Goal: Entertainment & Leisure: Consume media (video, audio)

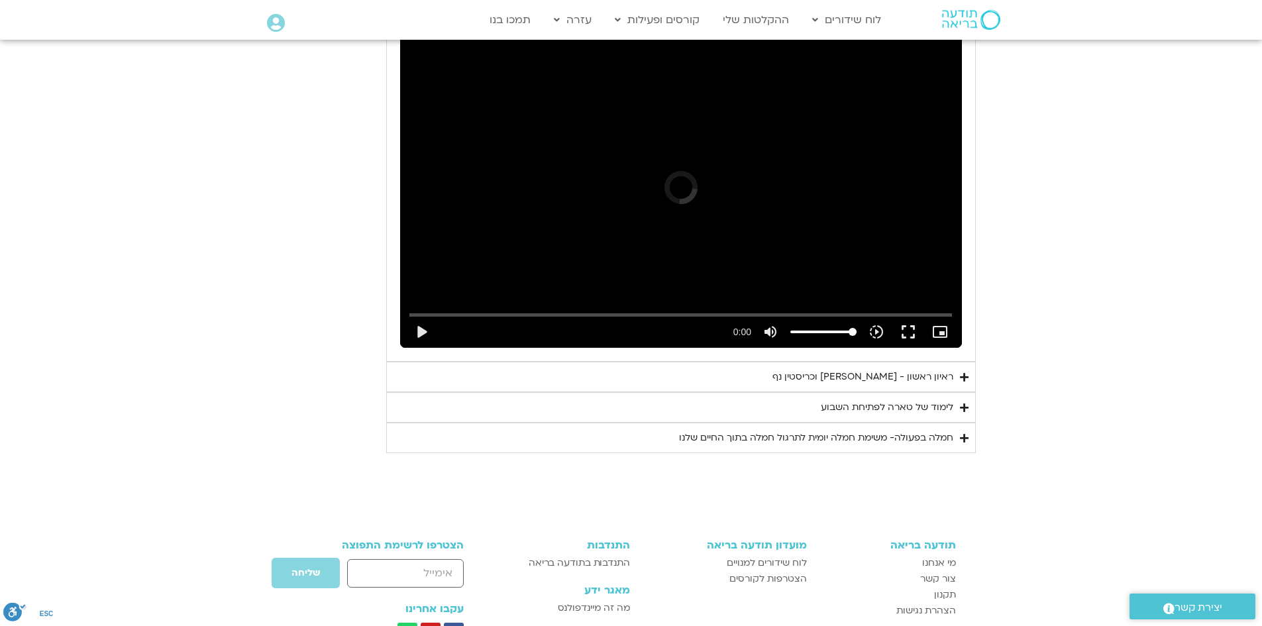
scroll to position [886, 0]
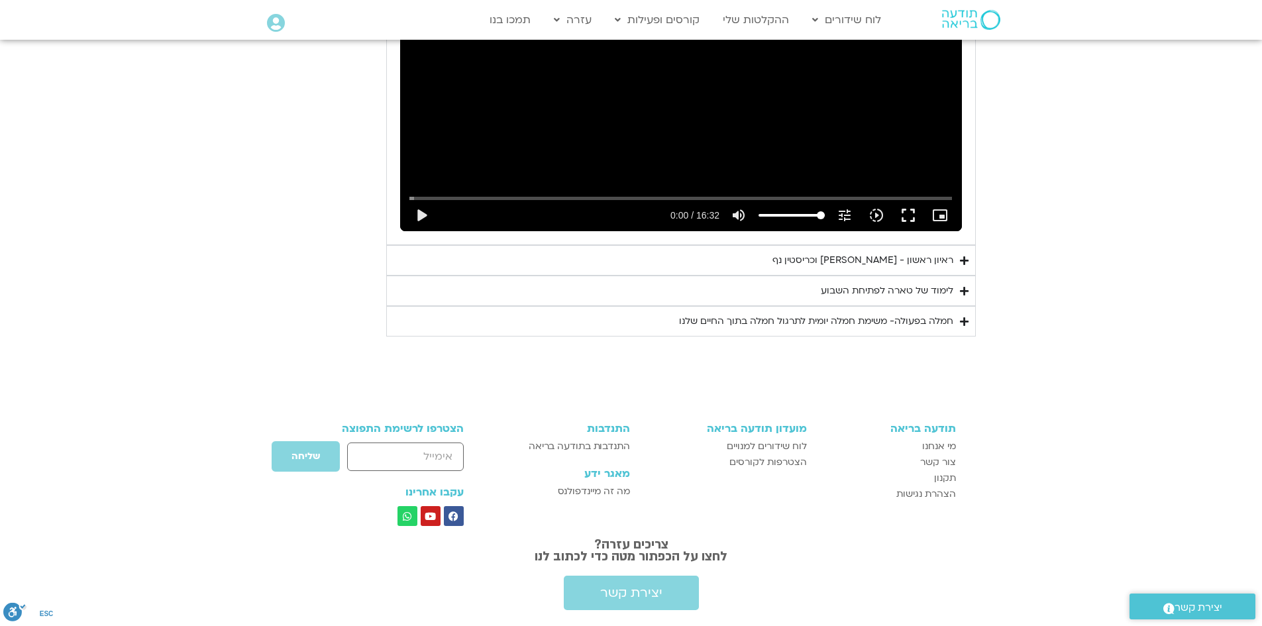
click at [872, 276] on summary "לימוד של טארה לפתיחת השבוע" at bounding box center [681, 291] width 590 height 30
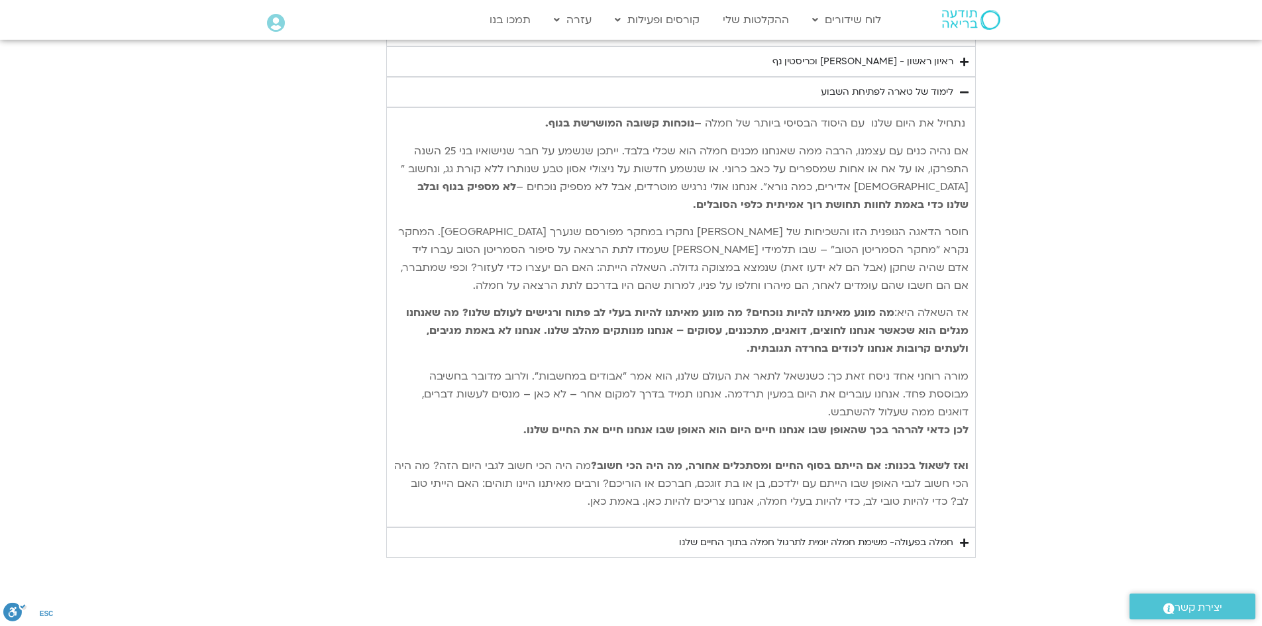
scroll to position [1151, 0]
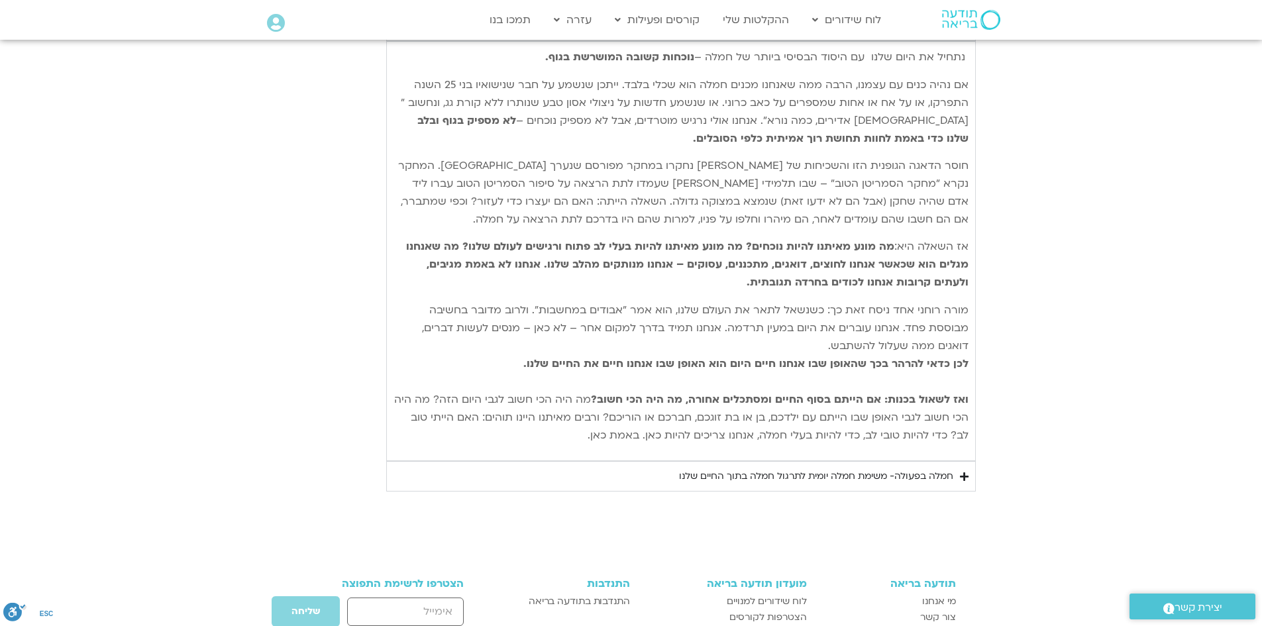
click at [848, 468] on div "חמלה בפעולה- משימת חמלה יומית לתרגול חמלה בתוך החיים שלנו" at bounding box center [816, 476] width 274 height 16
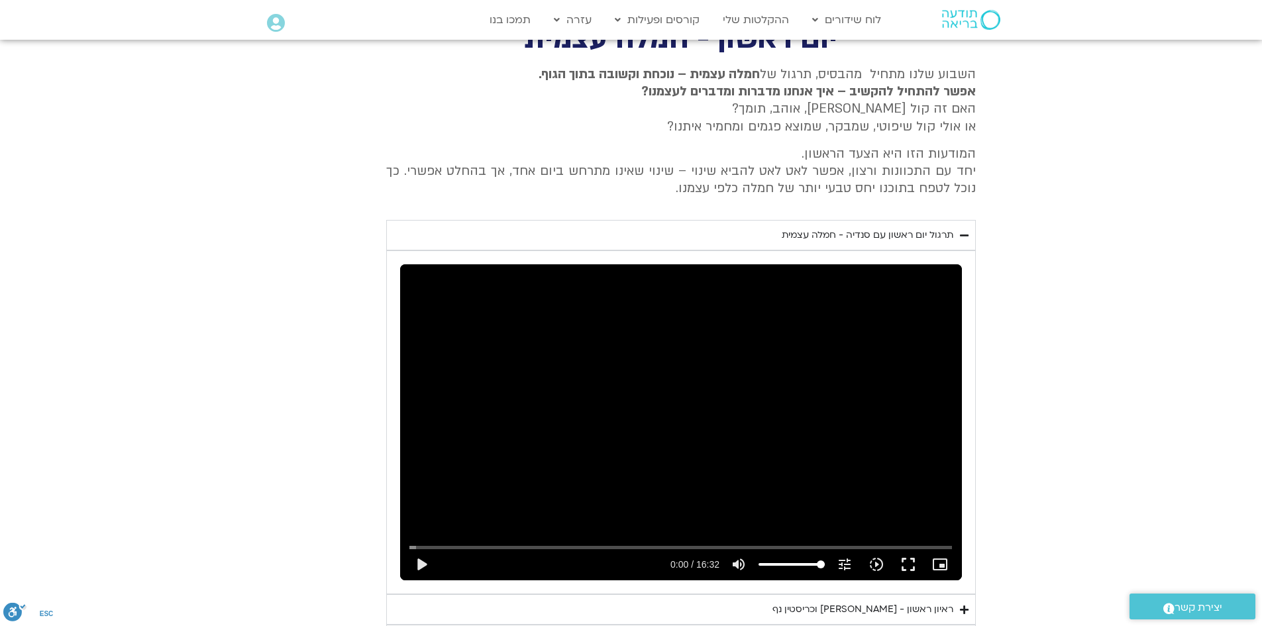
scroll to position [621, 0]
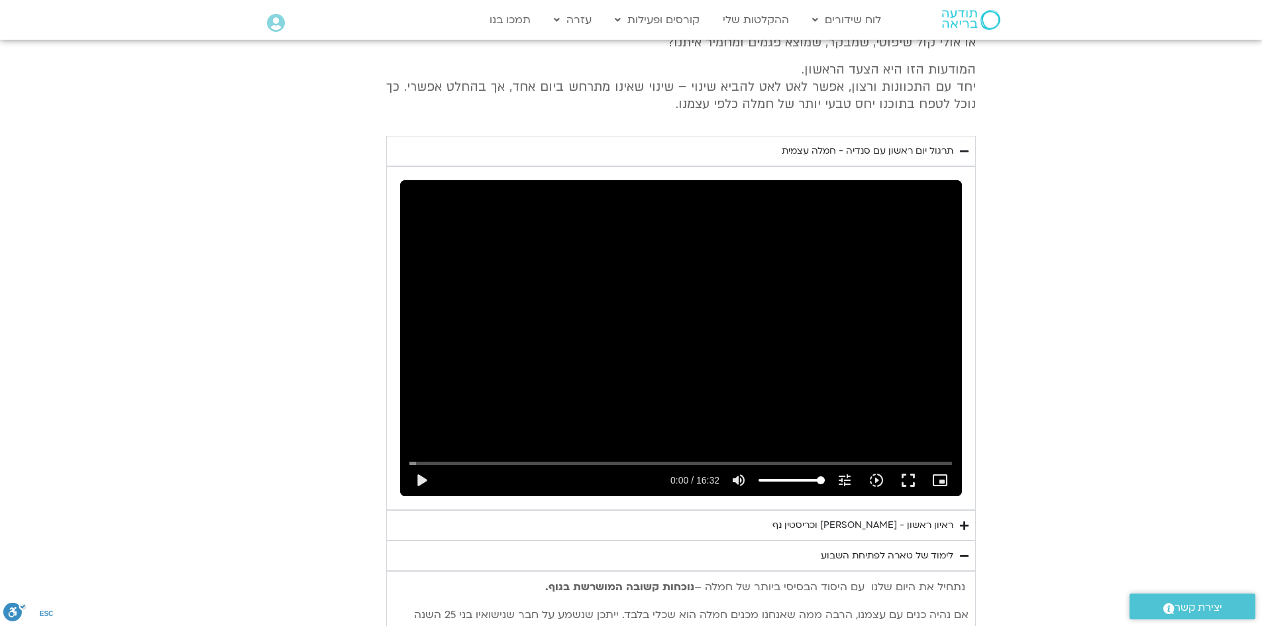
click at [863, 517] on div "ראיון ראשון - [PERSON_NAME] וכריסטין נף" at bounding box center [862, 525] width 181 height 16
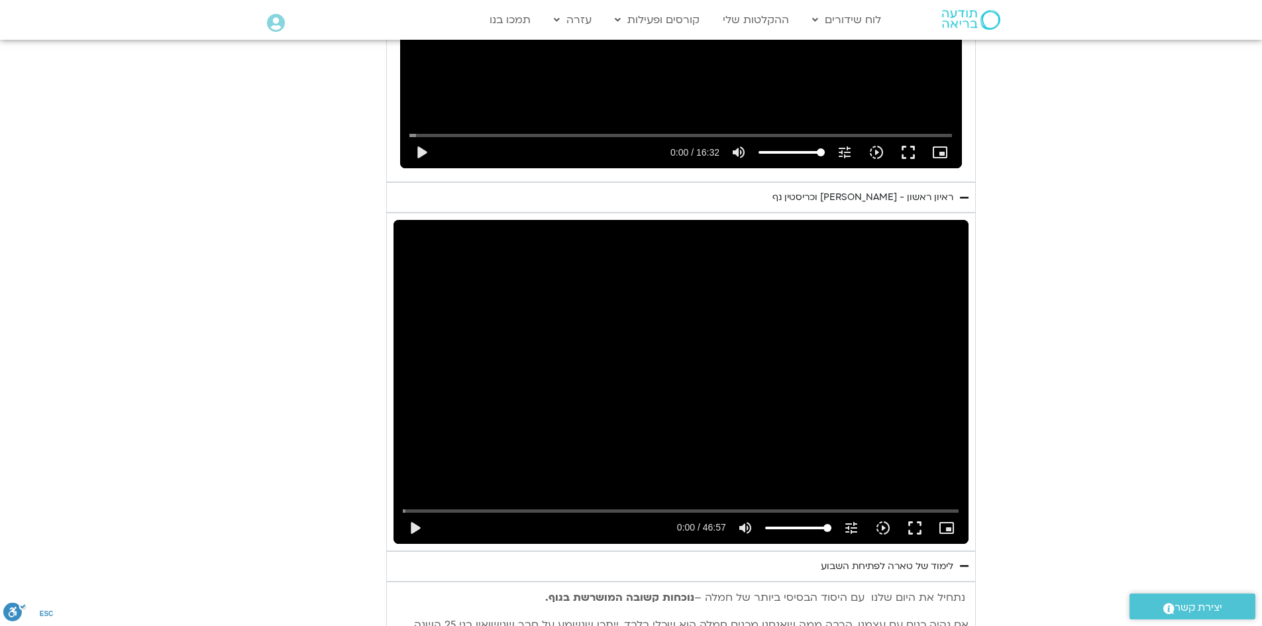
scroll to position [952, 0]
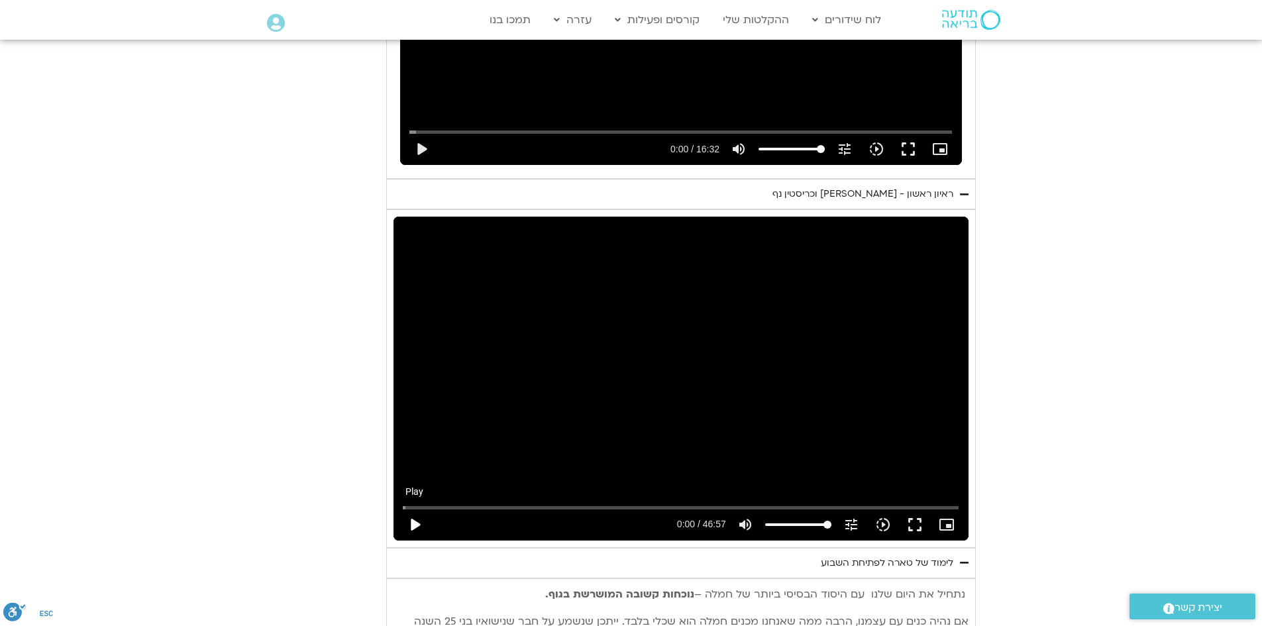
click at [431, 509] on button "play_arrow" at bounding box center [415, 525] width 32 height 32
drag, startPoint x: 873, startPoint y: 421, endPoint x: 873, endPoint y: 479, distance: 57.6
click at [899, 509] on button "fullscreen" at bounding box center [915, 525] width 32 height 32
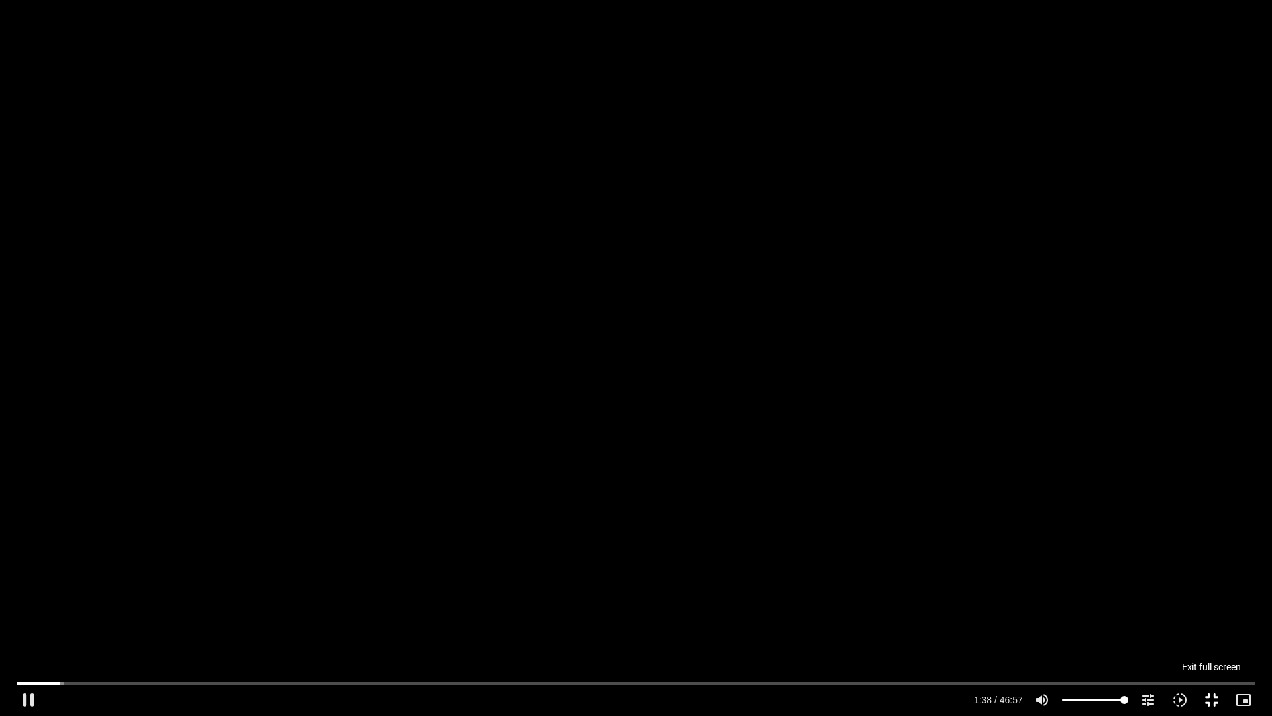
click at [1213, 625] on button "fullscreen_exit" at bounding box center [1212, 700] width 32 height 32
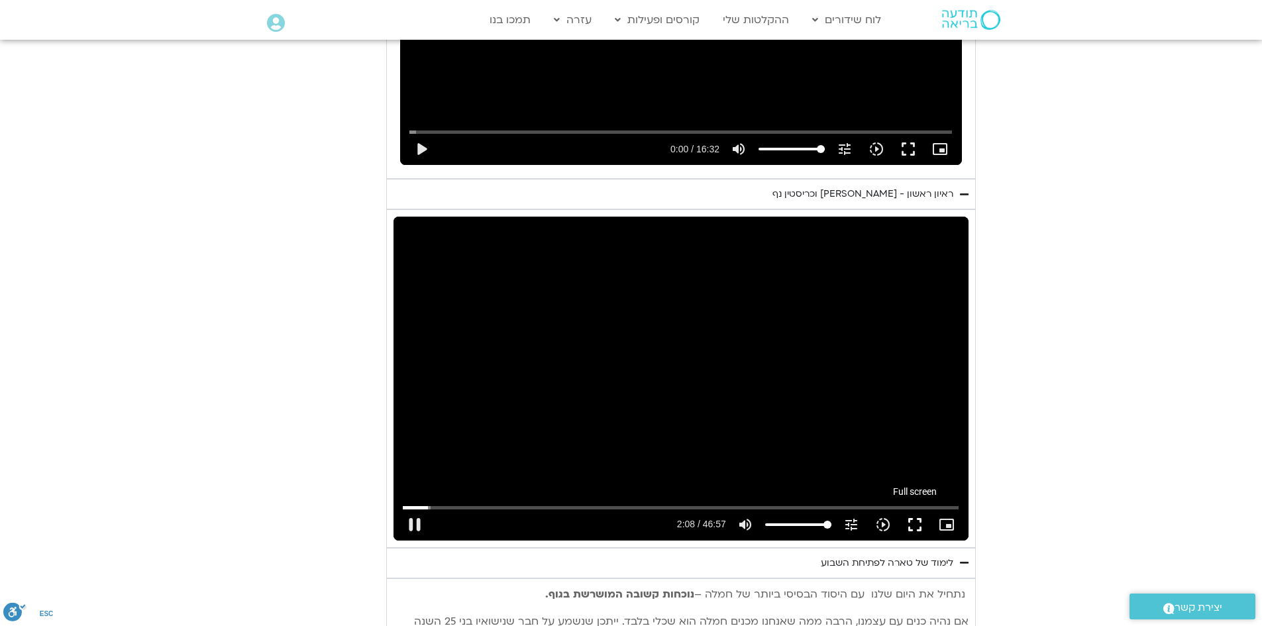
click at [899, 509] on button "fullscreen" at bounding box center [915, 525] width 32 height 32
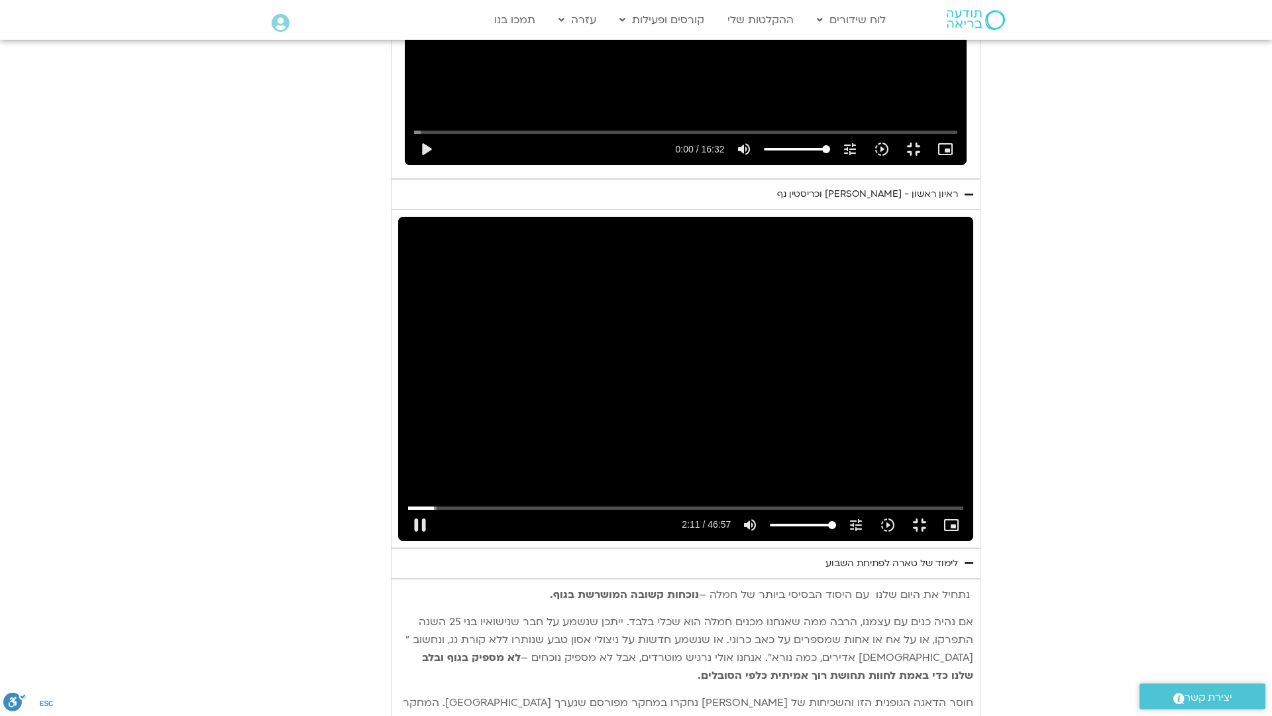
type input "131.987904"
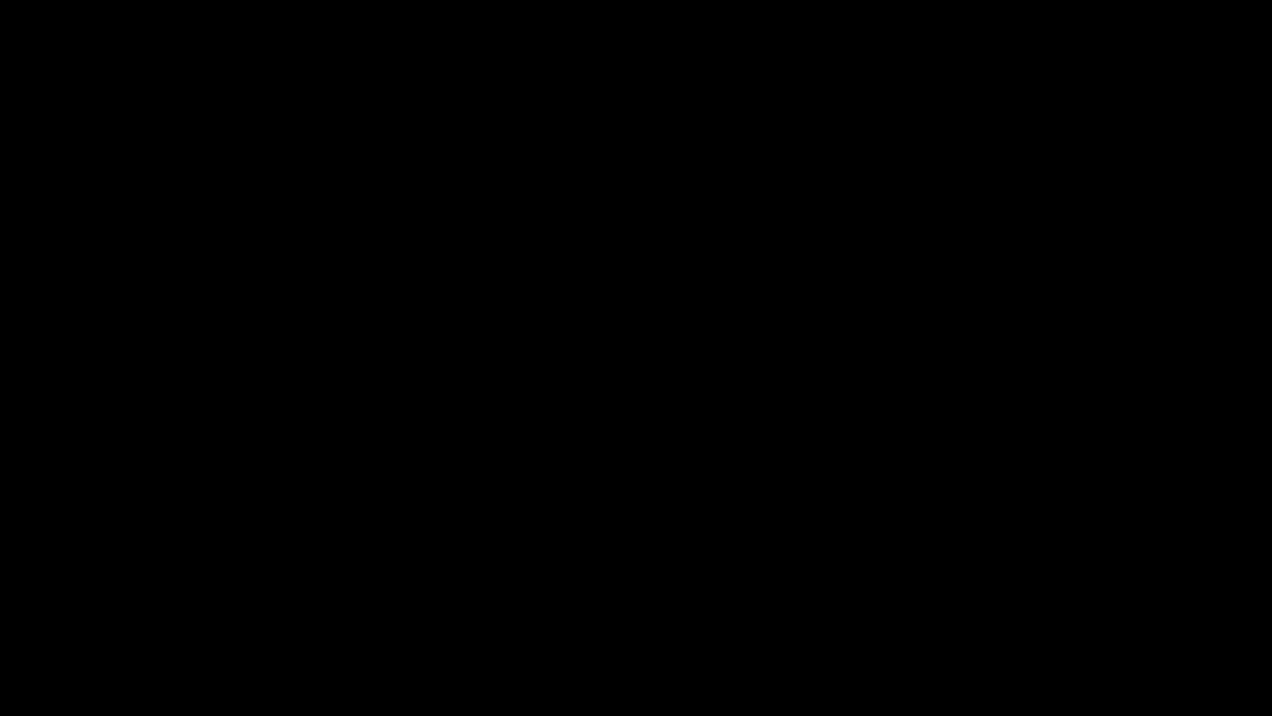
click at [1196, 625] on button "fullscreen_exit" at bounding box center [1212, 700] width 32 height 32
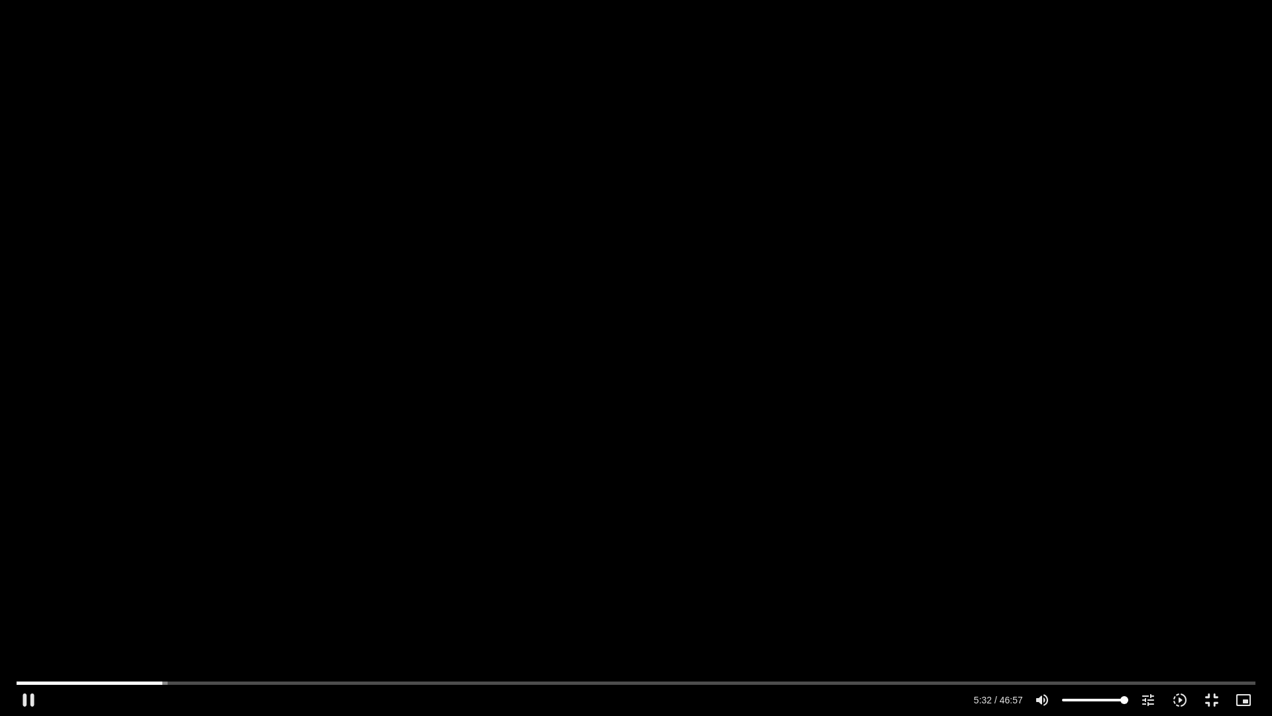
click at [855, 305] on div "Skip Ad 41:56 pause 5:32 / 46:57 volume_up Mute tune Resolution Auto 720p slow_…" at bounding box center [636, 358] width 1272 height 716
click at [855, 305] on div "Skip Ad 41:56 play_arrow 5:32 / 46:57 volume_up Mute tune Resolution Auto 720p …" at bounding box center [636, 358] width 1272 height 716
click at [716, 253] on div "Skip Ad 41:56 pause 7:17 / 46:57 volume_up Mute tune Resolution Auto 720p slow_…" at bounding box center [636, 358] width 1272 height 716
click at [717, 253] on div "Skip Ad 41:56 play_arrow 7:17 / 46:57 volume_up Mute tune Resolution Auto 720p …" at bounding box center [636, 358] width 1272 height 716
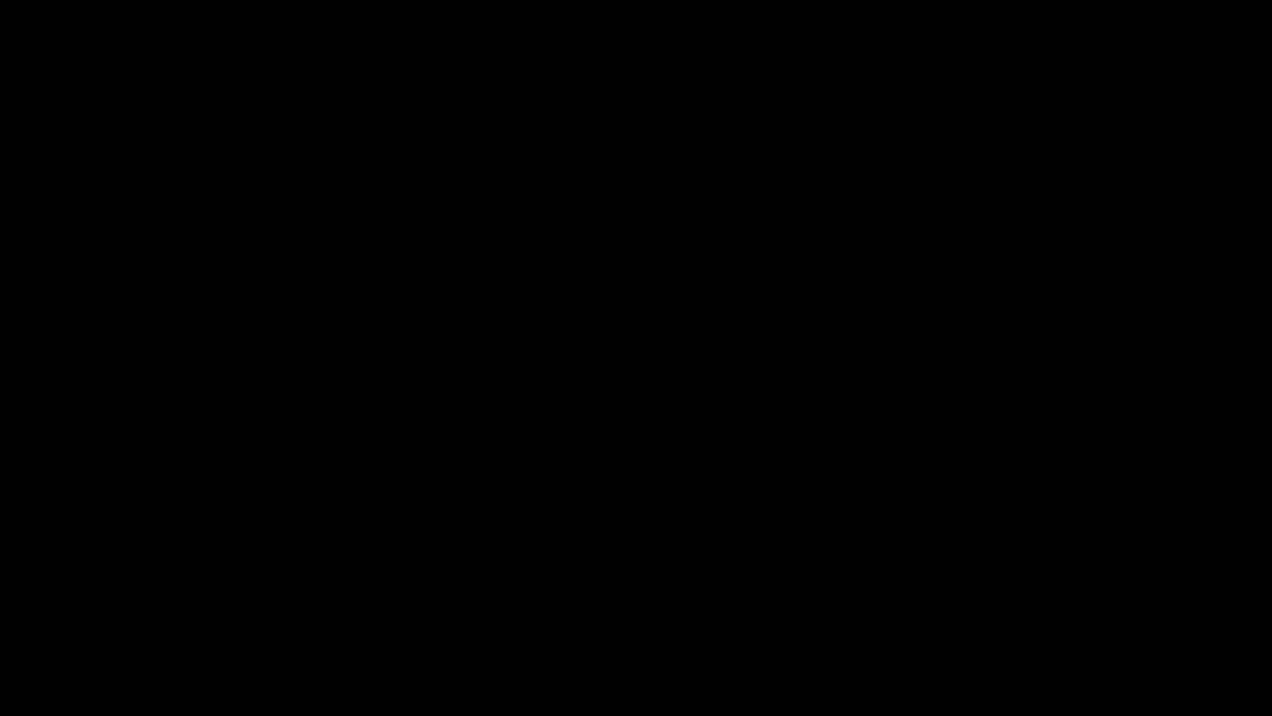
click at [941, 246] on div "Skip Ad 41:56 pause 7:21 / 46:57 volume_up Mute tune Resolution Auto 720p slow_…" at bounding box center [636, 358] width 1272 height 716
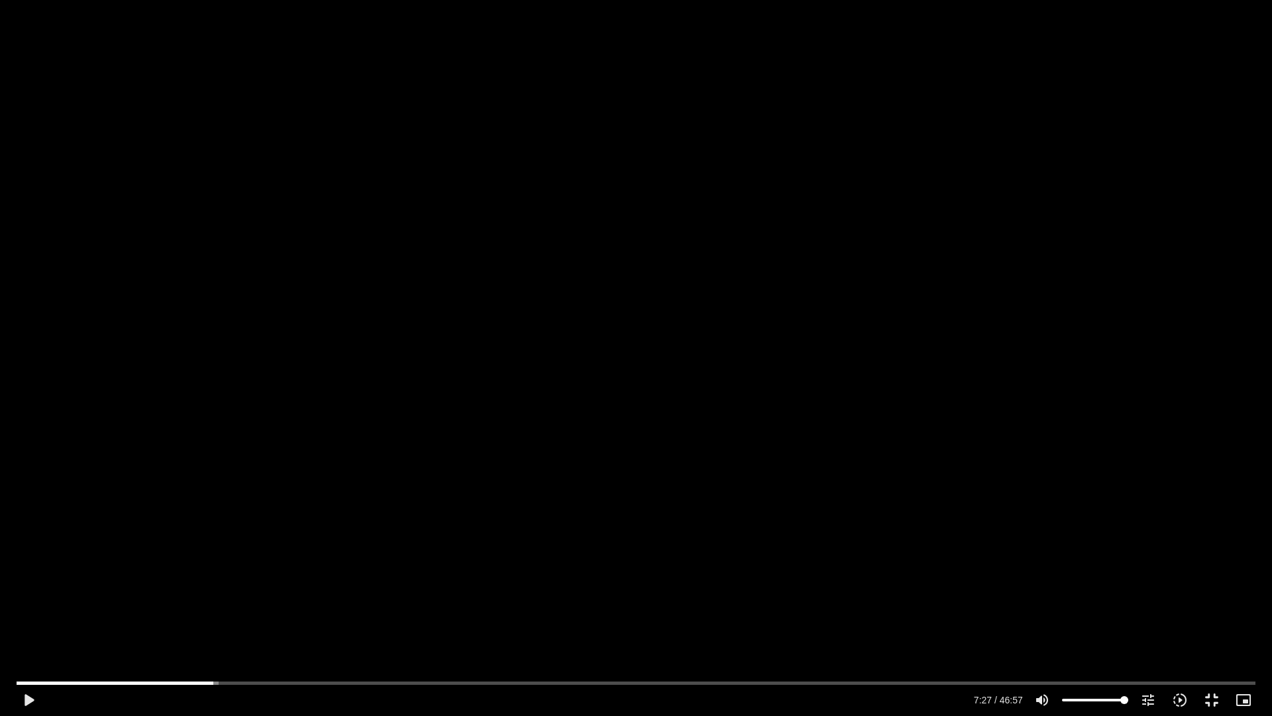
click at [941, 246] on div "Skip Ad 41:56 play_arrow 7:27 / 46:57 volume_up Mute tune Resolution Auto 720p …" at bounding box center [636, 358] width 1272 height 716
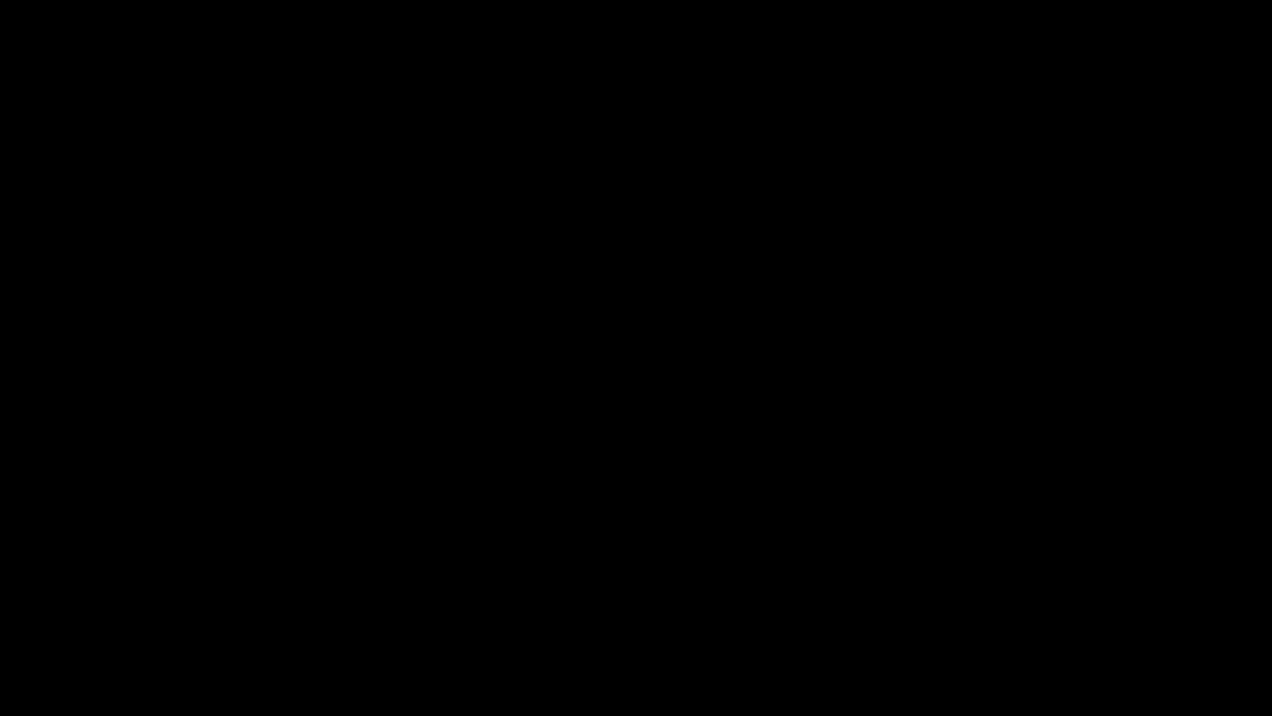
click at [945, 248] on div "Skip Ad 41:56 pause 7:33 / 46:57 volume_up Mute tune Resolution Auto 720p slow_…" at bounding box center [636, 358] width 1272 height 716
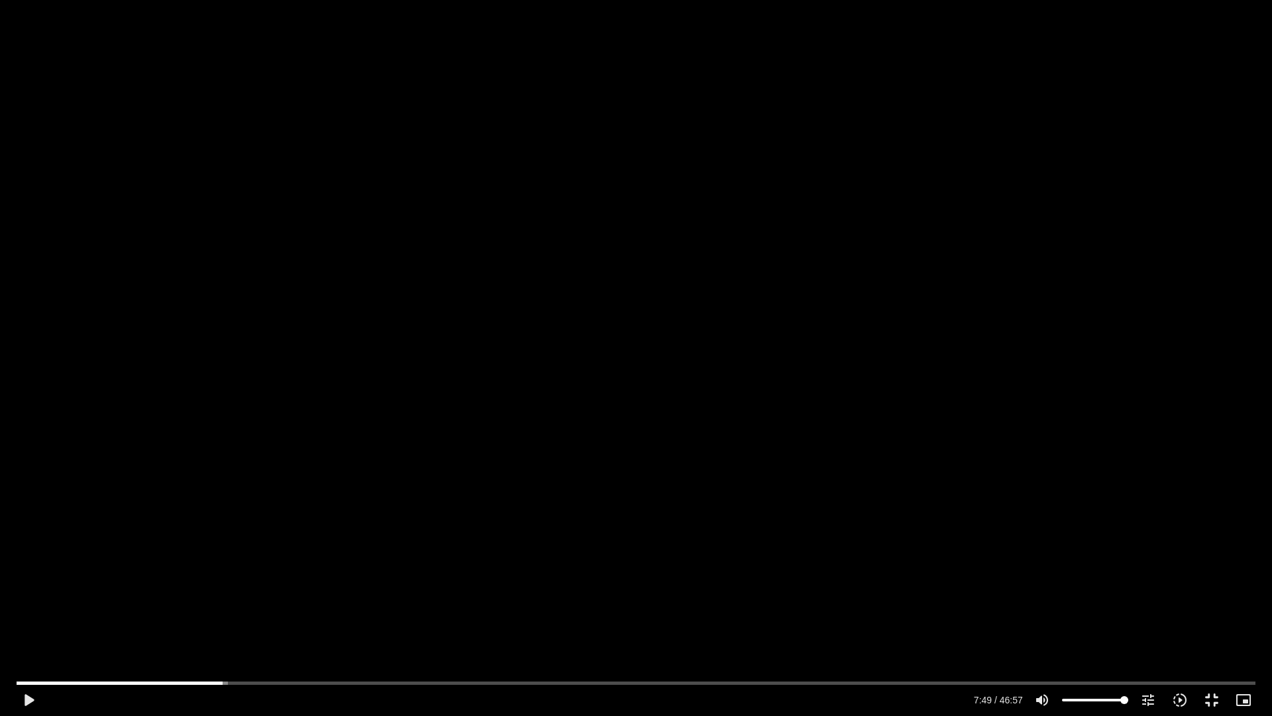
click at [945, 248] on div "Skip Ad 41:56 play_arrow 7:49 / 46:57 volume_up Mute tune Resolution Auto 720p …" at bounding box center [636, 358] width 1272 height 716
click at [800, 105] on div "Skip Ad 41:56 pause 8:29 / 46:57 volume_up Mute tune Resolution Auto 720p slow_…" at bounding box center [636, 358] width 1272 height 716
click at [566, 540] on div "Skip Ad 41:56 play_arrow 8:29 / 46:57 volume_up Mute tune Resolution Auto 720p …" at bounding box center [636, 358] width 1272 height 716
click at [238, 625] on input "Seek" at bounding box center [636, 682] width 1239 height 8
click at [554, 501] on div "Skip Ad 8:31 pause 9:31 / 46:57 volume_up Mute tune Resolution Auto 720p slow_m…" at bounding box center [636, 358] width 1272 height 716
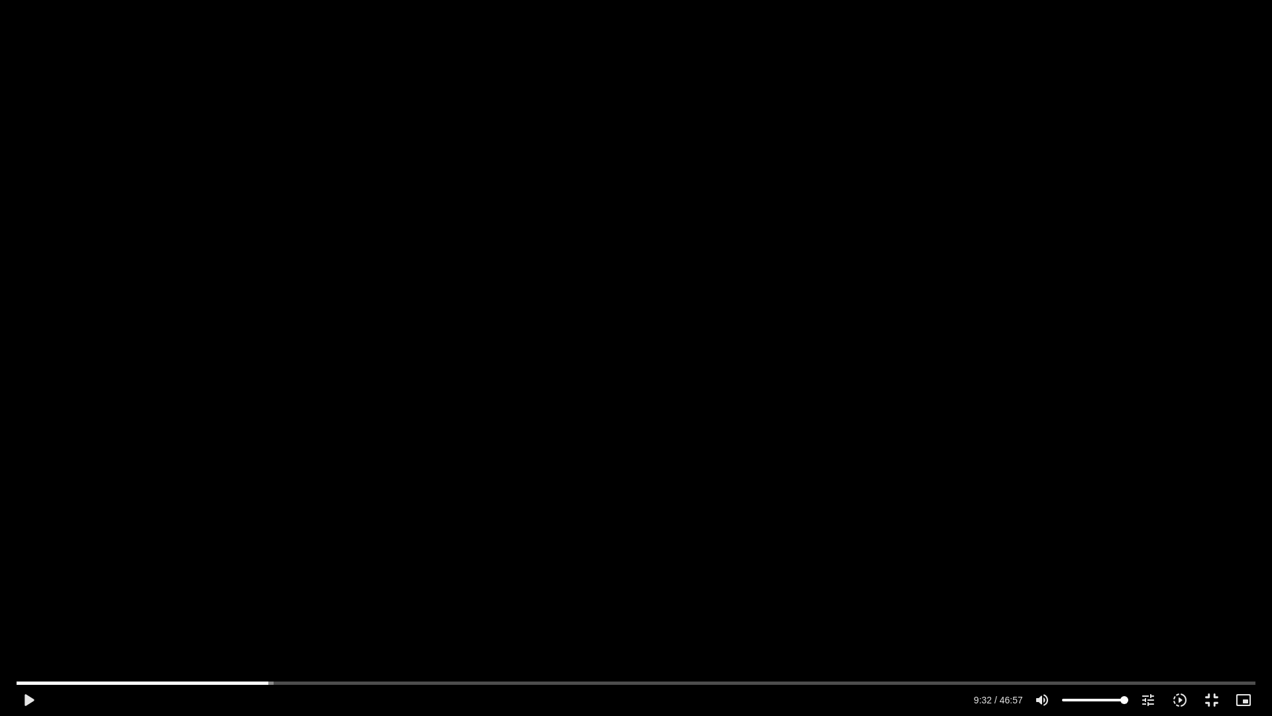
click at [554, 501] on div "Skip Ad 8:31 play_arrow 9:32 / 46:57 volume_up Mute tune Resolution Auto 720p s…" at bounding box center [636, 358] width 1272 height 716
click at [477, 533] on div "Skip Ad 8:31 pause 12:19 / 46:57 volume_up Mute tune Resolution Auto 720p slow_…" at bounding box center [636, 358] width 1272 height 716
click at [1202, 625] on button "fullscreen_exit" at bounding box center [1212, 700] width 32 height 32
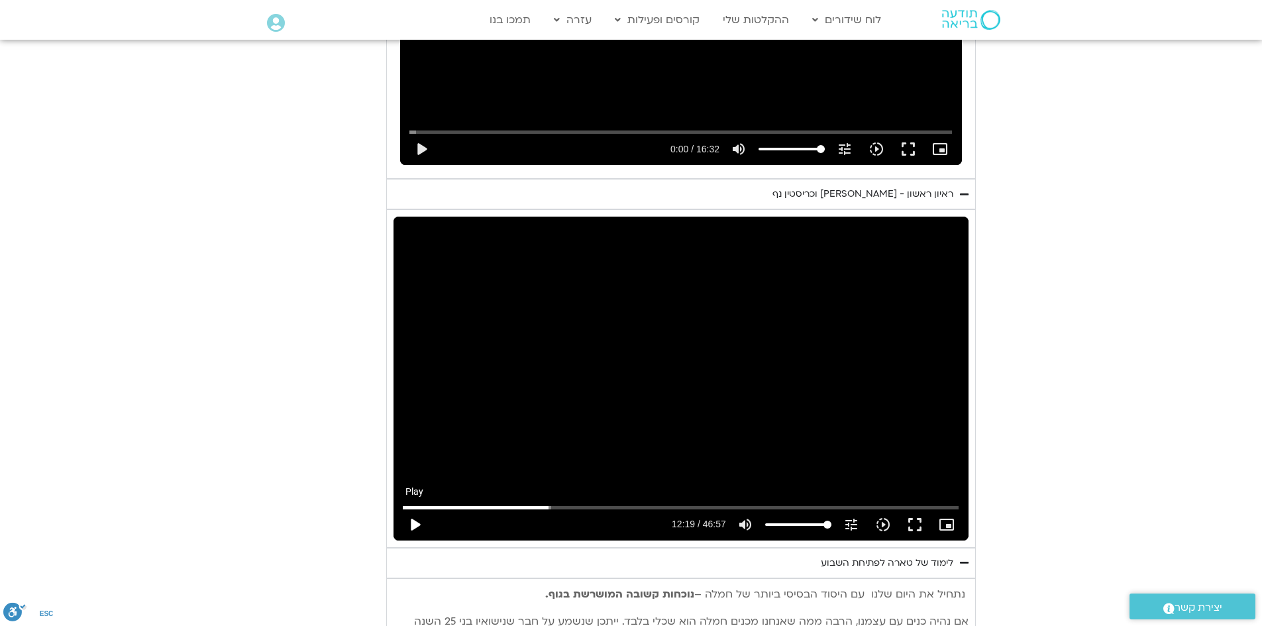
click at [431, 509] on button "play_arrow" at bounding box center [415, 525] width 32 height 32
click at [899, 509] on button "fullscreen" at bounding box center [915, 525] width 32 height 32
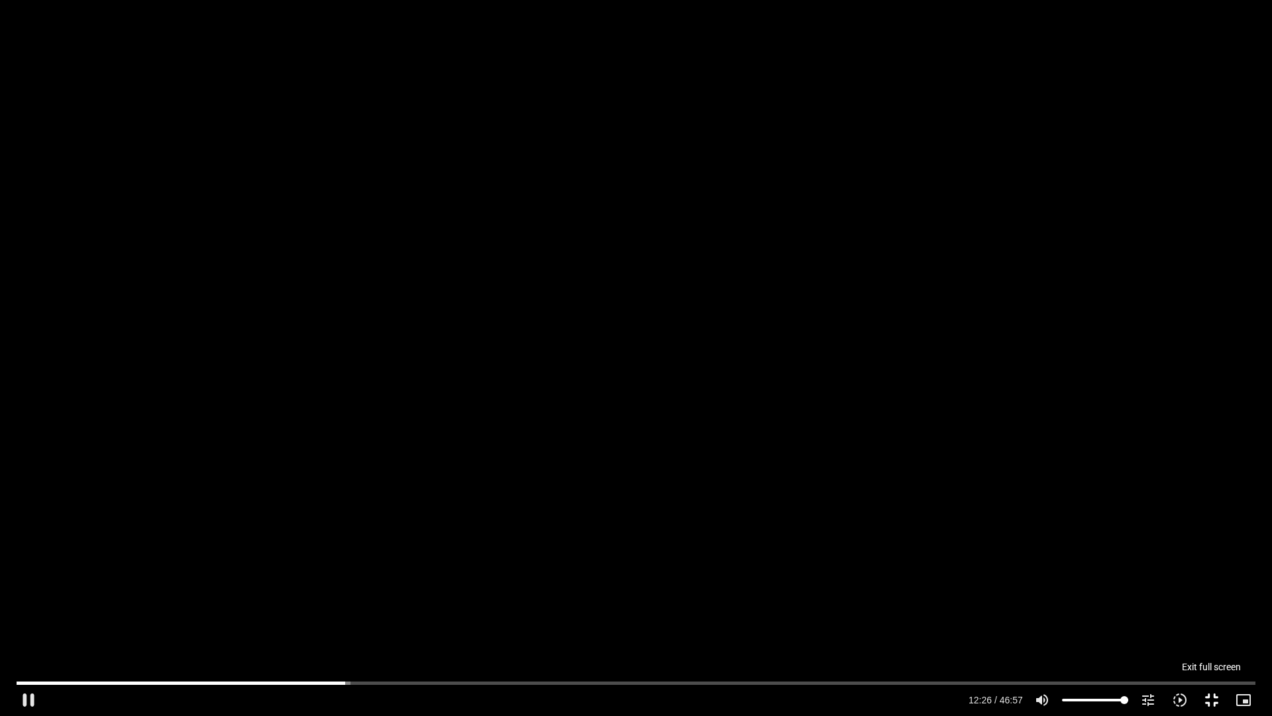
click at [1216, 625] on button "fullscreen_exit" at bounding box center [1212, 700] width 32 height 32
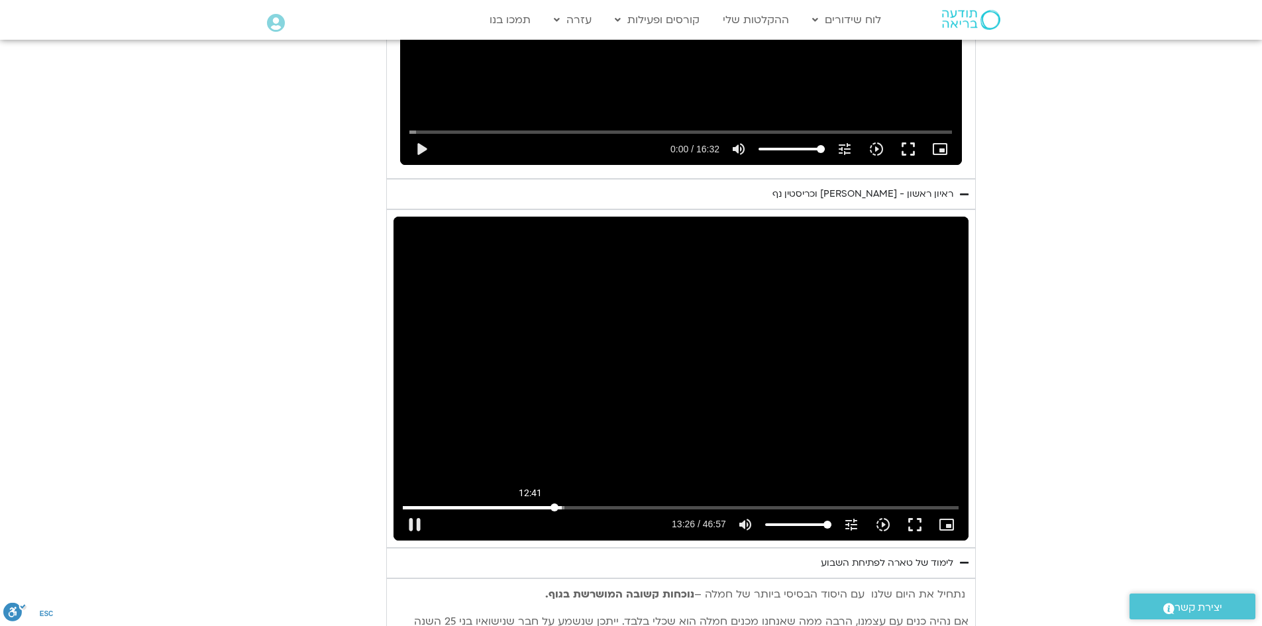
click at [576, 504] on input "Seek" at bounding box center [681, 508] width 556 height 8
click at [679, 333] on div "Skip Ad 14:31 pause 12:41 / 46:57 volume_up Mute tune Resolution Auto 720p slow…" at bounding box center [681, 378] width 575 height 323
click at [679, 333] on div "Skip Ad 14:31 play_arrow 12:42 / 46:57 volume_up Mute tune Resolution Auto 720p…" at bounding box center [681, 378] width 575 height 323
click at [584, 356] on div "Skip Ad 10:30 pause 13:18 / 46:57 volume_up Mute tune Resolution Auto 720p slow…" at bounding box center [681, 378] width 575 height 323
click at [635, 365] on div "Skip Ad 10:30 play_arrow 13:18 / 46:57 volume_up Mute tune Resolution Auto 720p…" at bounding box center [681, 378] width 575 height 323
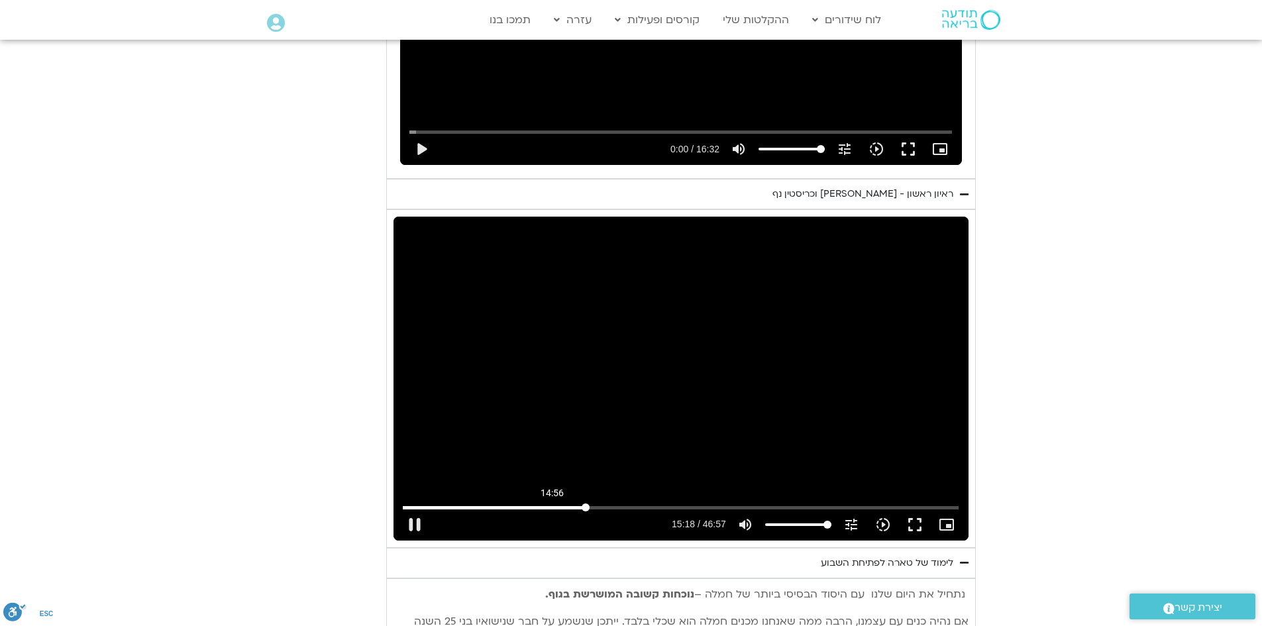
click at [598, 504] on input "Seek" at bounding box center [681, 508] width 556 height 8
click at [595, 504] on input "Seek" at bounding box center [681, 508] width 556 height 8
click at [605, 504] on input "Seek" at bounding box center [681, 508] width 556 height 8
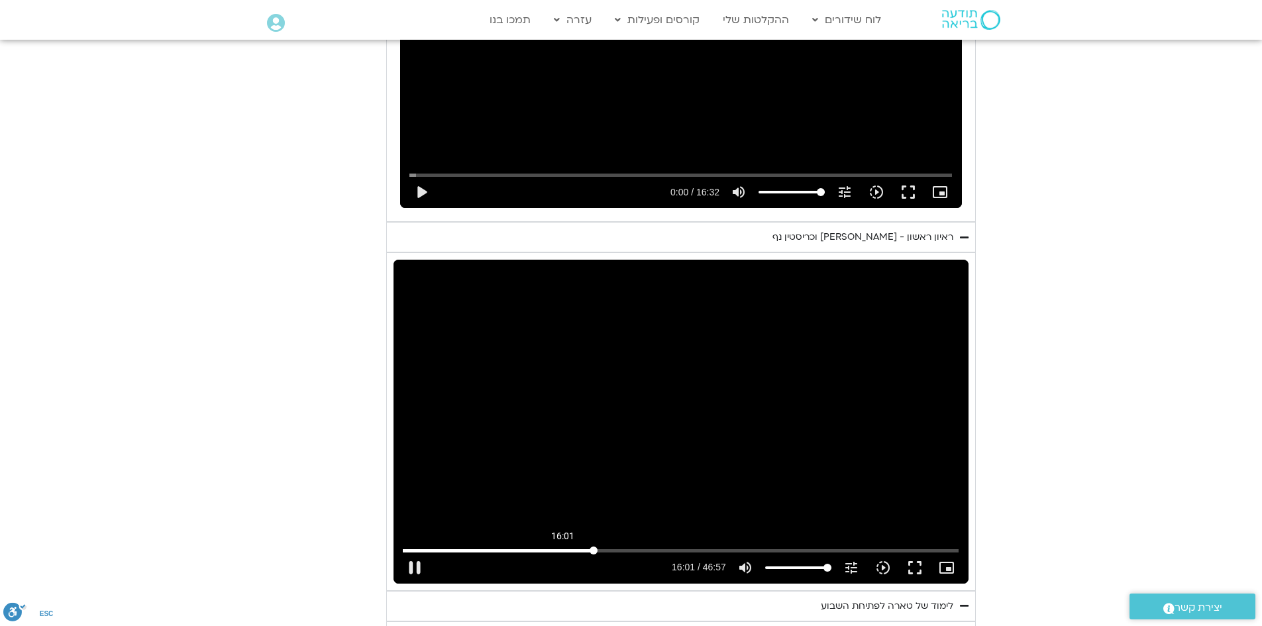
scroll to position [886, 0]
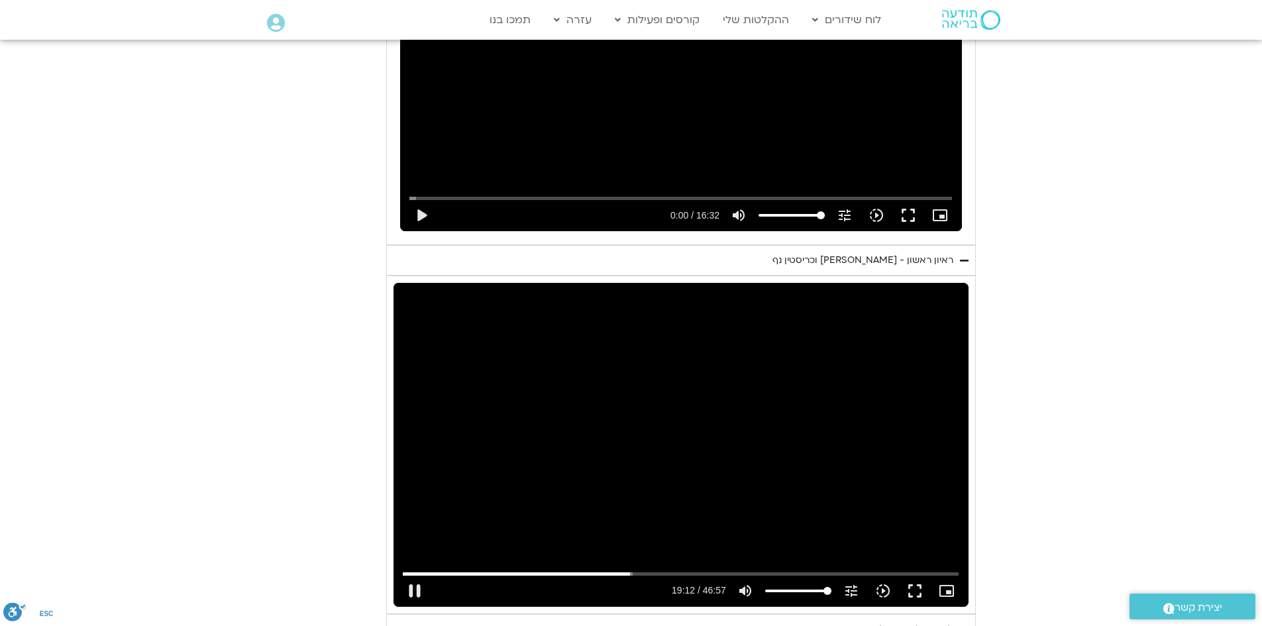
click at [476, 317] on div "Skip Ad 15:00 pause 19:12 / 46:57 volume_up Mute tune Resolution Auto 720p slow…" at bounding box center [681, 444] width 575 height 323
click at [476, 317] on div "Skip Ad 15:00 play_arrow 19:13 / 46:57 volume_up Mute tune Resolution Auto 720p…" at bounding box center [681, 444] width 575 height 323
click at [706, 570] on input "Seek" at bounding box center [681, 574] width 556 height 8
click at [702, 570] on input "Seek" at bounding box center [681, 574] width 556 height 8
click at [710, 570] on input "Seek" at bounding box center [681, 574] width 556 height 8
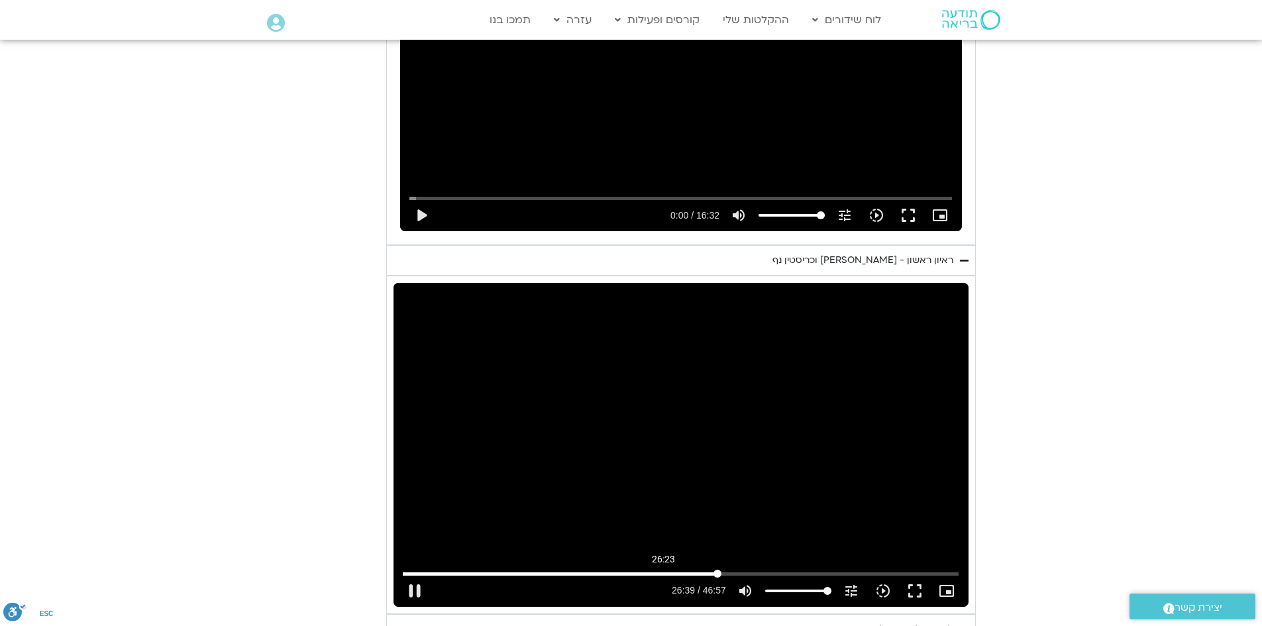
click at [709, 570] on input "Seek" at bounding box center [681, 574] width 556 height 8
click at [708, 570] on input "Seek" at bounding box center [681, 574] width 556 height 8
click at [701, 570] on input "Seek" at bounding box center [681, 574] width 556 height 8
click at [875, 583] on icon "slow_motion_video" at bounding box center [883, 591] width 16 height 16
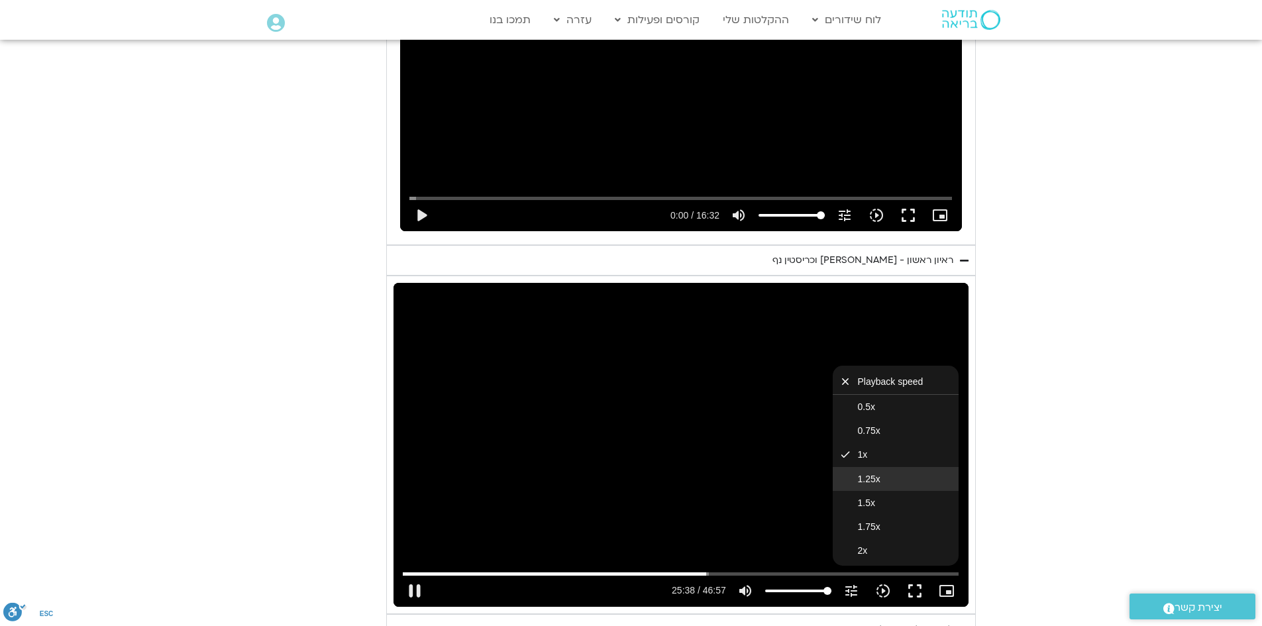
click at [838, 467] on button "1.25x" at bounding box center [896, 479] width 126 height 24
click at [833, 419] on button "0.75x" at bounding box center [896, 431] width 126 height 24
click at [858, 450] on span "1x" at bounding box center [863, 455] width 10 height 11
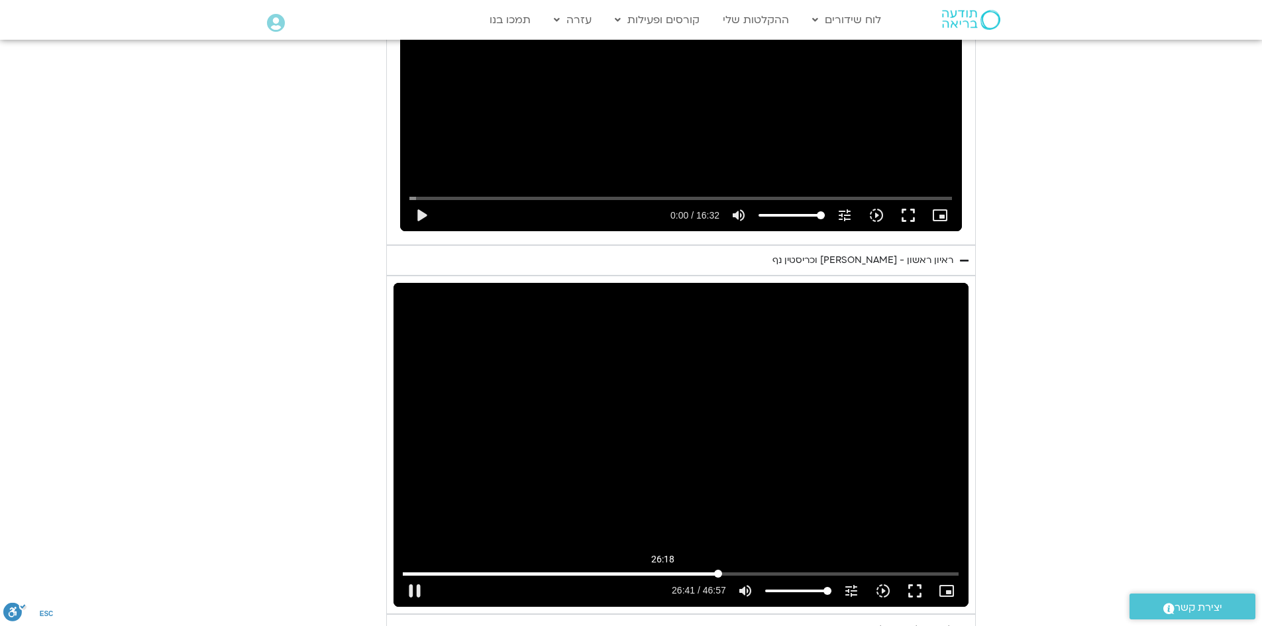
click at [708, 570] on input "Seek" at bounding box center [681, 574] width 556 height 8
click at [706, 570] on input "Seek" at bounding box center [681, 574] width 556 height 8
click at [708, 570] on input "Seek" at bounding box center [681, 574] width 556 height 8
click at [703, 570] on input "Seek" at bounding box center [681, 574] width 556 height 8
click at [705, 570] on input "Seek" at bounding box center [681, 574] width 556 height 8
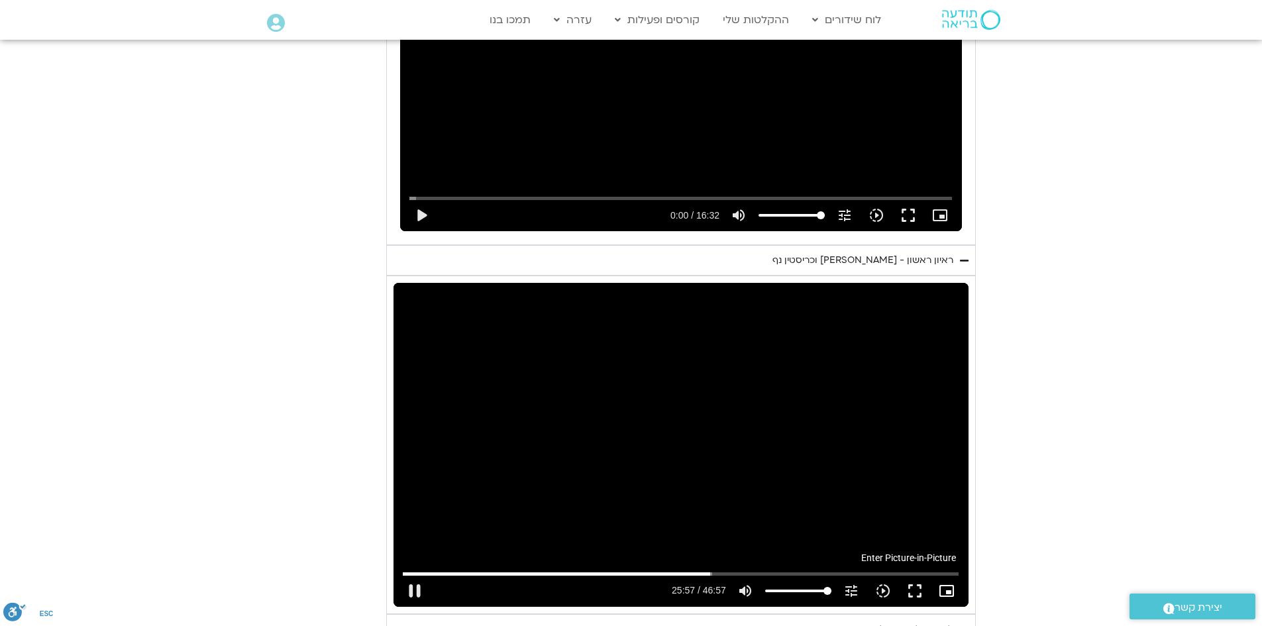
type input "1557.711319"
click at [939, 583] on icon "picture_in_picture_alt" at bounding box center [947, 591] width 16 height 16
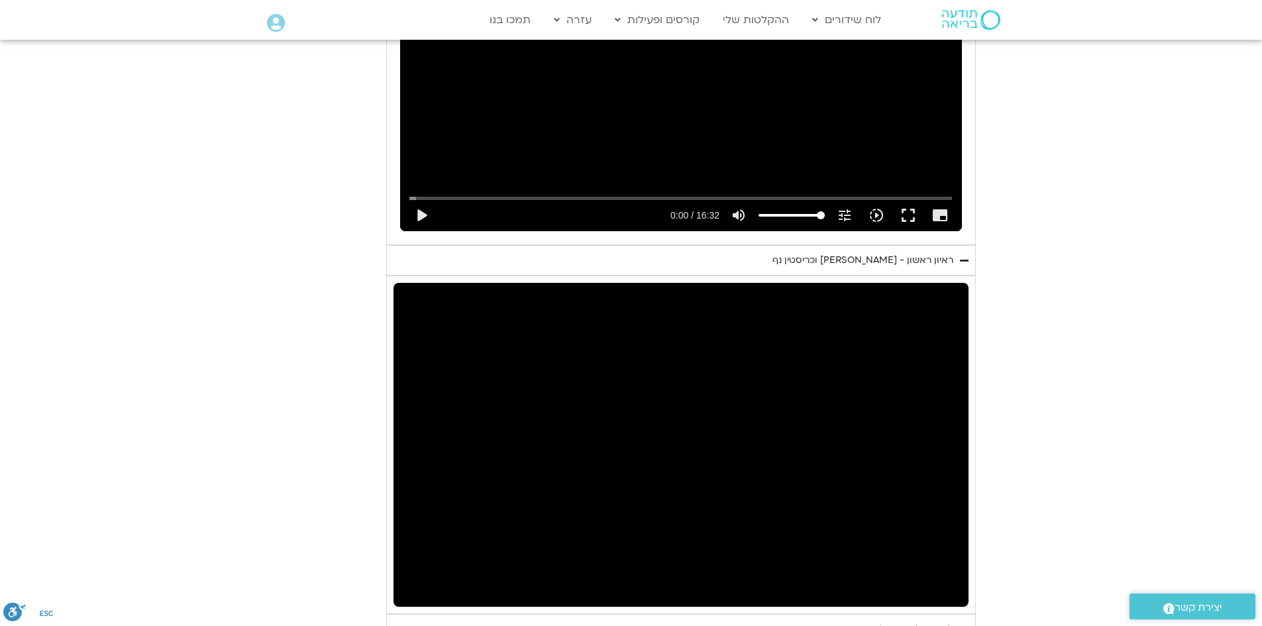
click at [663, 381] on div "Accordion. Open links with Enter or Space, close with Escape, and navigate with…" at bounding box center [681, 444] width 575 height 323
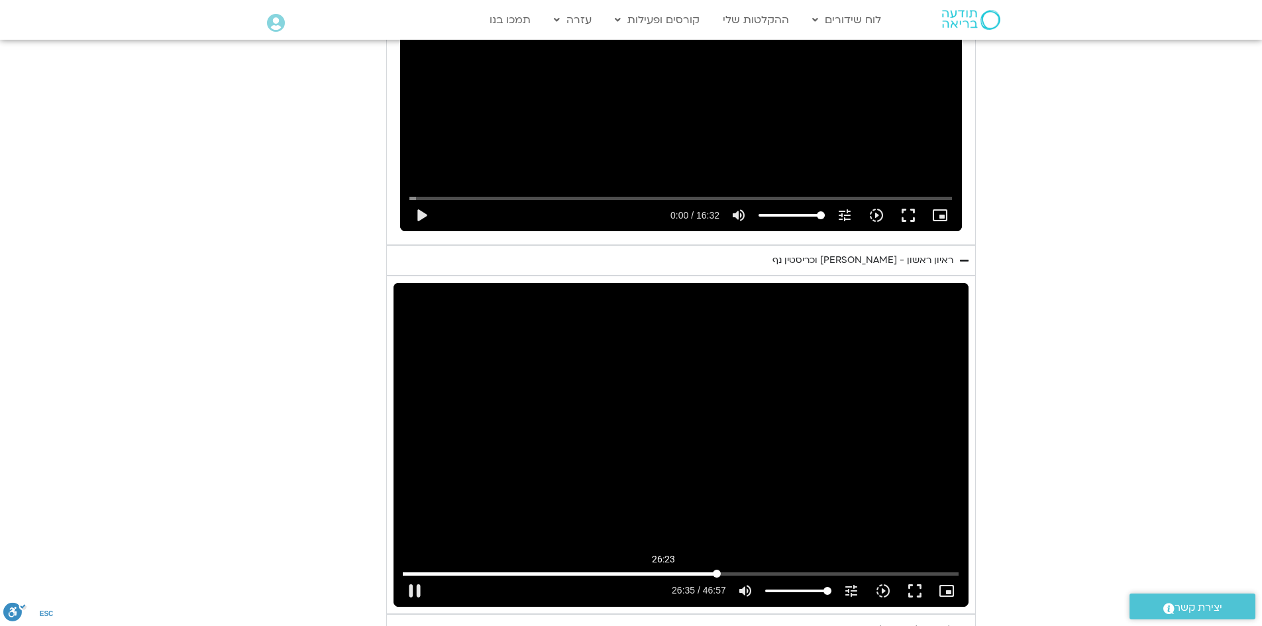
click at [709, 570] on input "Seek" at bounding box center [681, 574] width 556 height 8
click at [707, 570] on input "Seek" at bounding box center [681, 574] width 556 height 8
click at [706, 570] on input "Seek" at bounding box center [681, 574] width 556 height 8
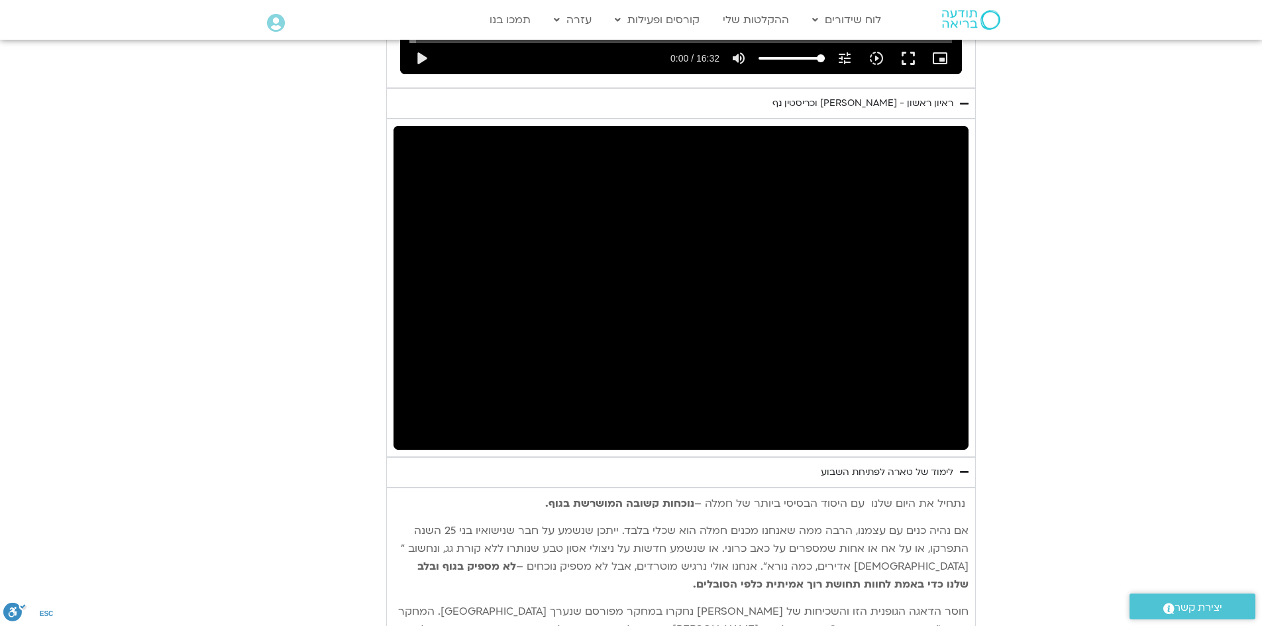
scroll to position [969, 0]
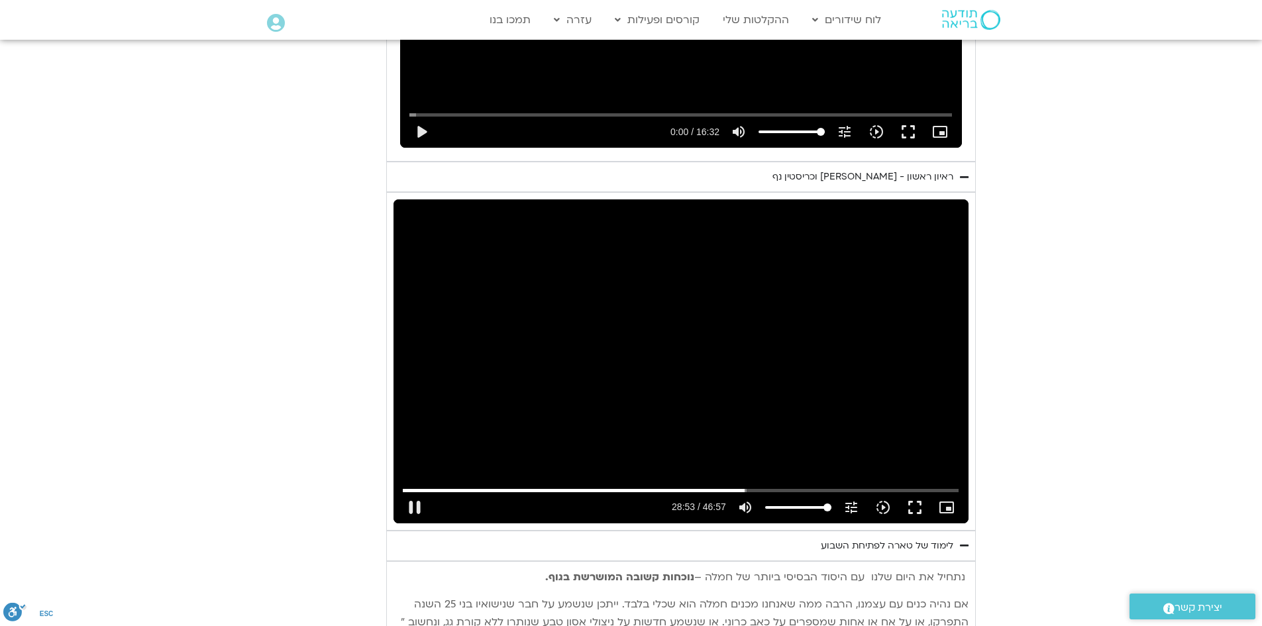
click at [603, 264] on div "Skip Ad 40:12 pause 28:53 / 46:57 volume_up Mute tune Resolution Auto 720p slow…" at bounding box center [681, 360] width 575 height 323
click at [431, 492] on button "play_arrow" at bounding box center [415, 508] width 32 height 32
click at [599, 328] on div "Skip Ad 13:38 pause 29:17 / 46:57 volume_up Mute tune Resolution Auto 720p slow…" at bounding box center [681, 360] width 575 height 323
click at [431, 492] on button "play_arrow" at bounding box center [415, 508] width 32 height 32
click at [431, 492] on button "pause" at bounding box center [415, 508] width 32 height 32
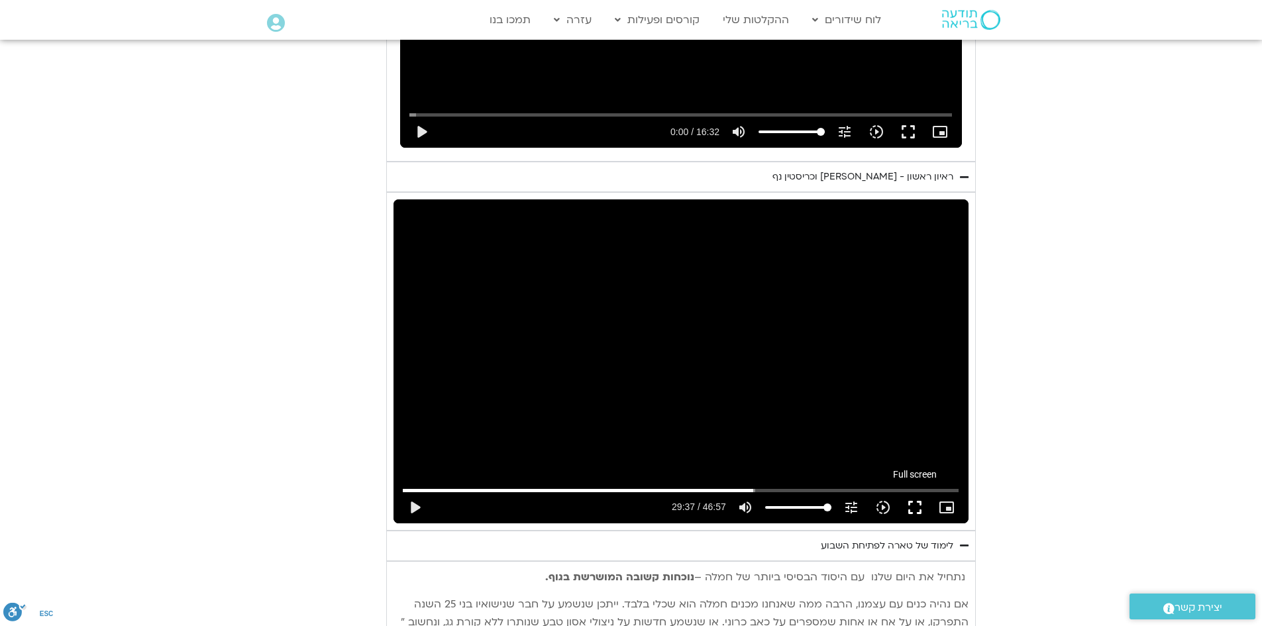
click at [899, 492] on button "fullscreen" at bounding box center [915, 508] width 32 height 32
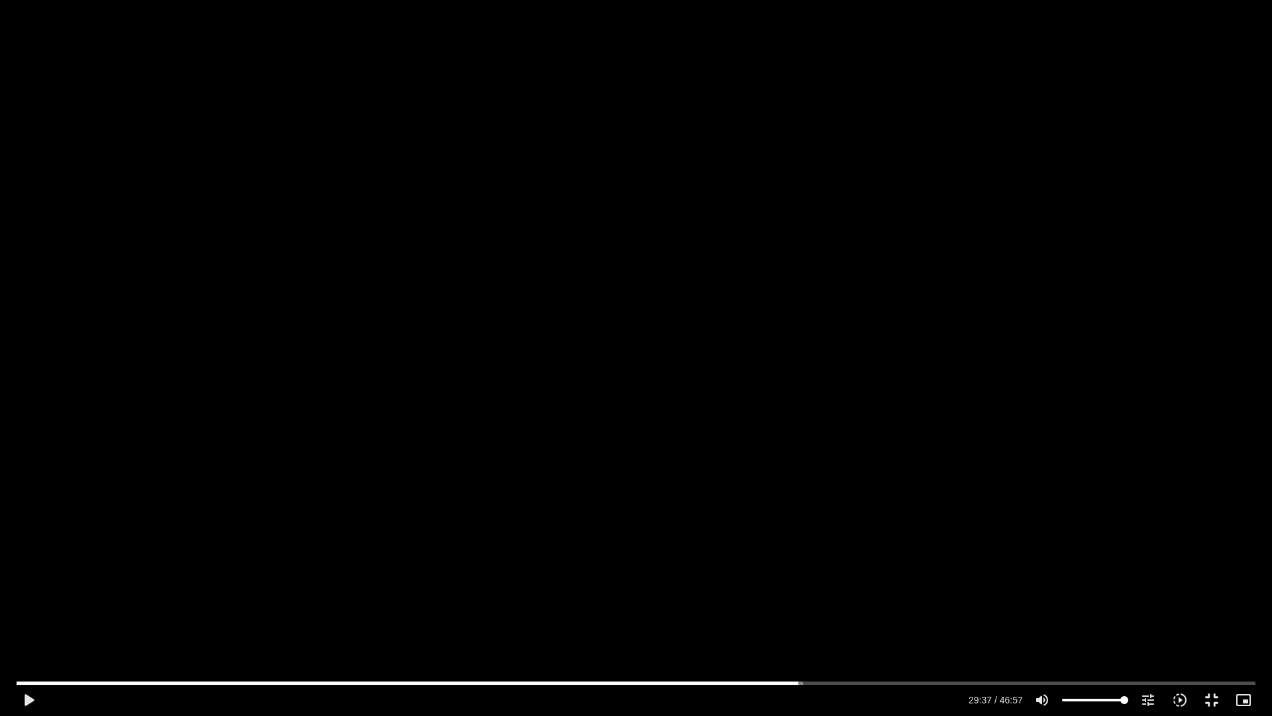
click at [876, 467] on div "Skip Ad 1:10 play_arrow 29:37 / 46:57 volume_up Mute tune Resolution Auto 720p …" at bounding box center [636, 358] width 1272 height 716
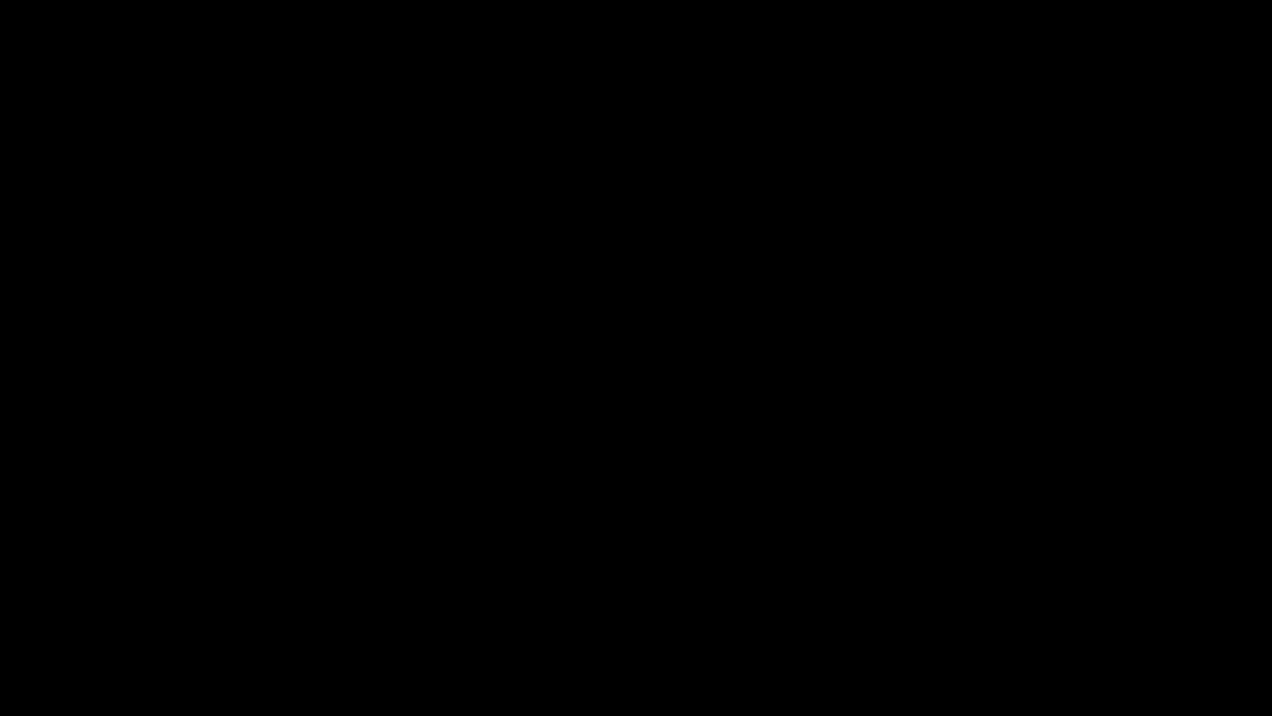
click at [302, 535] on div "Skip Ad 1:10 pause 29:41 / 46:57 volume_up Mute tune Resolution Auto 720p slow_…" at bounding box center [636, 358] width 1272 height 716
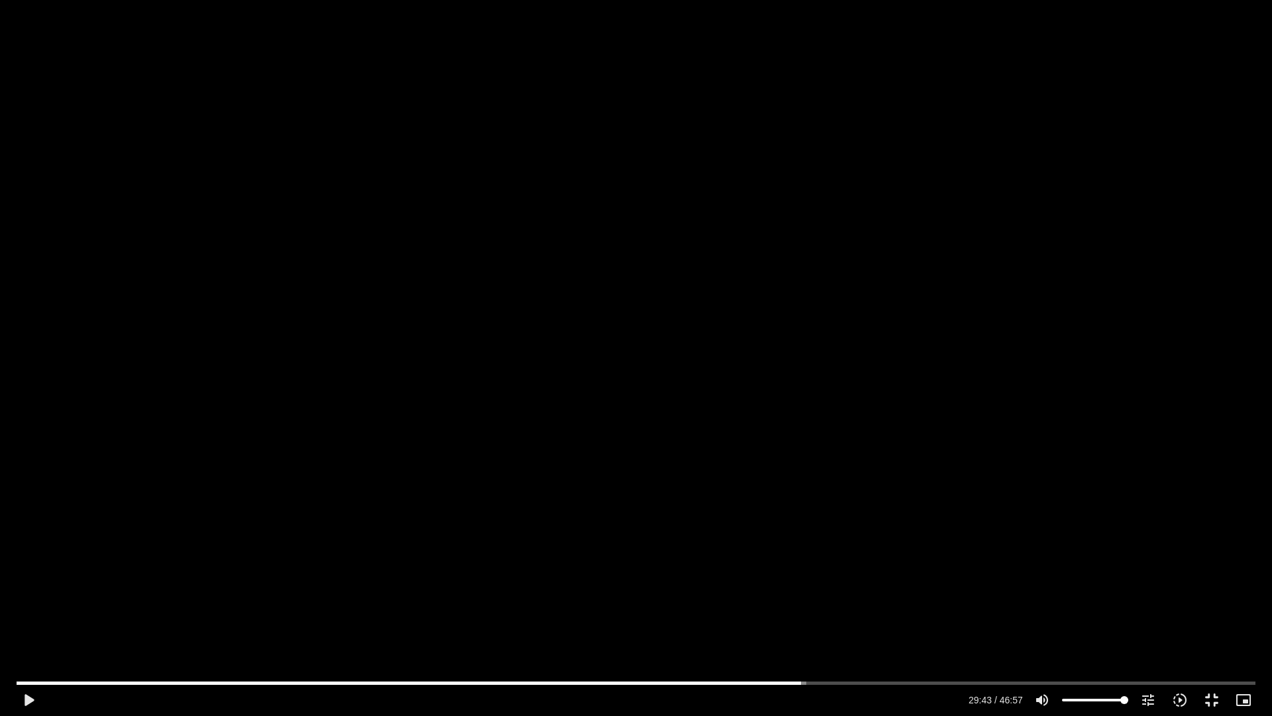
click at [302, 535] on div "Skip Ad 1:10 play_arrow 29:43 / 46:57 volume_up Mute tune Resolution Auto 720p …" at bounding box center [636, 358] width 1272 height 716
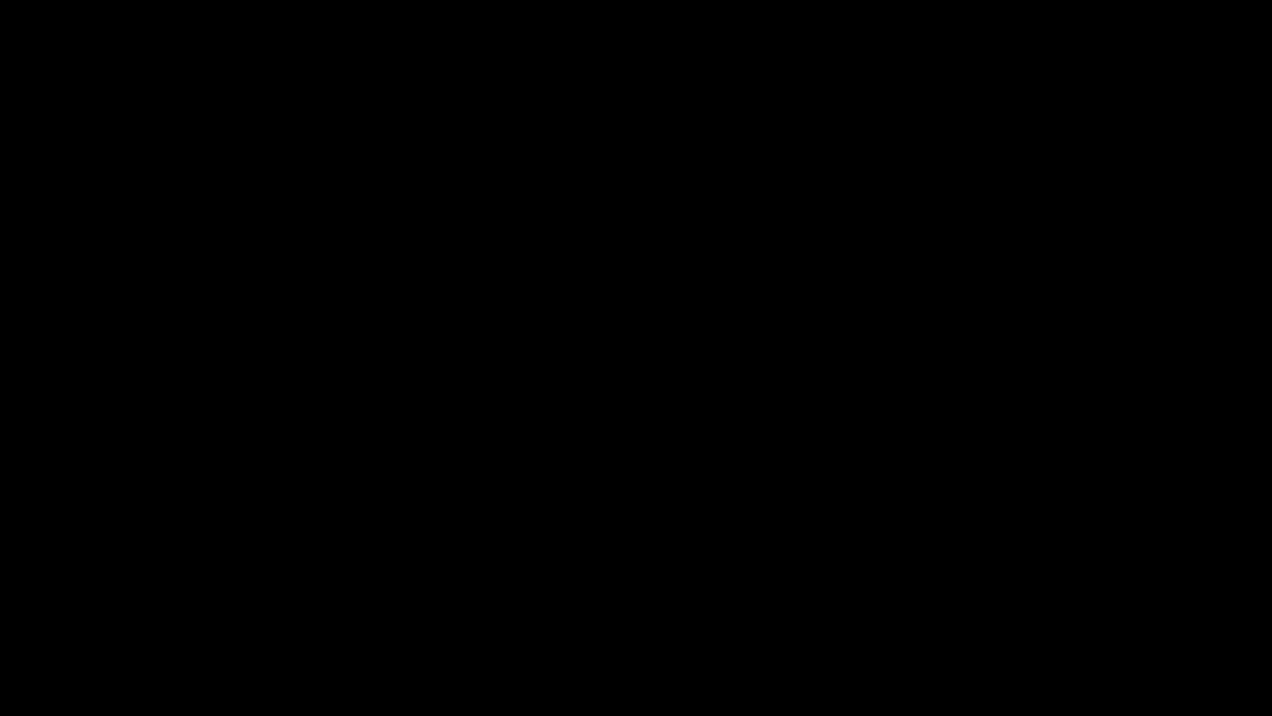
click at [302, 535] on div "Skip Ad 1:10 pause 29:43 / 46:57 volume_up Mute tune Resolution Auto 720p slow_…" at bounding box center [636, 358] width 1272 height 716
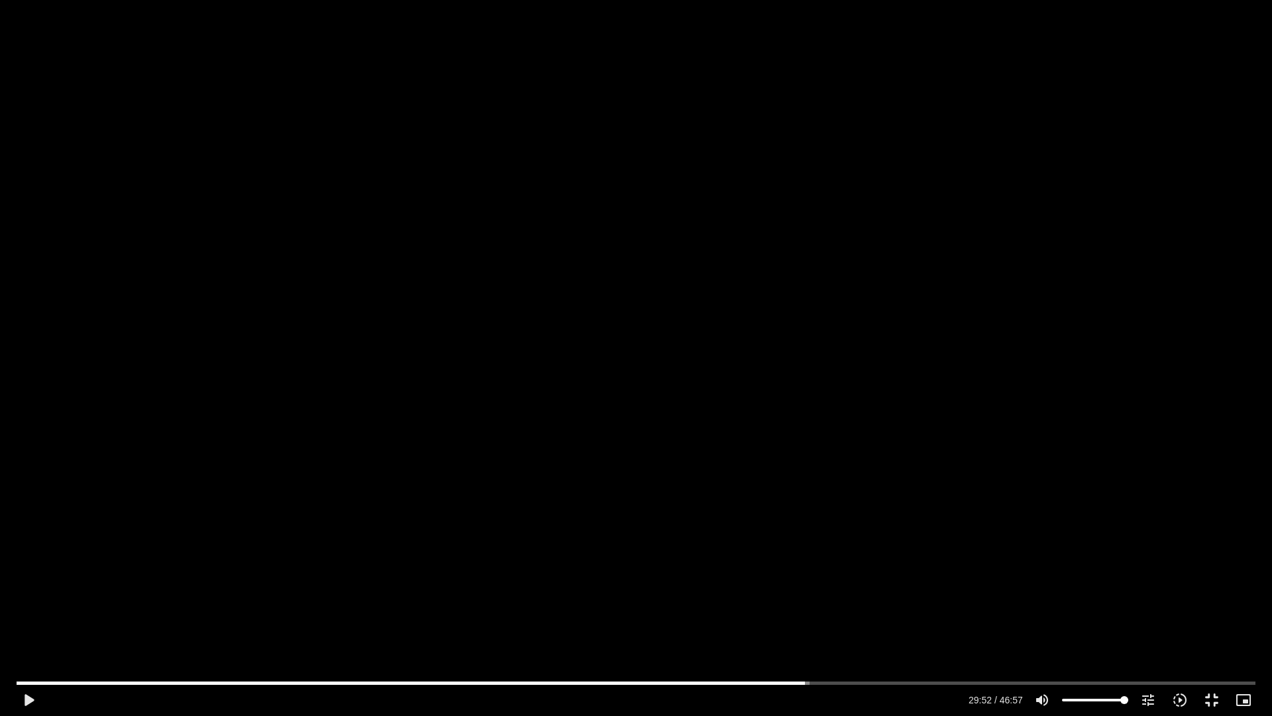
click at [302, 535] on div "Skip Ad 1:10 play_arrow 29:52 / 46:57 volume_up Mute tune Resolution Auto 720p …" at bounding box center [636, 358] width 1272 height 716
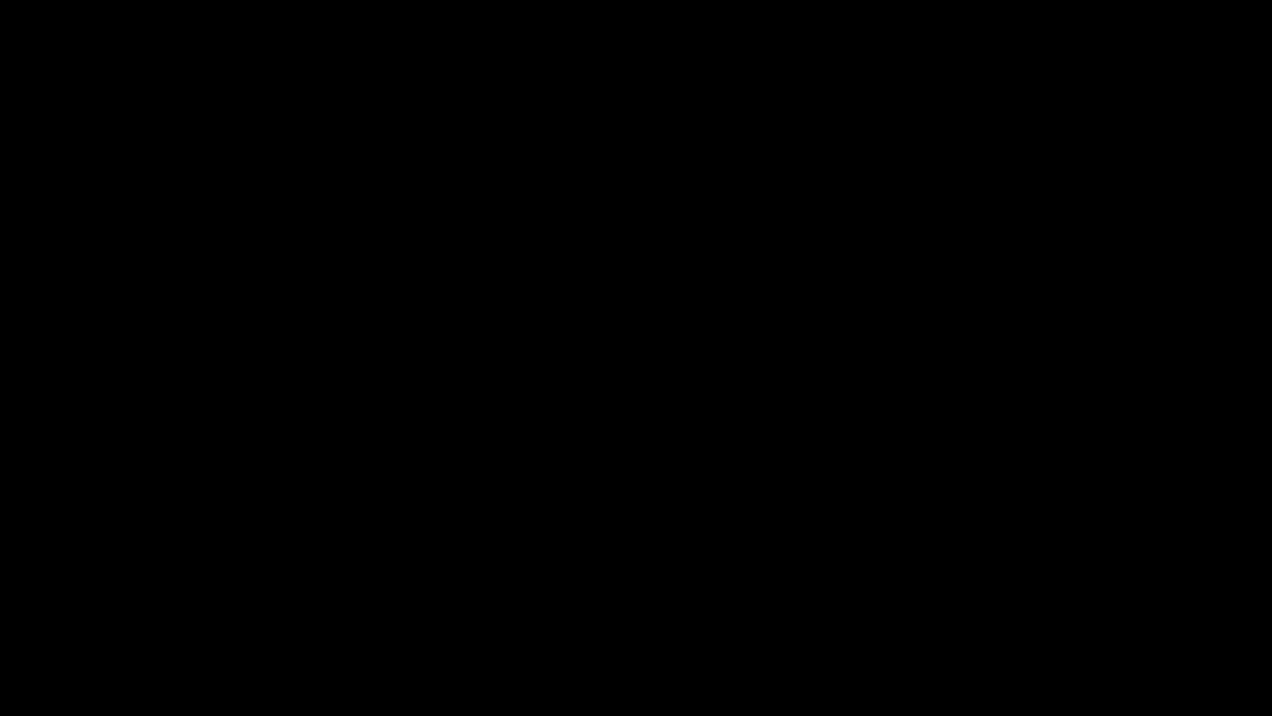
click at [302, 535] on div "Skip Ad 1:10 pause 29:52 / 46:57 volume_up Mute tune Resolution Auto 720p slow_…" at bounding box center [636, 358] width 1272 height 716
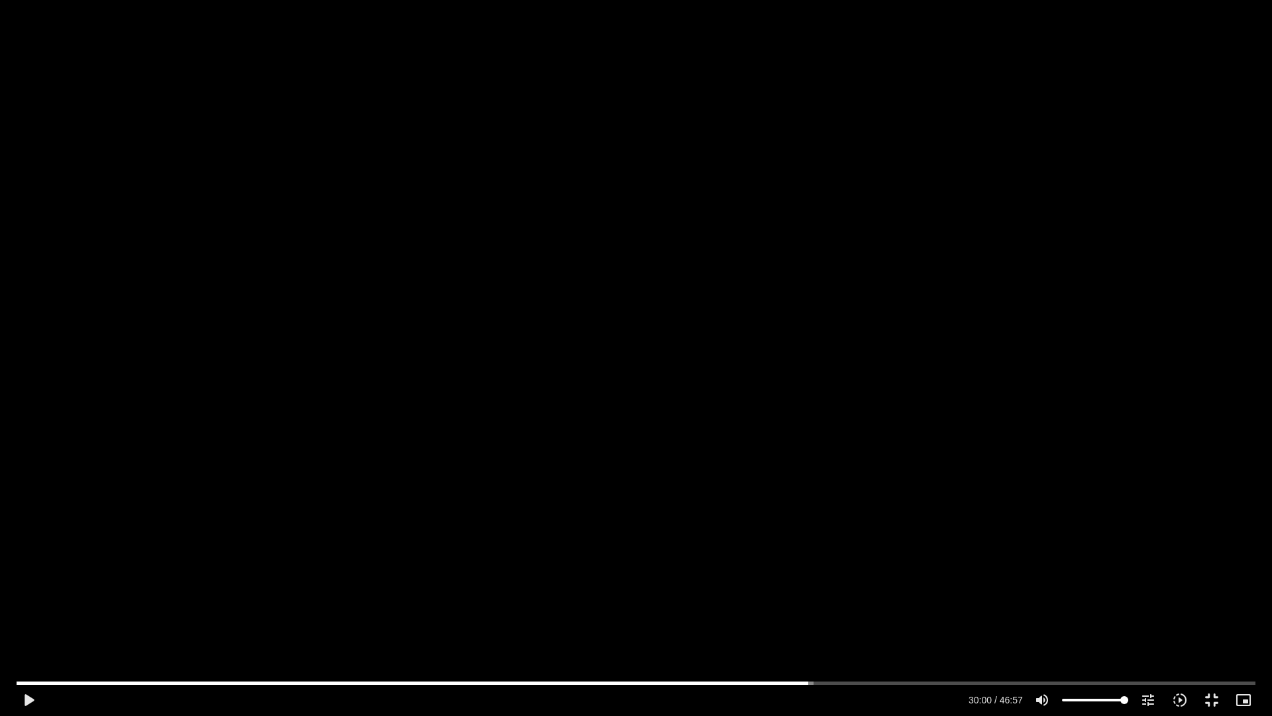
click at [302, 535] on div "Skip Ad 1:10 play_arrow 30:00 / 46:57 volume_up Mute tune Resolution Auto 720p …" at bounding box center [636, 358] width 1272 height 716
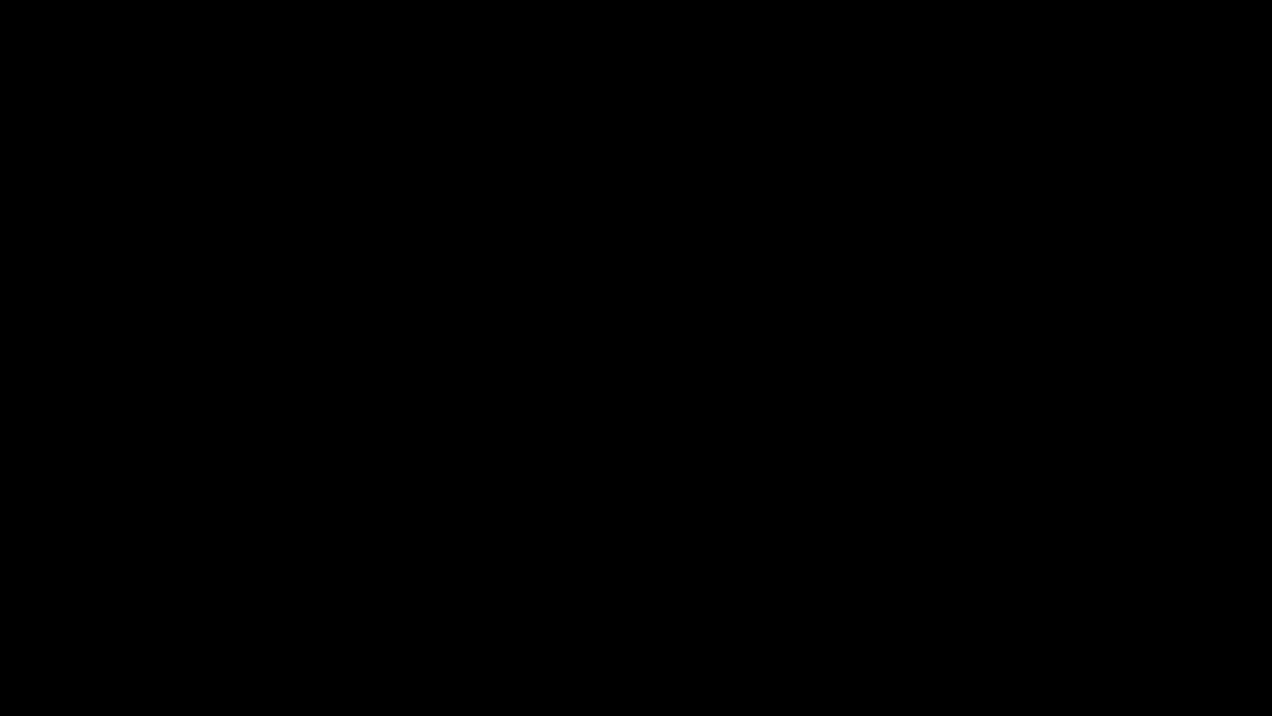
click at [302, 535] on div "Skip Ad 1:10 pause 30:00 / 46:57 volume_up Mute tune Resolution Auto 720p slow_…" at bounding box center [636, 358] width 1272 height 716
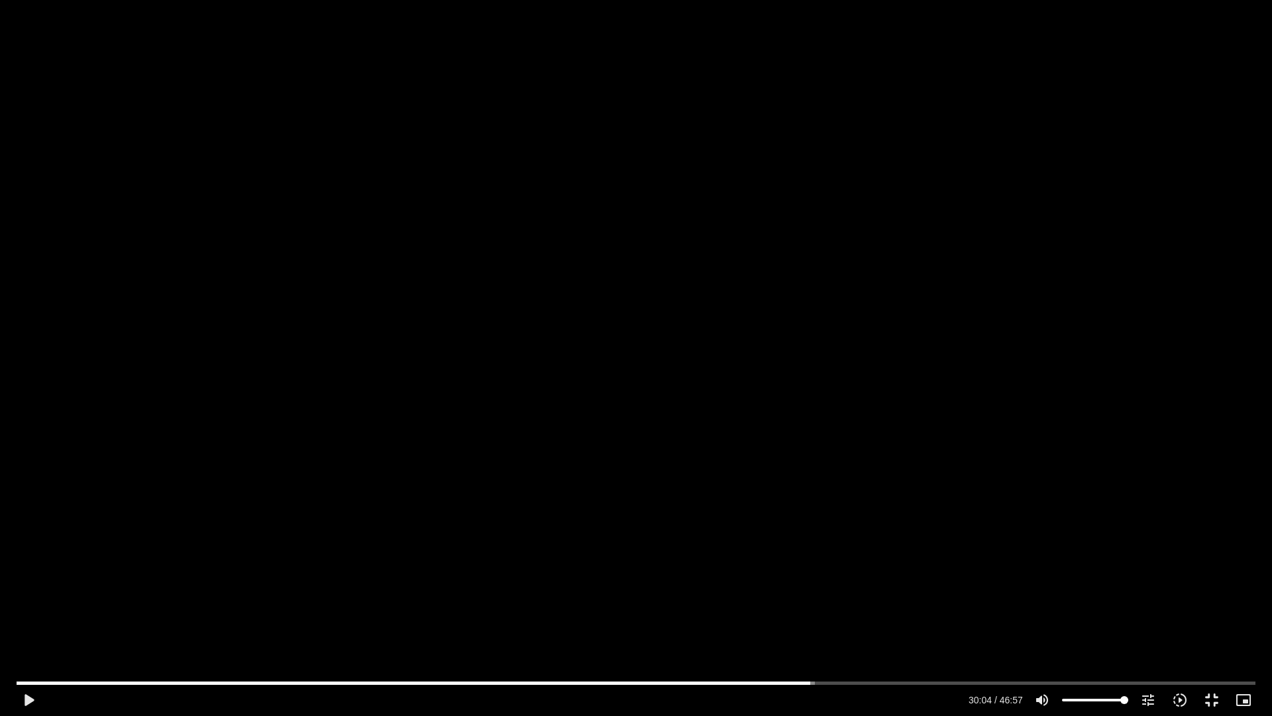
click at [302, 535] on div "Skip Ad 1:10 play_arrow 30:04 / 46:57 volume_up Mute tune Resolution Auto 720p …" at bounding box center [636, 358] width 1272 height 716
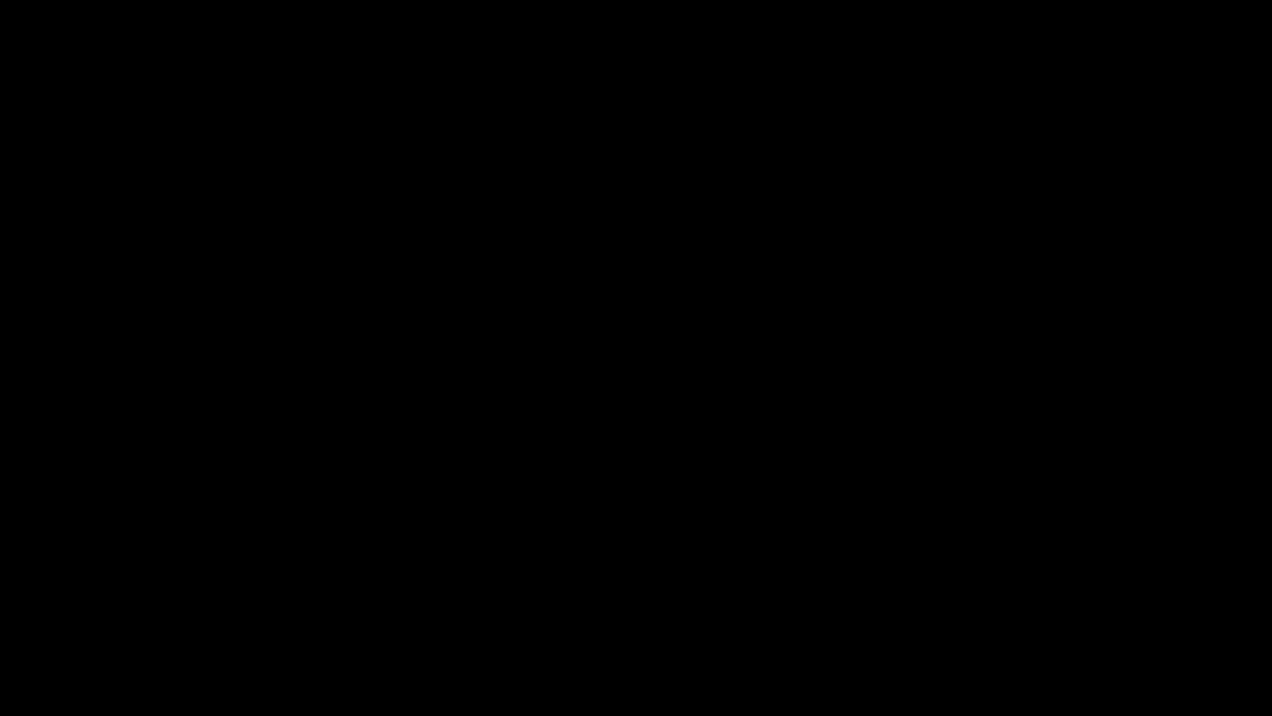
click at [302, 535] on div "Skip Ad 1:10 pause 30:04 / 46:57 volume_up Mute tune Resolution Auto 720p slow_…" at bounding box center [636, 358] width 1272 height 716
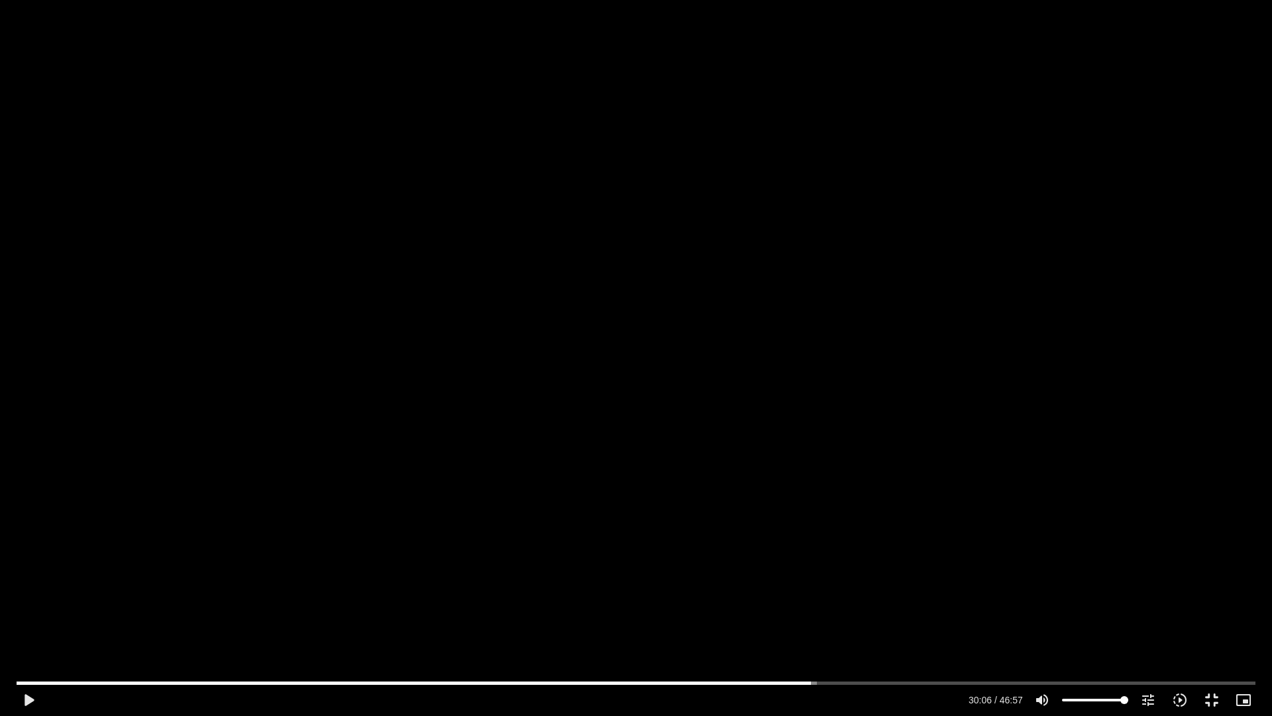
click at [302, 535] on div "Skip Ad 1:10 play_arrow 30:06 / 46:57 volume_up Mute tune Resolution Auto 720p …" at bounding box center [636, 358] width 1272 height 716
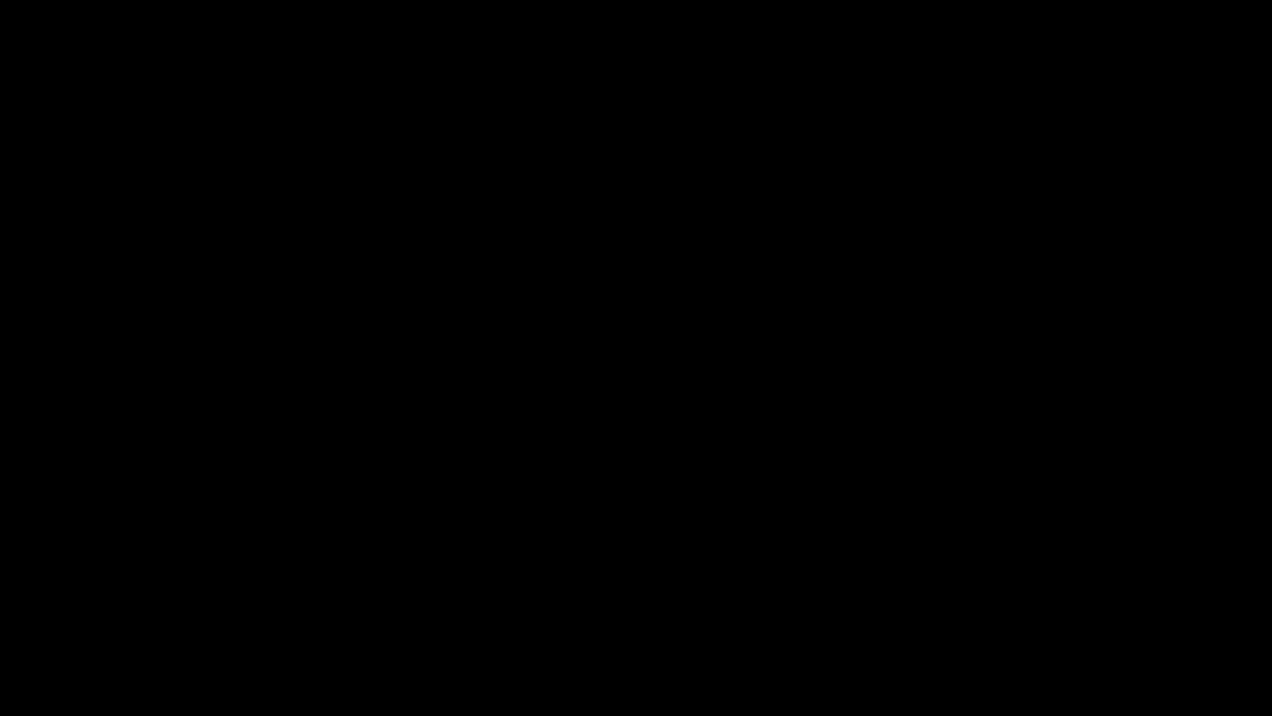
click at [302, 535] on div "Skip Ad 1:10 pause 30:06 / 46:57 volume_up Mute tune Resolution Auto 720p slow_…" at bounding box center [636, 358] width 1272 height 716
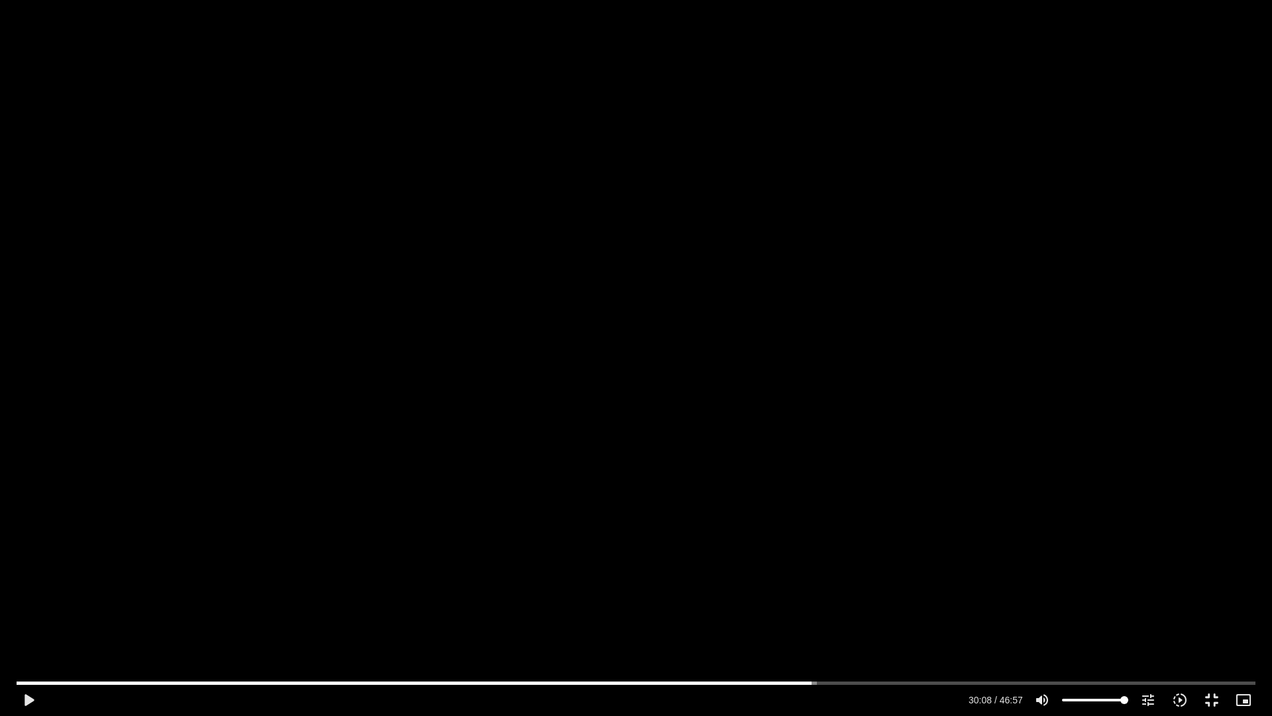
click at [302, 535] on div "Skip Ad 1:10 play_arrow 30:08 / 46:57 volume_up Mute tune Resolution Auto 720p …" at bounding box center [636, 358] width 1272 height 716
click at [300, 531] on div "Skip Ad 1:10 pause 30:13 / 46:57 volume_up Mute tune Resolution Auto 720p slow_…" at bounding box center [636, 358] width 1272 height 716
click at [299, 531] on div "Skip Ad 1:10 play_arrow 30:13 / 46:57 volume_up Mute tune Resolution Auto 720p …" at bounding box center [636, 358] width 1272 height 716
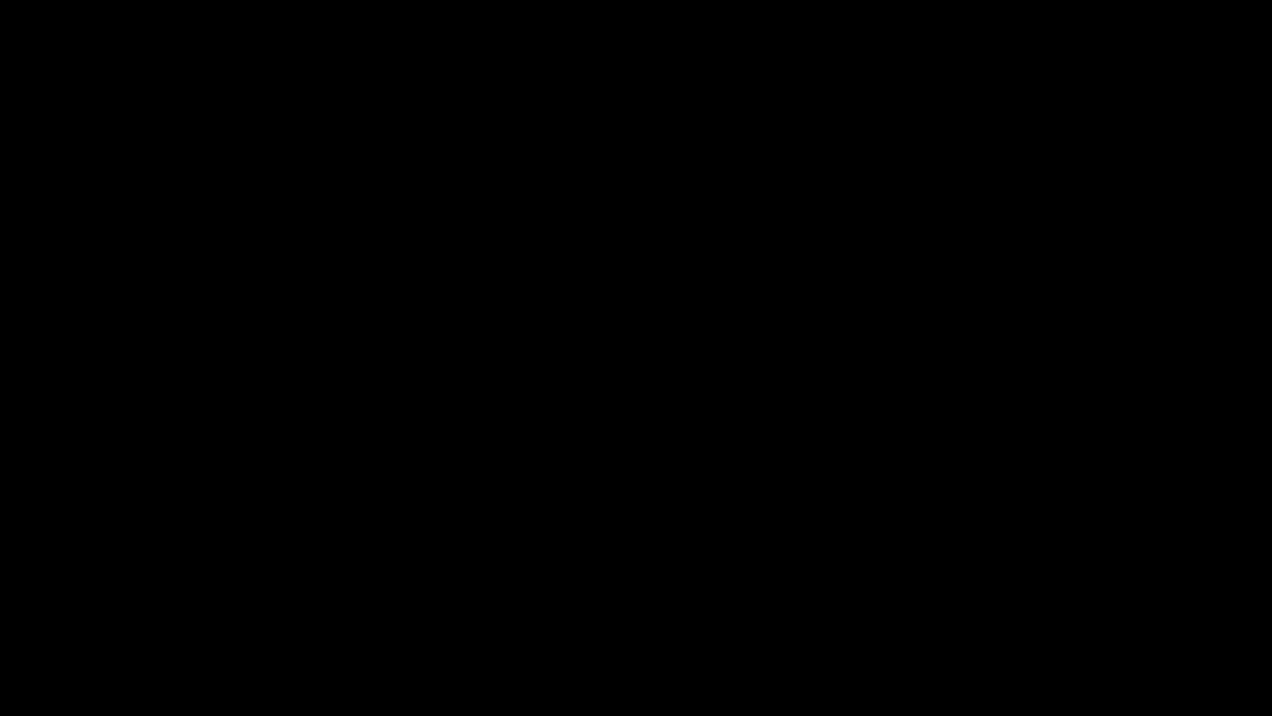
click at [299, 531] on div "Skip Ad 1:10 pause 30:13 / 46:57 volume_up Mute tune Resolution Auto 720p slow_…" at bounding box center [636, 358] width 1272 height 716
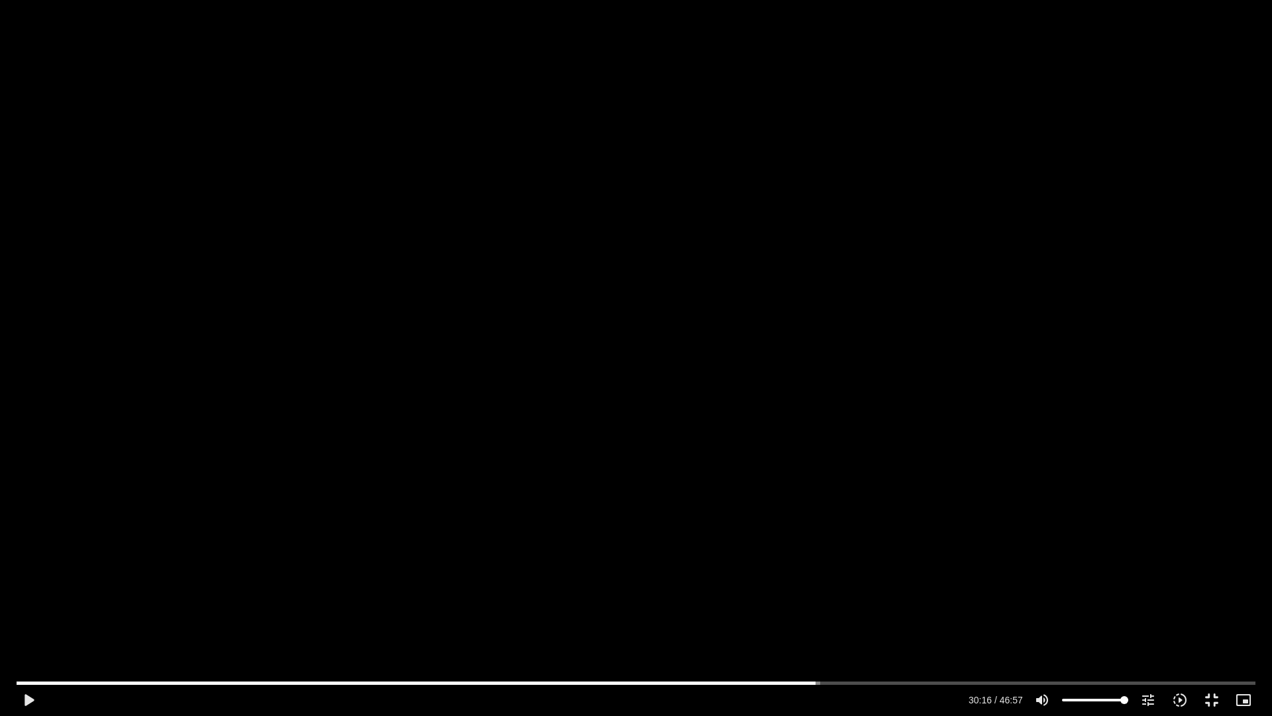
click at [299, 531] on div "Skip Ad 1:10 play_arrow 30:16 / 46:57 volume_up Mute tune Resolution Auto 720p …" at bounding box center [636, 358] width 1272 height 716
click at [299, 530] on div "Skip Ad 1:10 pause 30:17 / 46:57 volume_up Mute tune Resolution Auto 720p slow_…" at bounding box center [636, 358] width 1272 height 716
click at [299, 530] on div "Skip Ad 1:10 play_arrow 30:18 / 46:57 volume_up Mute tune Resolution Auto 720p …" at bounding box center [636, 358] width 1272 height 716
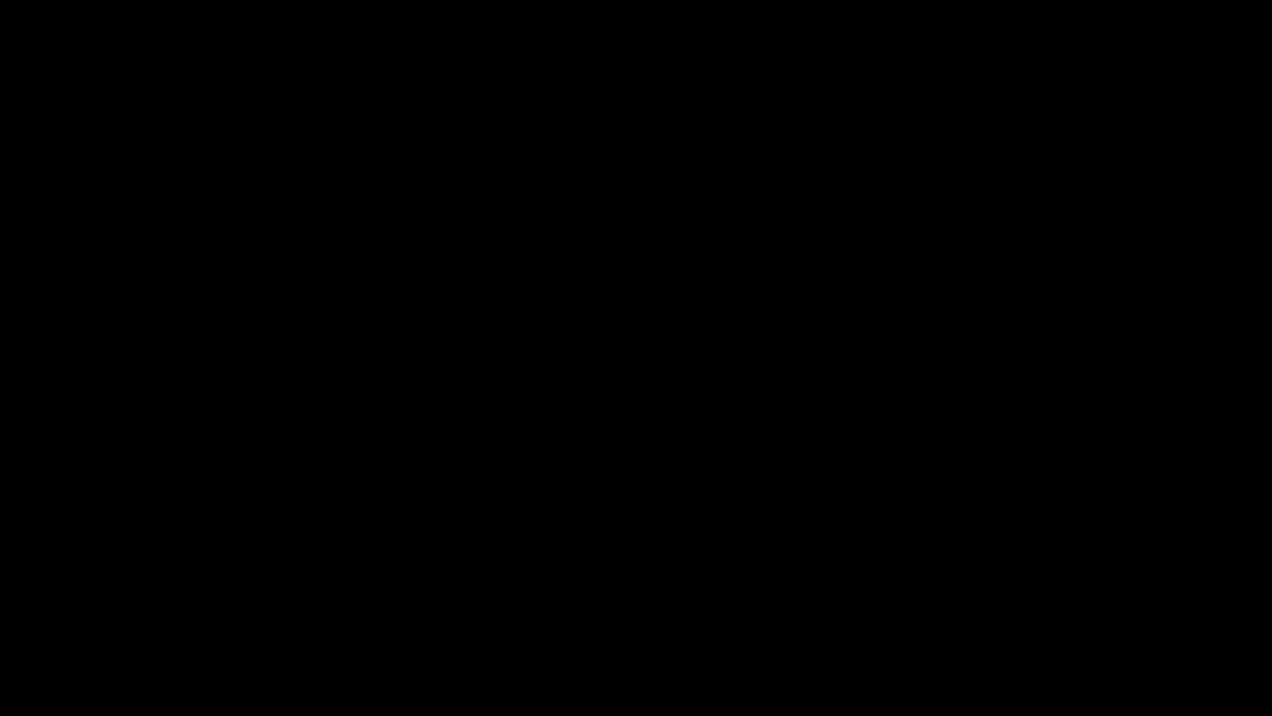
click at [299, 530] on div "Skip Ad 1:10 pause 30:18 / 46:57 volume_up Mute tune Resolution Auto 720p slow_…" at bounding box center [636, 358] width 1272 height 716
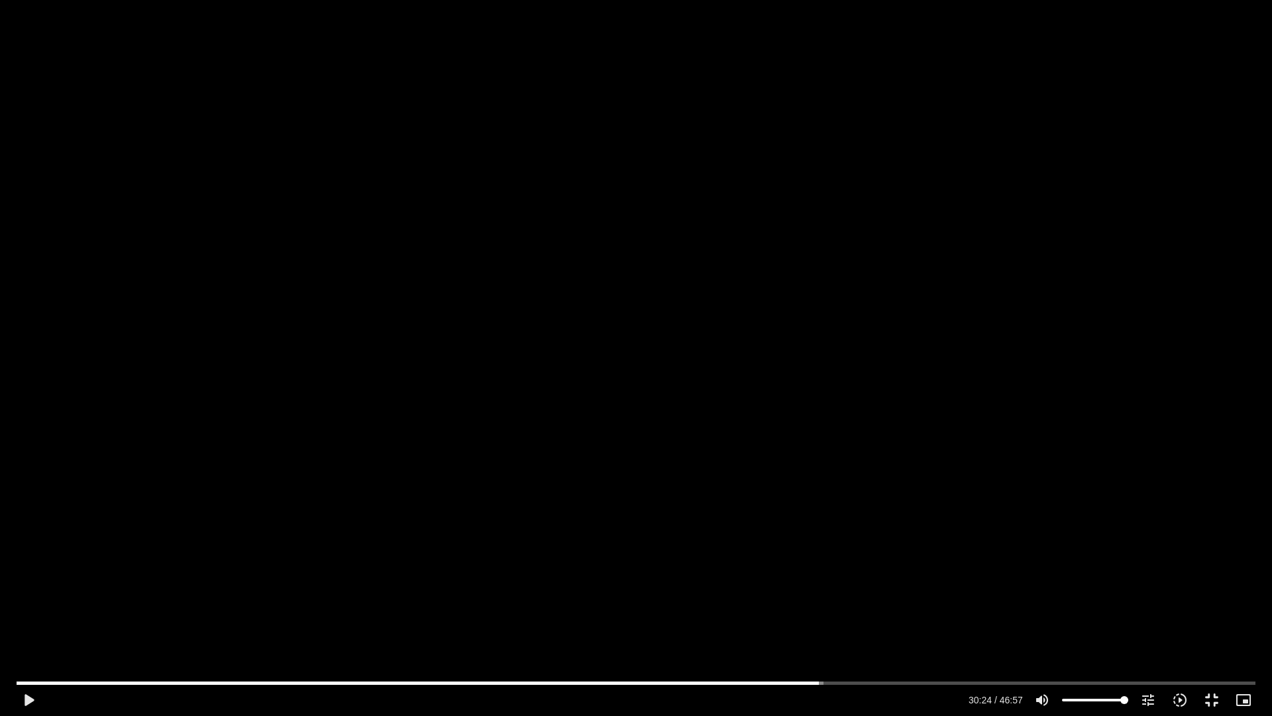
click at [299, 530] on div "Skip Ad 1:10 play_arrow 30:24 / 46:57 volume_up Mute tune Resolution Auto 720p …" at bounding box center [636, 358] width 1272 height 716
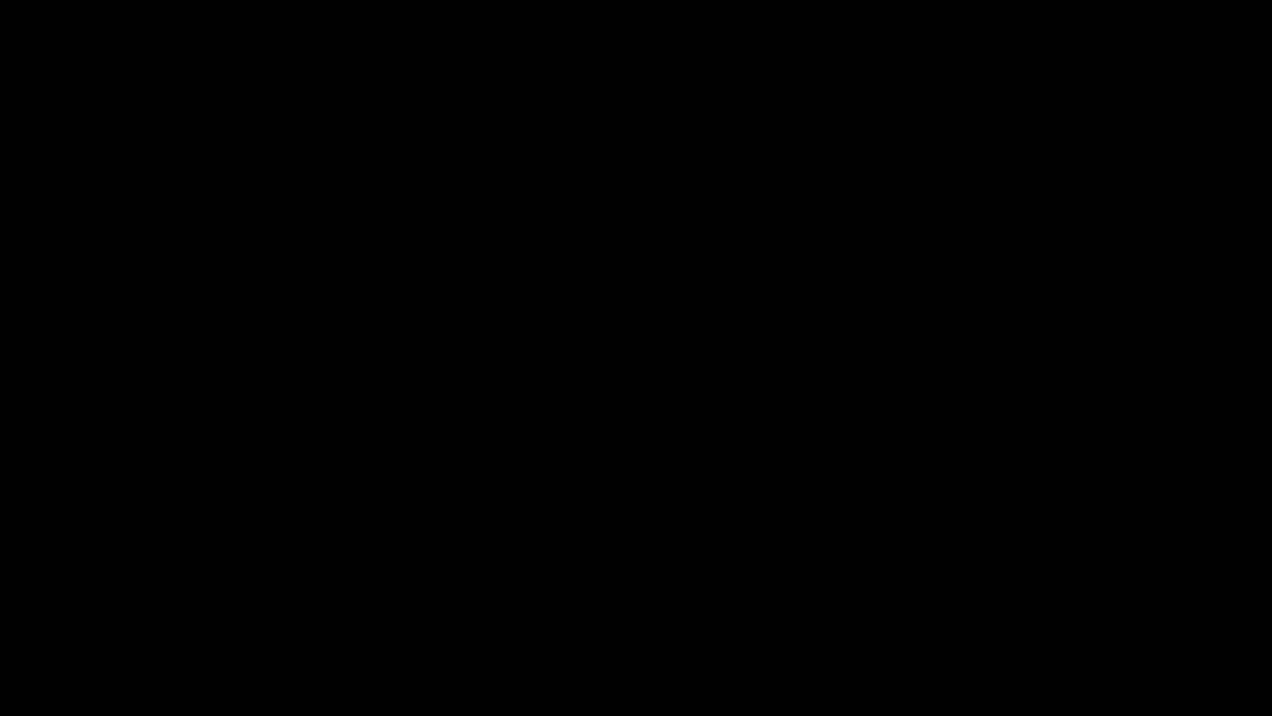
click at [299, 530] on div "Skip Ad 1:10 pause 30:24 / 46:57 volume_up Mute tune Resolution Auto 720p slow_…" at bounding box center [636, 358] width 1272 height 716
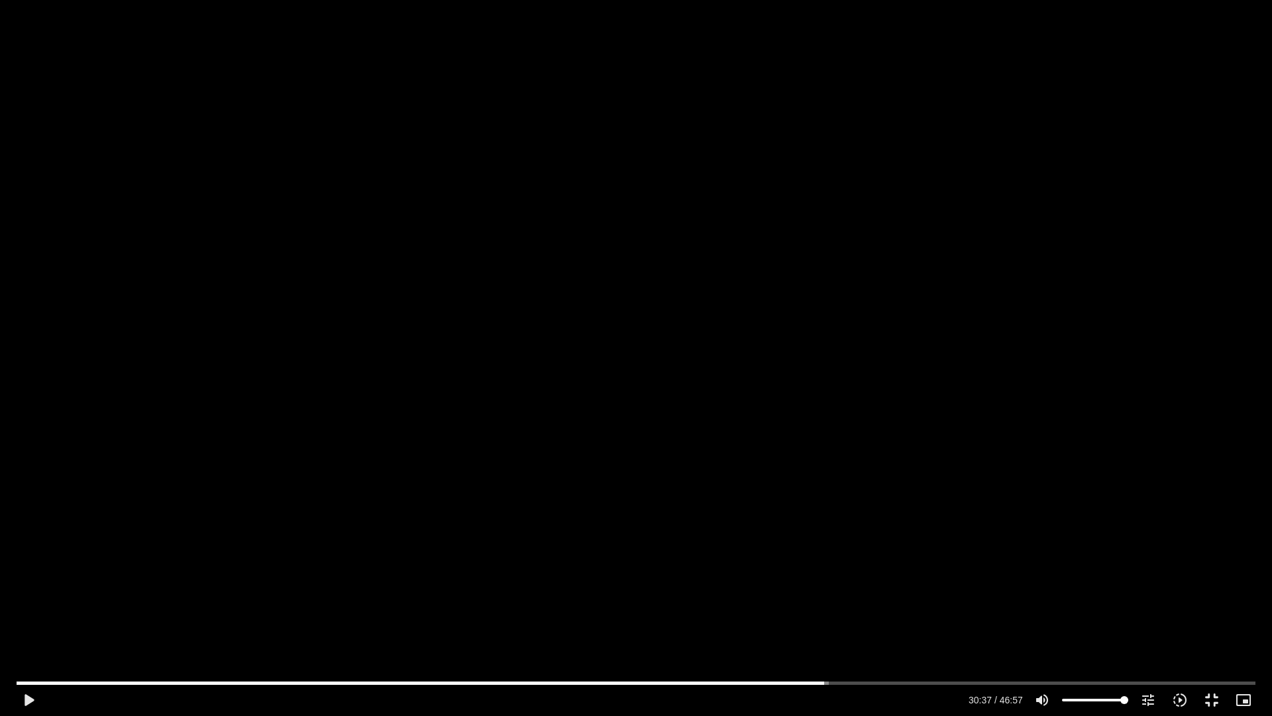
click at [299, 530] on div "Skip Ad 1:10 play_arrow 30:37 / 46:57 volume_up Mute tune Resolution Auto 720p …" at bounding box center [636, 358] width 1272 height 716
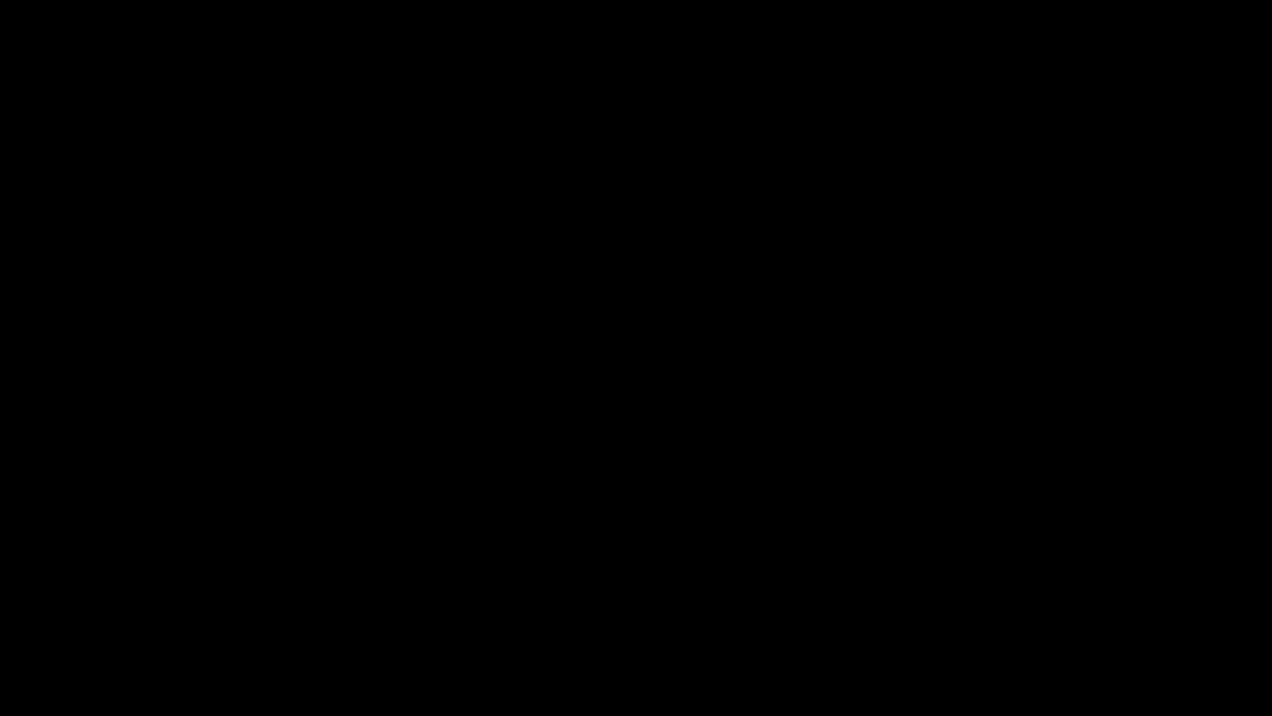
click at [299, 530] on div "Skip Ad 1:10 pause 30:37 / 46:57 volume_up Mute tune Resolution Auto 720p slow_…" at bounding box center [636, 358] width 1272 height 716
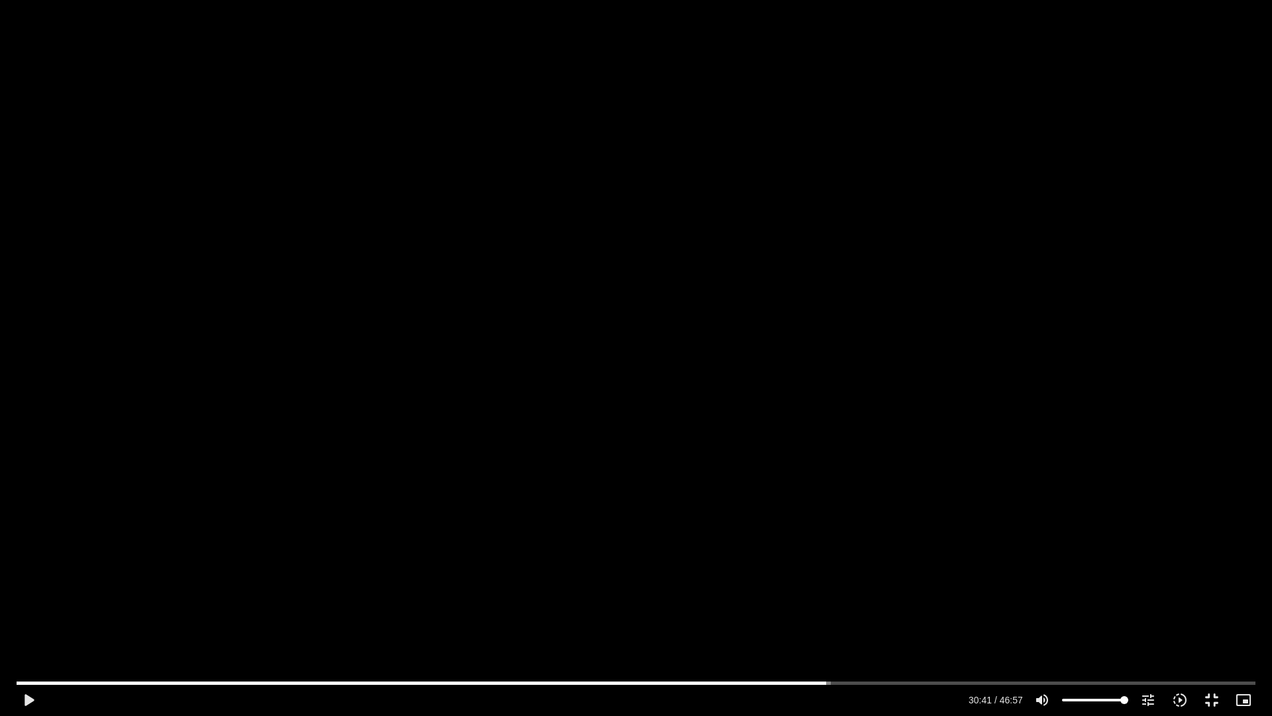
click at [299, 530] on div "Skip Ad 1:10 play_arrow 30:41 / 46:57 volume_up Mute tune Resolution Auto 720p …" at bounding box center [636, 358] width 1272 height 716
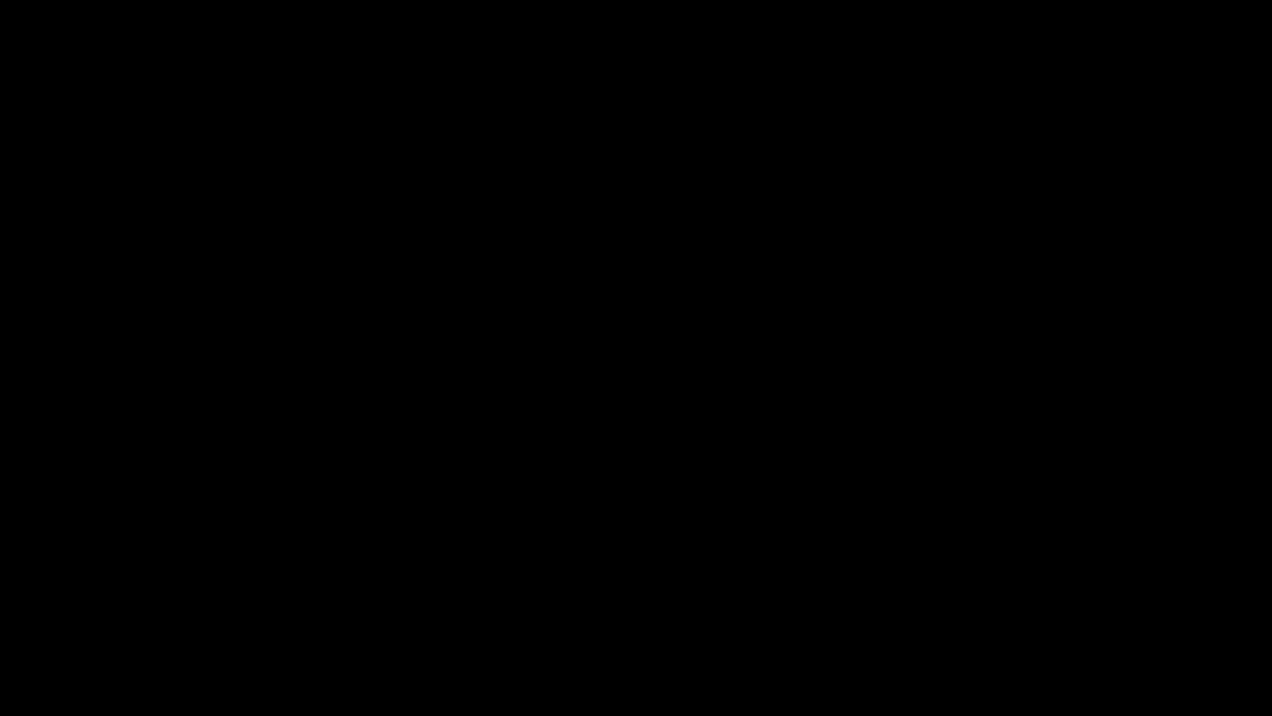
click at [299, 530] on div "Skip Ad 1:10 pause 30:41 / 46:57 volume_up Mute tune Resolution Auto 720p slow_…" at bounding box center [636, 358] width 1272 height 716
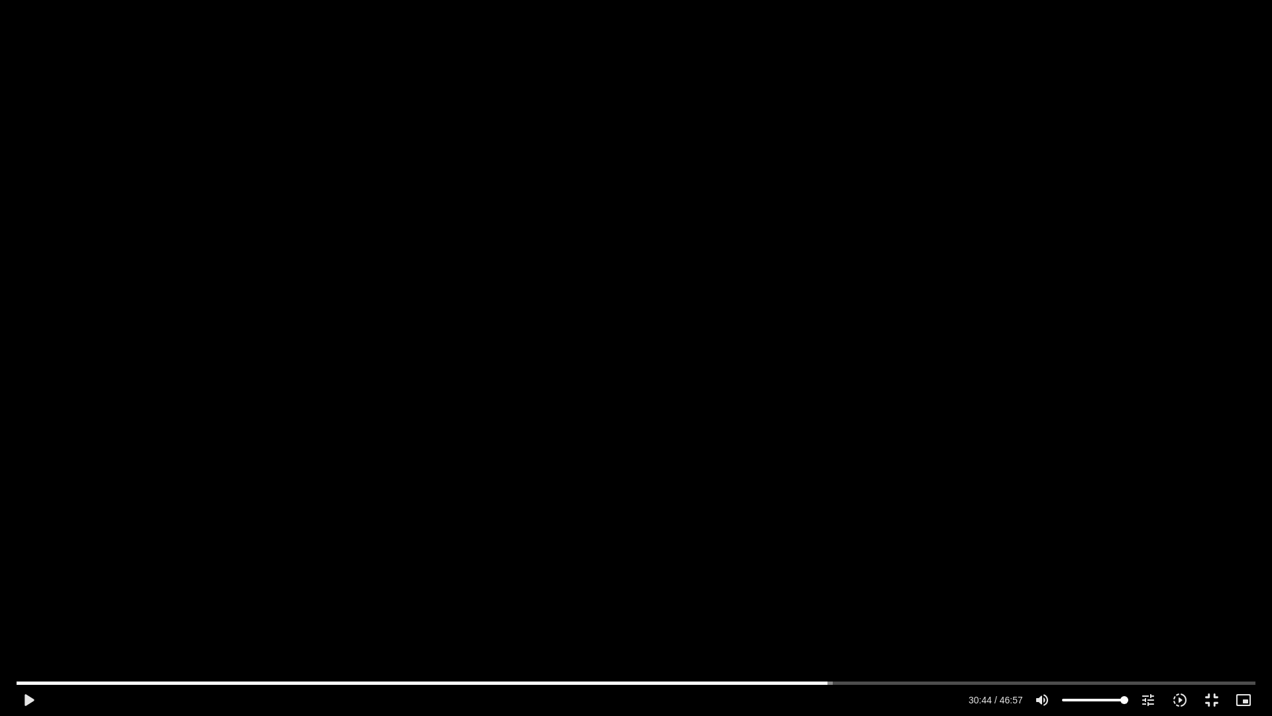
click at [299, 530] on div "Skip Ad 1:10 play_arrow 30:44 / 46:57 volume_up Mute tune Resolution Auto 720p …" at bounding box center [636, 358] width 1272 height 716
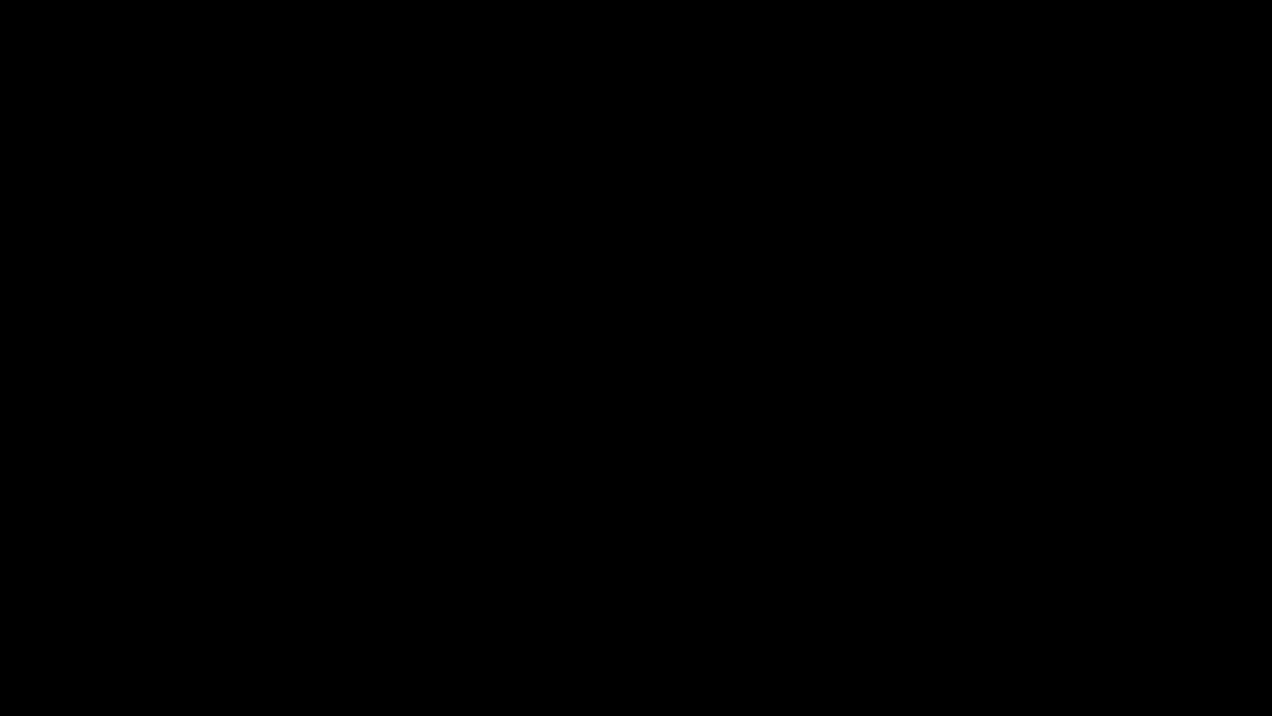
click at [299, 530] on div "Skip Ad 1:10 pause 30:44 / 46:57 volume_up Mute tune Resolution Auto 720p slow_…" at bounding box center [636, 358] width 1272 height 716
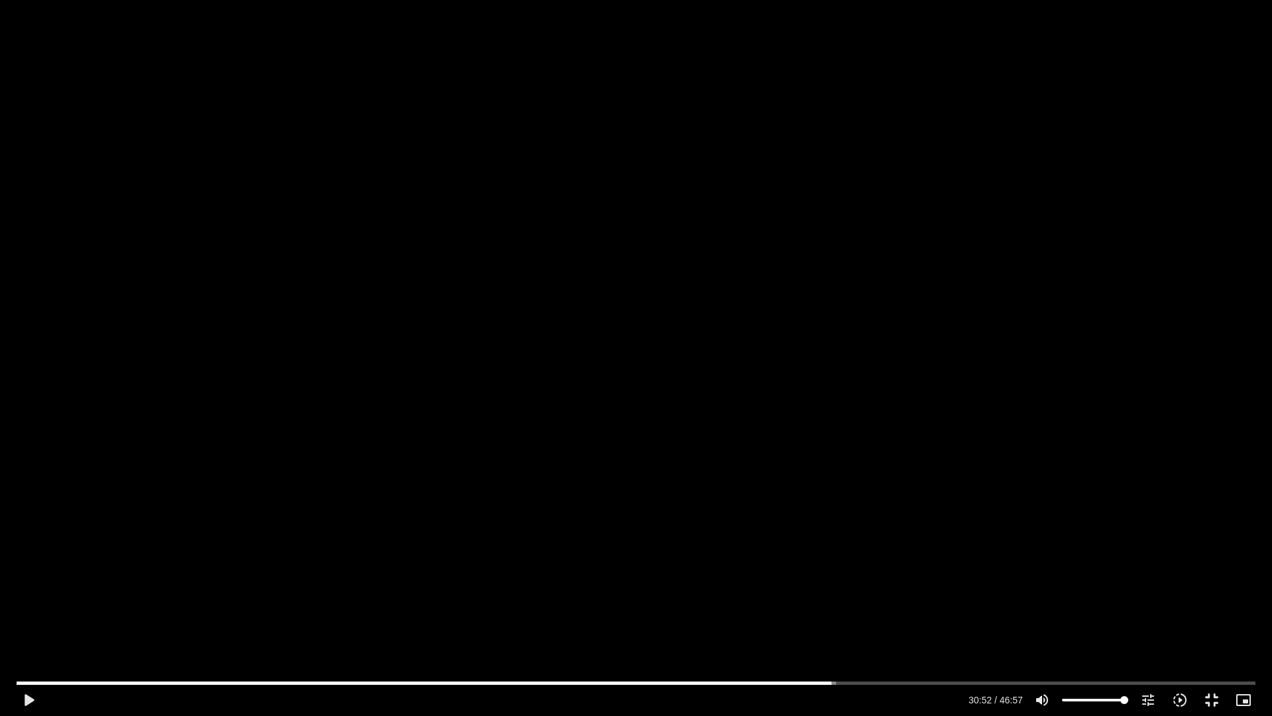
click at [299, 530] on div "Skip Ad 1:10 play_arrow 30:52 / 46:57 volume_up Mute tune Resolution Auto 720p …" at bounding box center [636, 358] width 1272 height 716
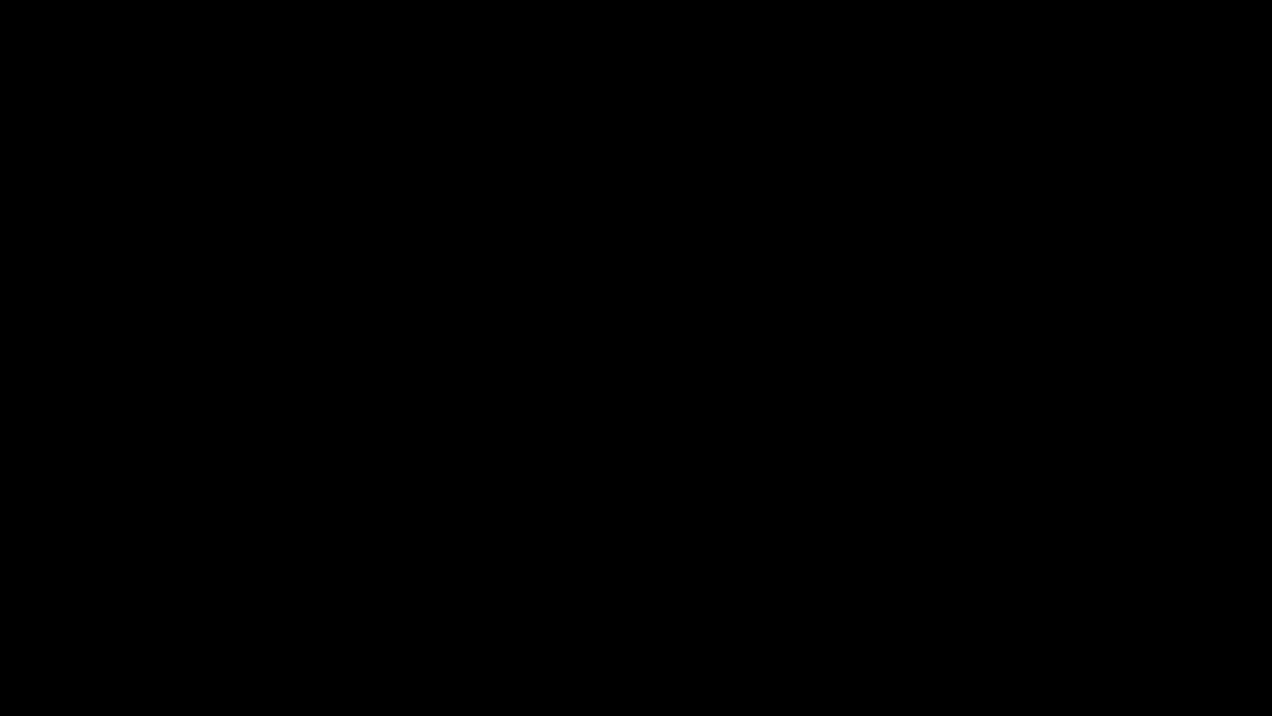
click at [299, 530] on div "Skip Ad 1:10 pause 30:52 / 46:57 volume_up Mute tune Resolution Auto 720p slow_…" at bounding box center [636, 358] width 1272 height 716
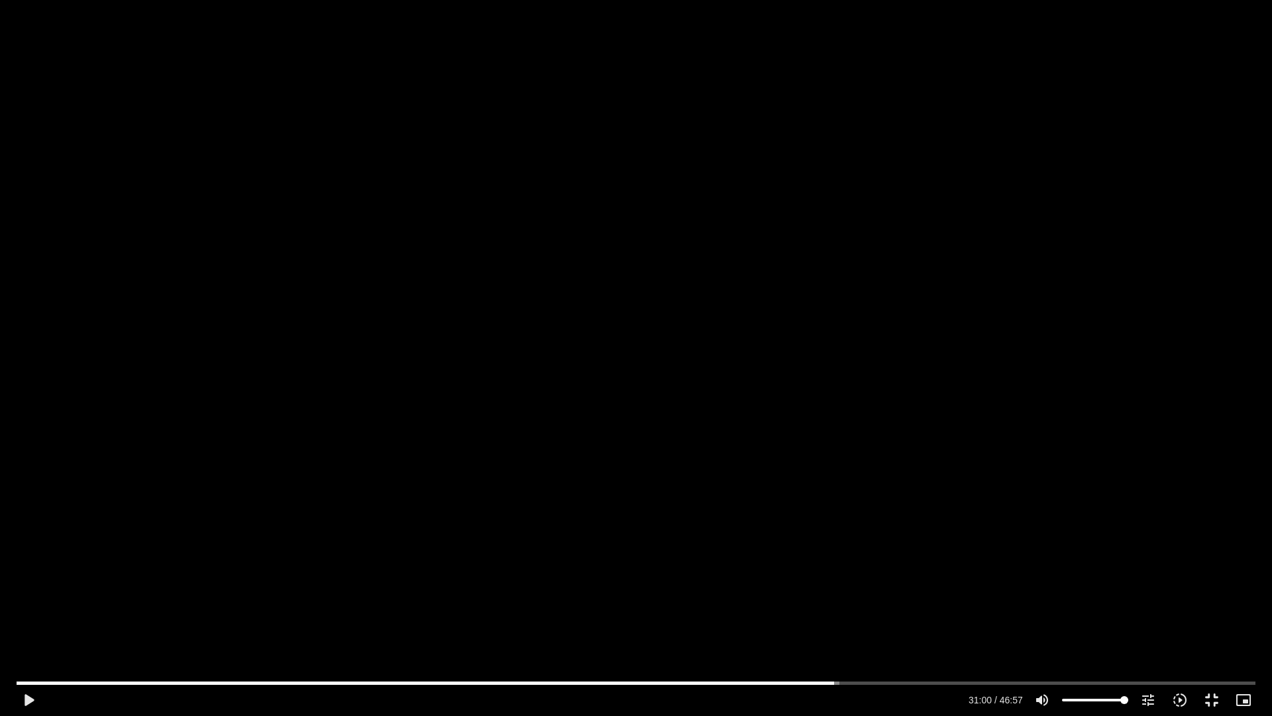
click at [299, 530] on div "Skip Ad 1:10 play_arrow 31:00 / 46:57 volume_up Mute tune Resolution Auto 720p …" at bounding box center [636, 358] width 1272 height 716
click at [310, 540] on div "Skip Ad 1:10 pause 31:01 / 46:57 volume_up Mute tune Resolution Auto 720p slow_…" at bounding box center [636, 358] width 1272 height 716
click at [307, 535] on div "Skip Ad 1:10 play_arrow 31:02 / 46:57 volume_up Mute tune Resolution Auto 720p …" at bounding box center [636, 358] width 1272 height 716
click at [314, 534] on div "Skip Ad 1:10 pause 31:14 / 46:57 volume_up Mute tune Resolution Auto 720p slow_…" at bounding box center [636, 358] width 1272 height 716
click at [314, 534] on div "Skip Ad 1:10 play_arrow 31:15 / 46:57 volume_up Mute tune Resolution Auto 720p …" at bounding box center [636, 358] width 1272 height 716
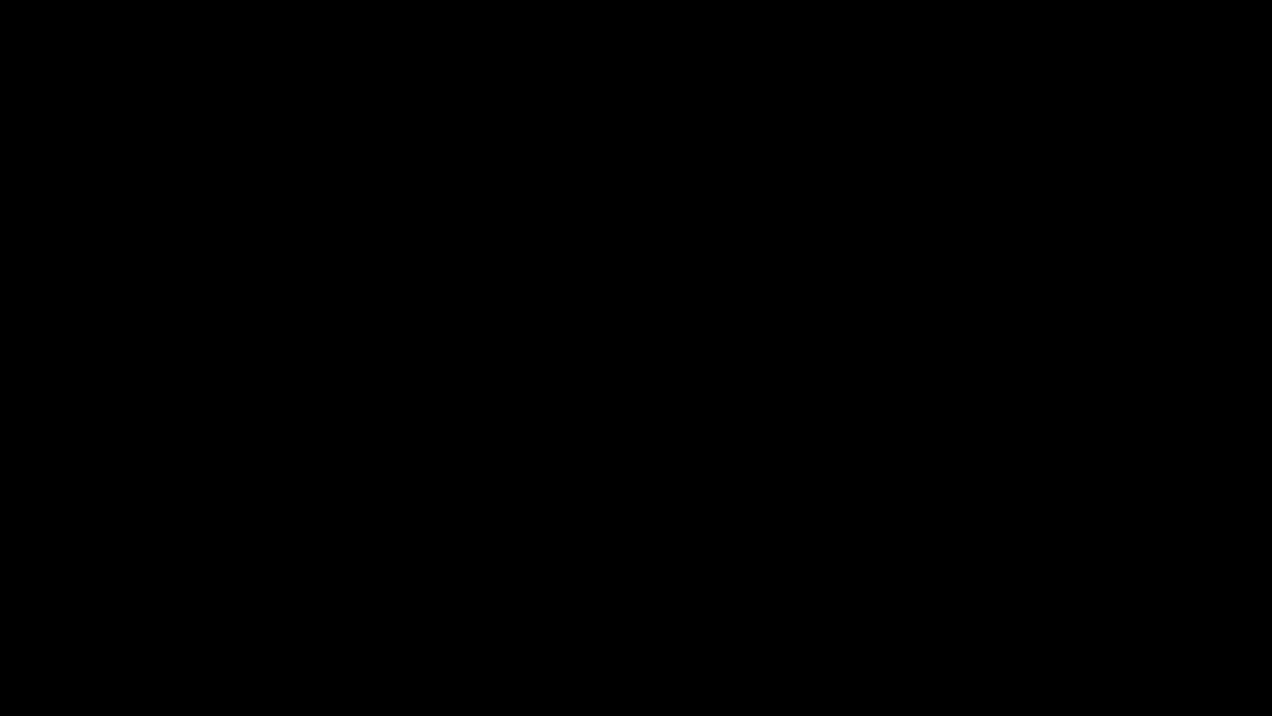
click at [314, 534] on div "Skip Ad 1:10 pause 31:15 / 46:57 volume_up Mute tune Resolution Auto 720p slow_…" at bounding box center [636, 358] width 1272 height 716
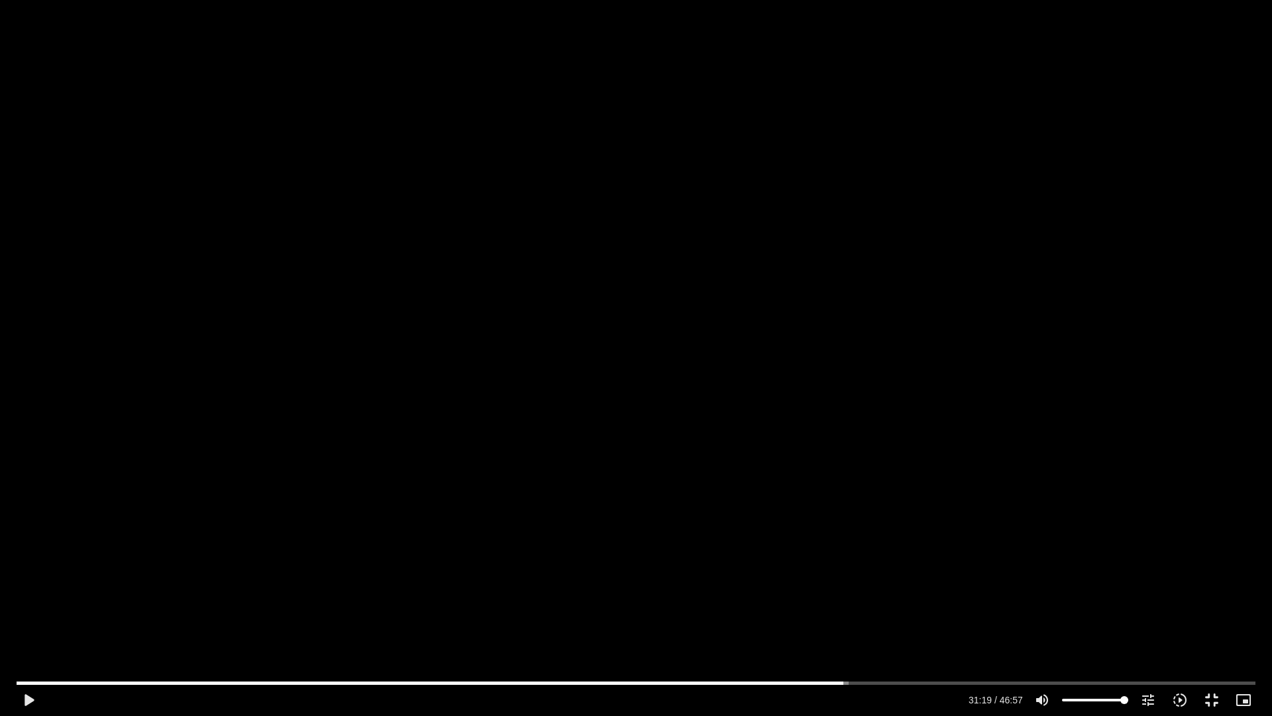
click at [314, 534] on div "Skip Ad 1:10 play_arrow 31:19 / 46:57 volume_up Mute tune Resolution Auto 720p …" at bounding box center [636, 358] width 1272 height 716
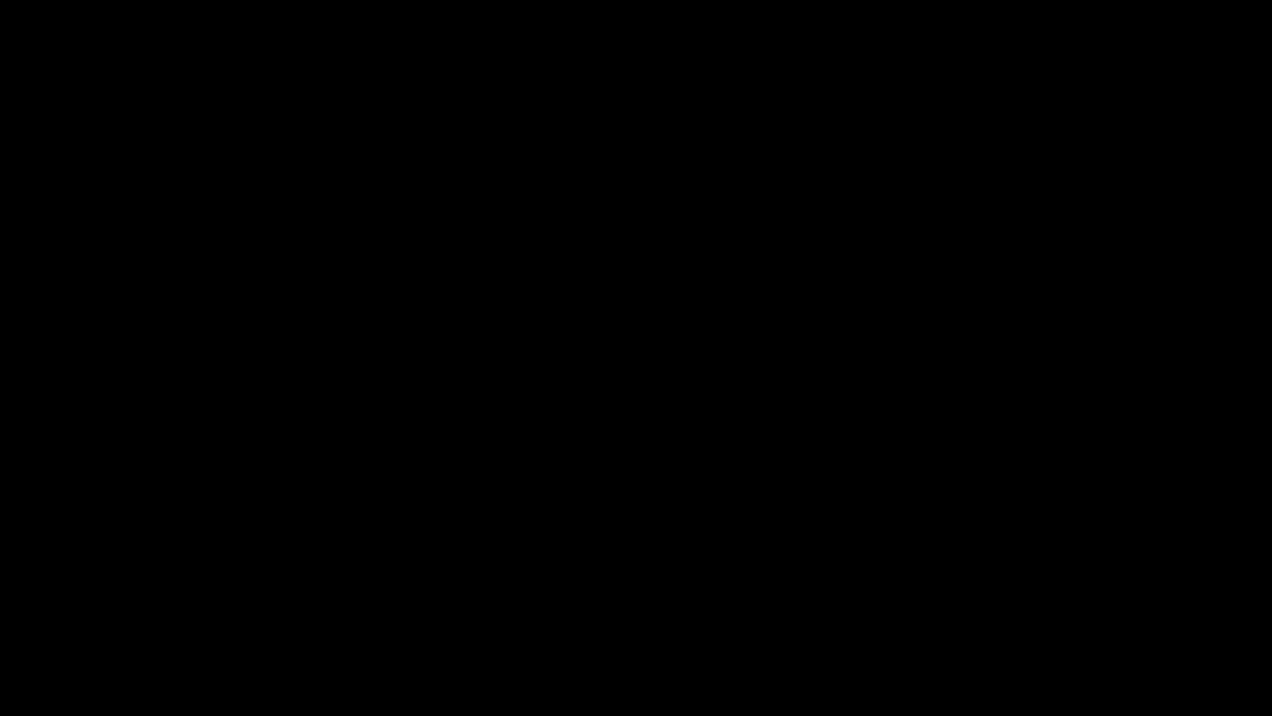
click at [314, 534] on div "Skip Ad 1:10 pause 31:19 / 46:57 volume_up Mute tune Resolution Auto 720p slow_…" at bounding box center [636, 358] width 1272 height 716
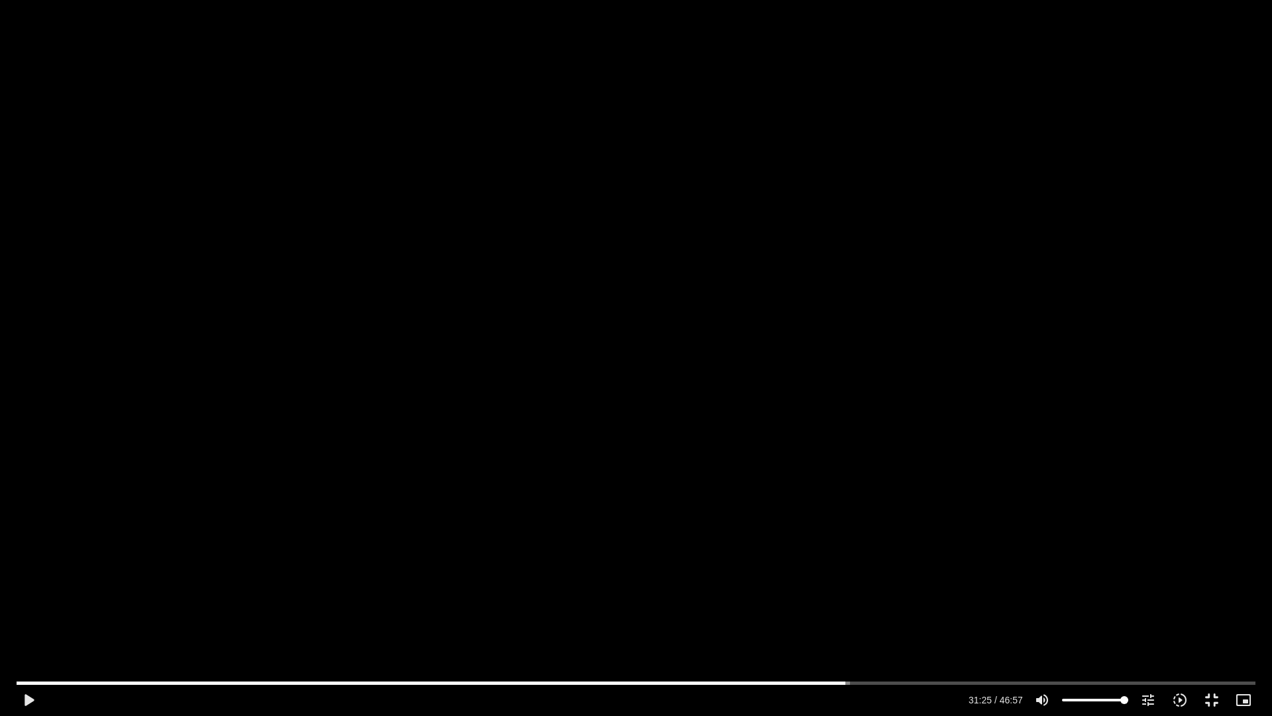
click at [314, 534] on div "Skip Ad 1:10 play_arrow 31:25 / 46:57 volume_up Mute tune Resolution Auto 720p …" at bounding box center [636, 358] width 1272 height 716
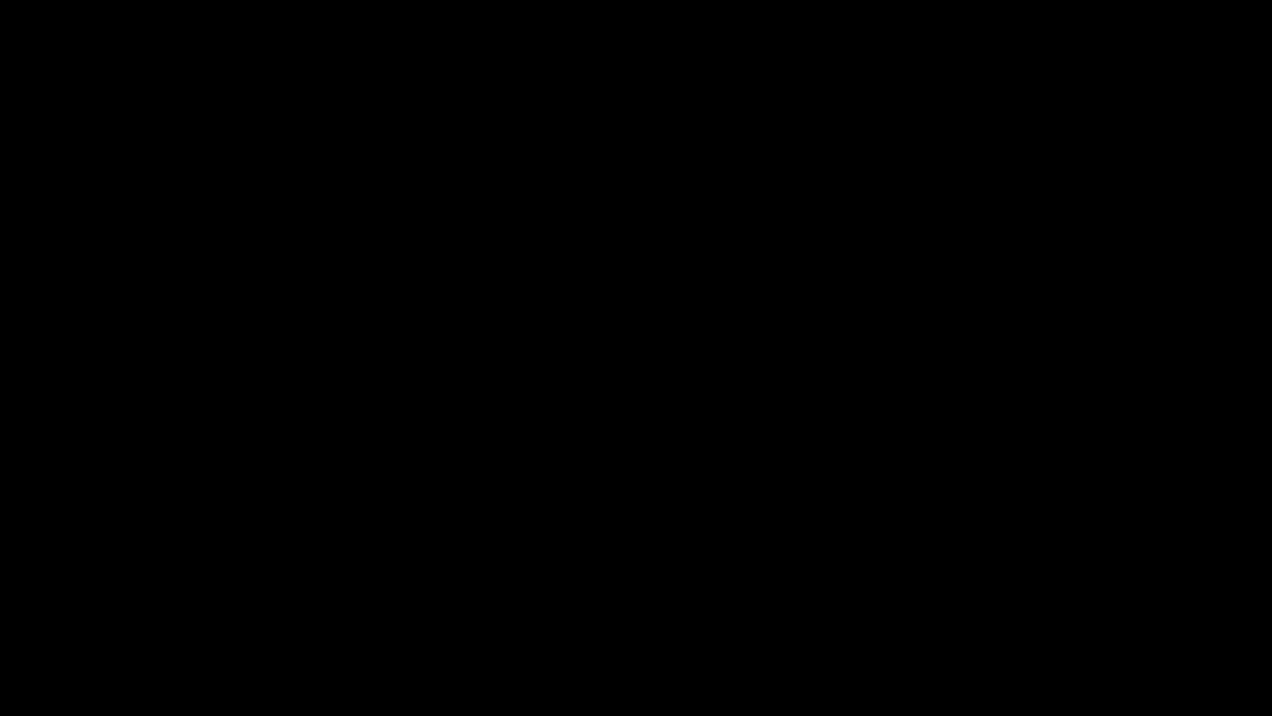
click at [314, 534] on div "Skip Ad 1:10 pause 31:25 / 46:57 volume_up Mute tune Resolution Auto 720p slow_…" at bounding box center [636, 358] width 1272 height 716
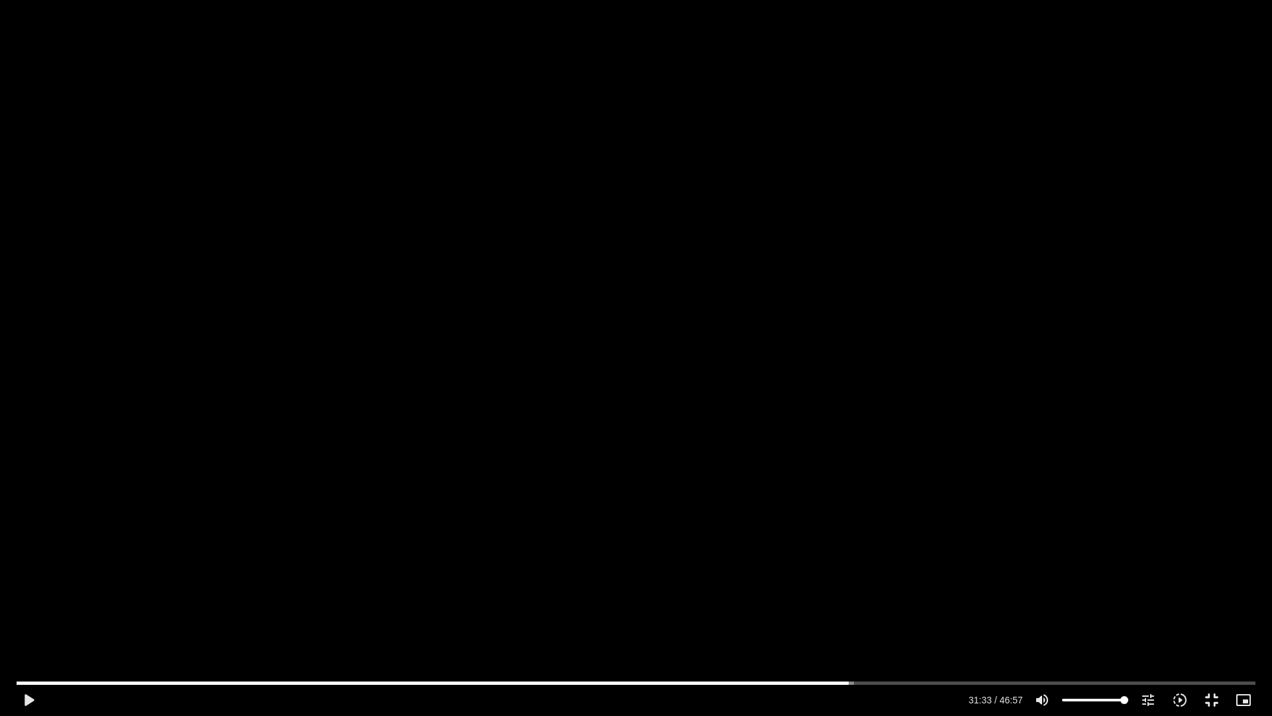
click at [314, 534] on div "Skip Ad 1:10 play_arrow 31:33 / 46:57 volume_up Mute tune Resolution Auto 720p …" at bounding box center [636, 358] width 1272 height 716
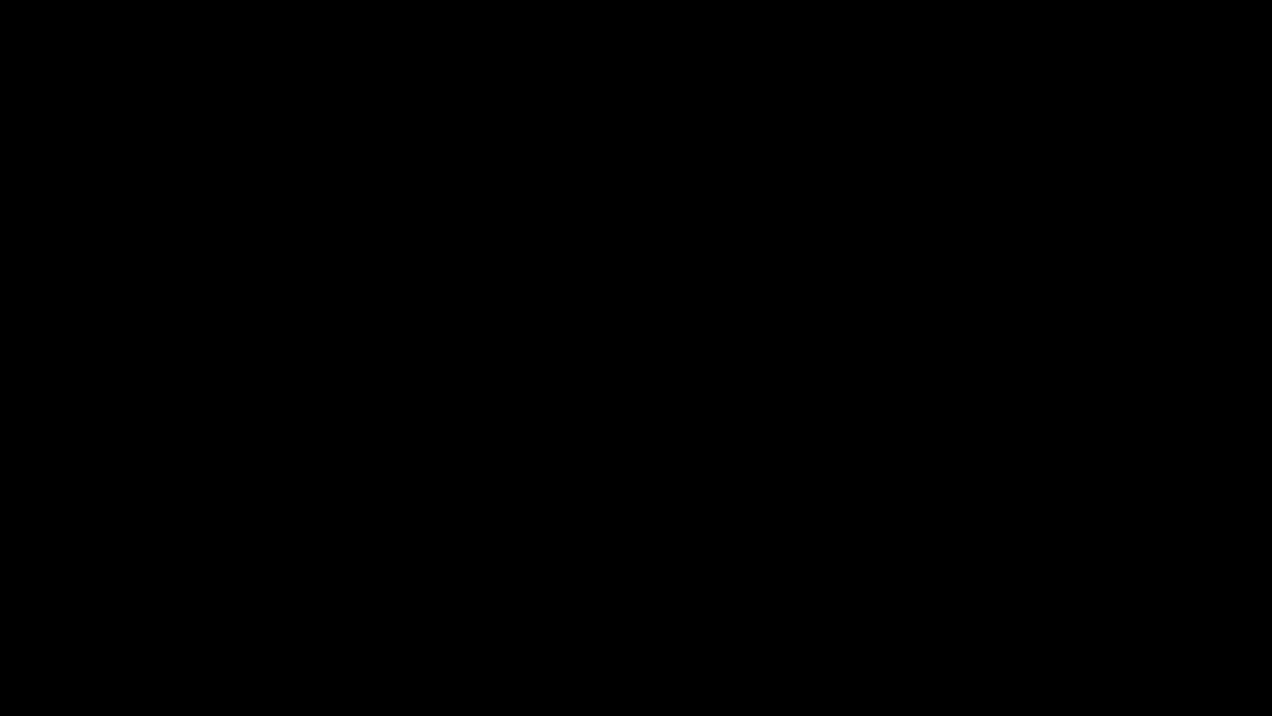
click at [314, 534] on div "Skip Ad 1:10 pause 31:33 / 46:57 volume_up Mute tune Resolution Auto 720p slow_…" at bounding box center [636, 358] width 1272 height 716
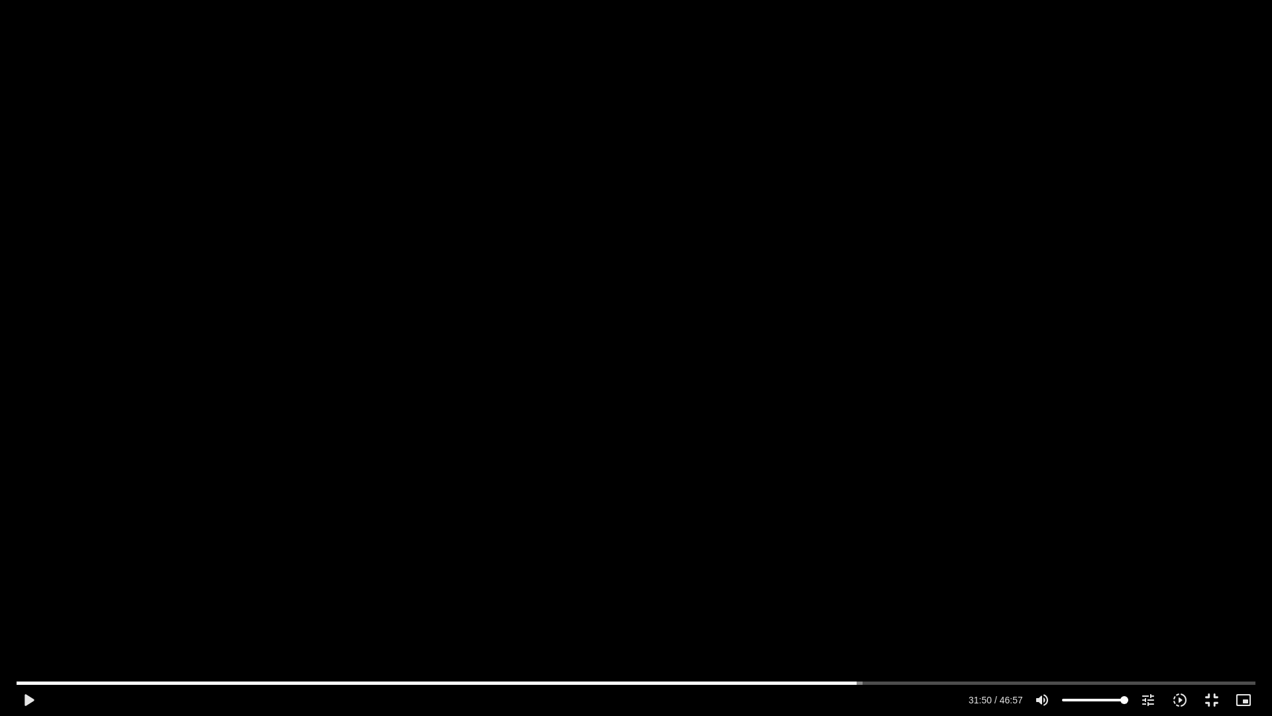
click at [314, 534] on div "Skip Ad 1:10 play_arrow 31:50 / 46:57 volume_up Mute tune Resolution Auto 720p …" at bounding box center [636, 358] width 1272 height 716
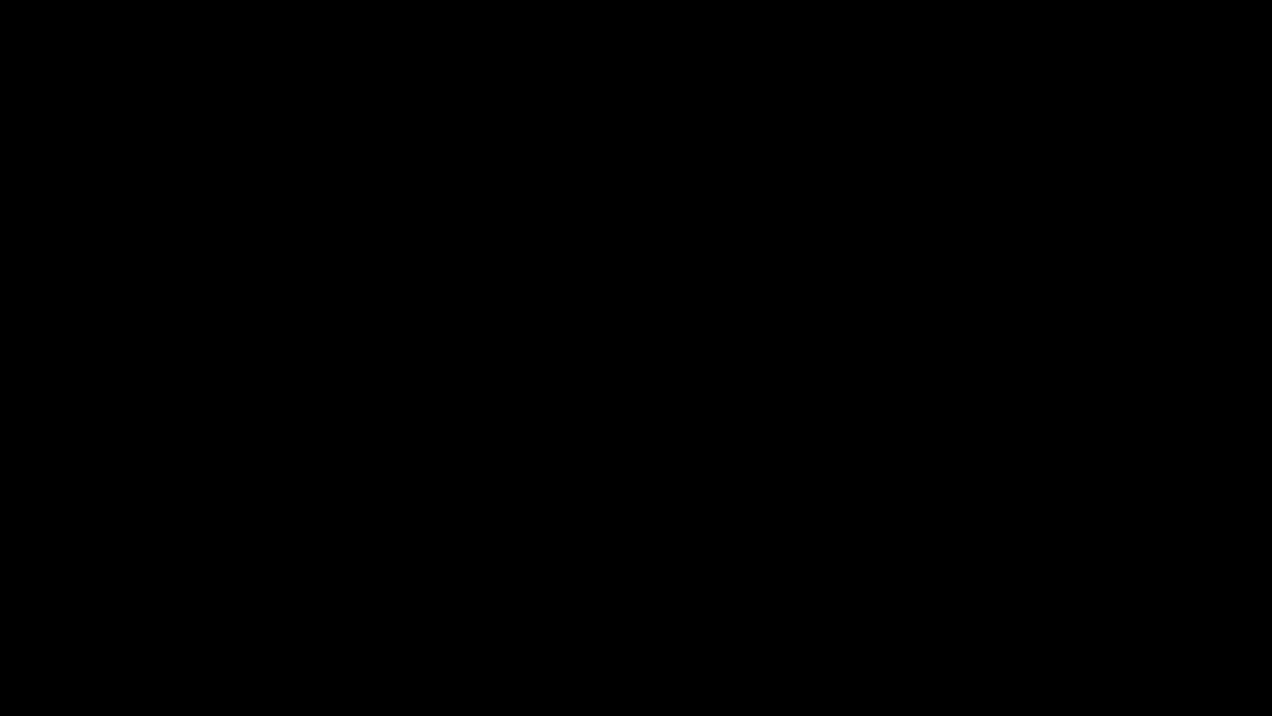
click at [314, 534] on div "Skip Ad 1:10 pause 31:50 / 46:57 volume_up Mute tune Resolution Auto 720p slow_…" at bounding box center [636, 358] width 1272 height 716
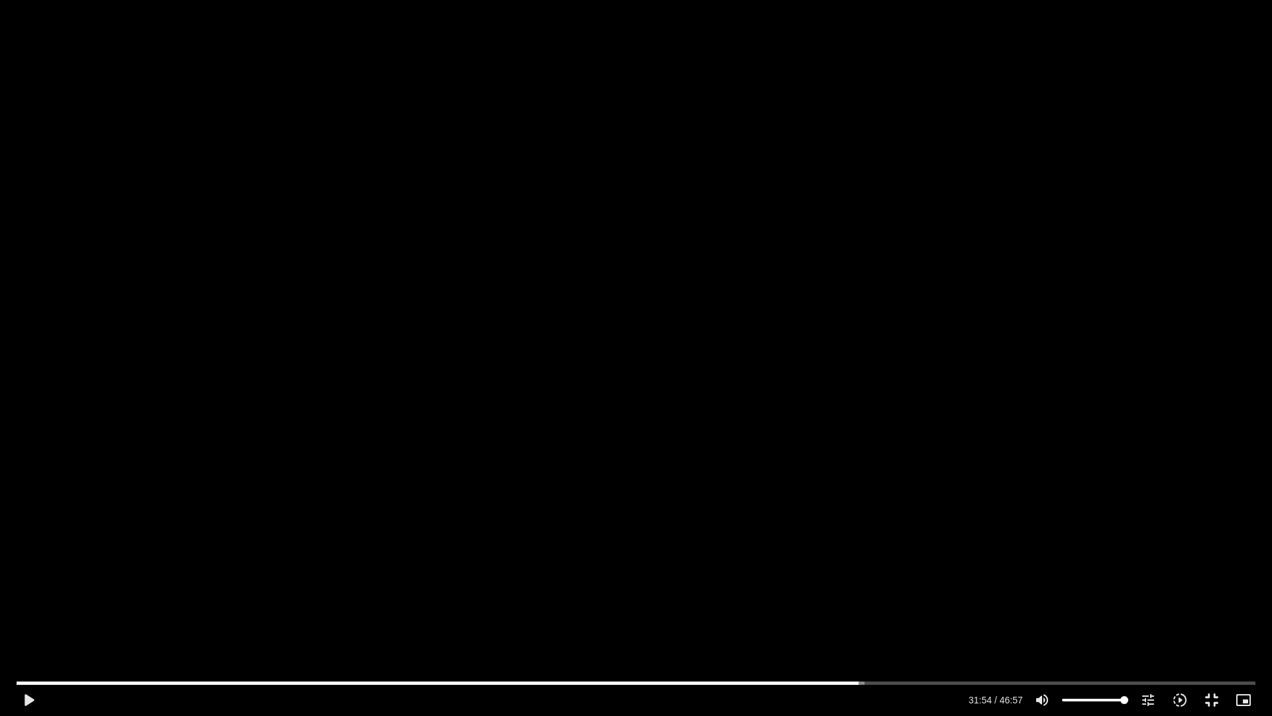
click at [311, 529] on div "Skip Ad 1:10 play_arrow 31:54 / 46:57 volume_up Mute tune Resolution Auto 720p …" at bounding box center [636, 358] width 1272 height 716
click at [870, 625] on input "Seek" at bounding box center [636, 682] width 1239 height 8
click at [876, 625] on input "Seek" at bounding box center [636, 682] width 1239 height 8
click at [763, 456] on div "Skip Ad 32:41 pause 32:52 / 46:57 volume_up Mute tune Resolution Auto 720p slow…" at bounding box center [636, 358] width 1272 height 716
click at [763, 456] on div "Skip Ad 32:41 play_arrow 32:52 / 46:57 volume_up Mute tune Resolution Auto 720p…" at bounding box center [636, 358] width 1272 height 716
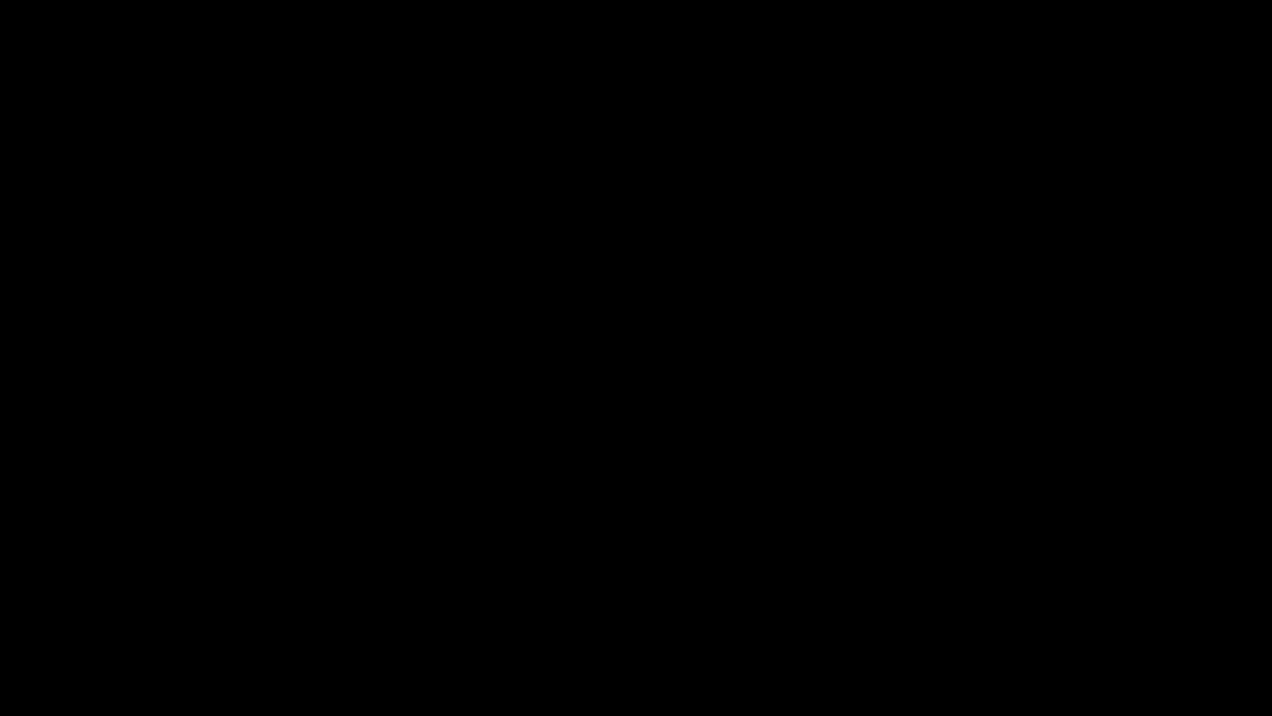
click at [763, 456] on div "Skip Ad 32:41 pause 32:52 / 46:57 volume_up Mute tune Resolution Auto 720p slow…" at bounding box center [636, 358] width 1272 height 716
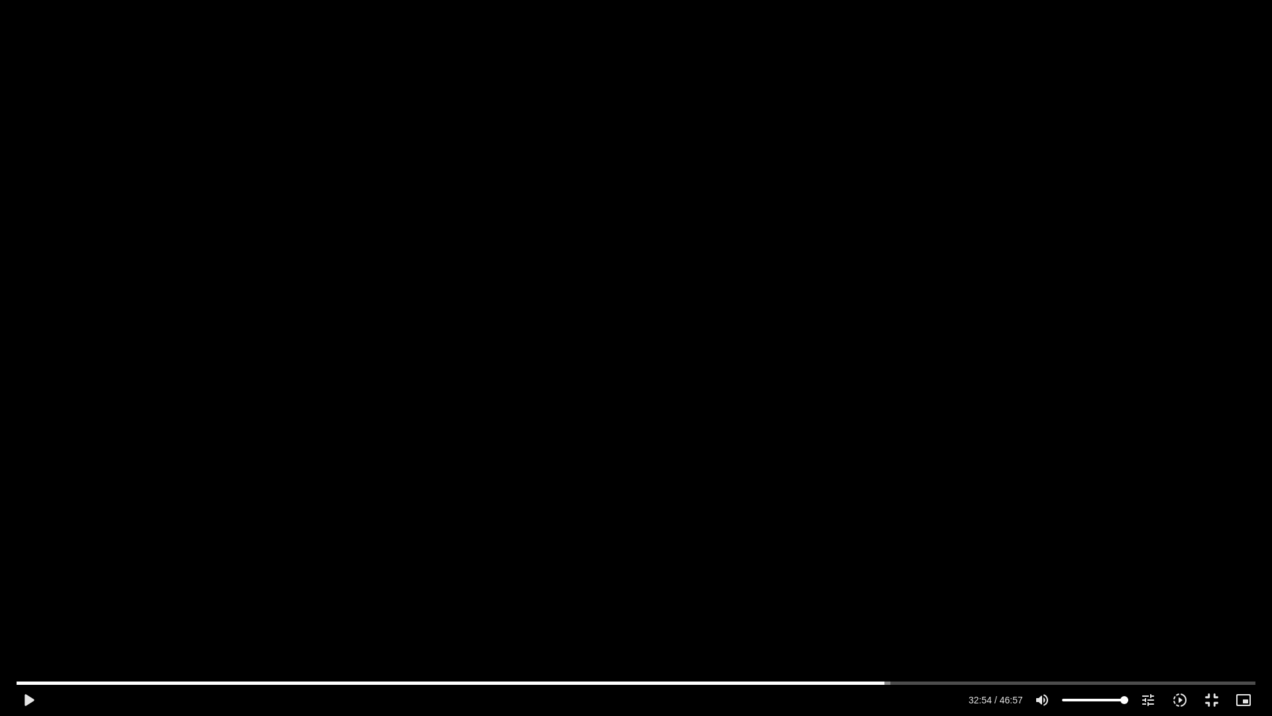
click at [763, 456] on div "Skip Ad 32:41 play_arrow 32:54 / 46:57 volume_up Mute tune Resolution Auto 720p…" at bounding box center [636, 358] width 1272 height 716
click at [763, 452] on div "Skip Ad 32:41 pause 32:57 / 46:57 volume_up Mute tune Resolution Auto 720p slow…" at bounding box center [636, 358] width 1272 height 716
click at [765, 443] on div "Skip Ad 32:41 play_arrow 32:57 / 46:57 volume_up Mute tune Resolution Auto 720p…" at bounding box center [636, 358] width 1272 height 716
click at [765, 442] on div "Skip Ad 32:41 pause 32:59 / 46:57 volume_up Mute tune Resolution Auto 720p slow…" at bounding box center [636, 358] width 1272 height 716
click at [765, 442] on div "Skip Ad 32:41 play_arrow 32:59 / 46:57 volume_up Mute tune Resolution Auto 720p…" at bounding box center [636, 358] width 1272 height 716
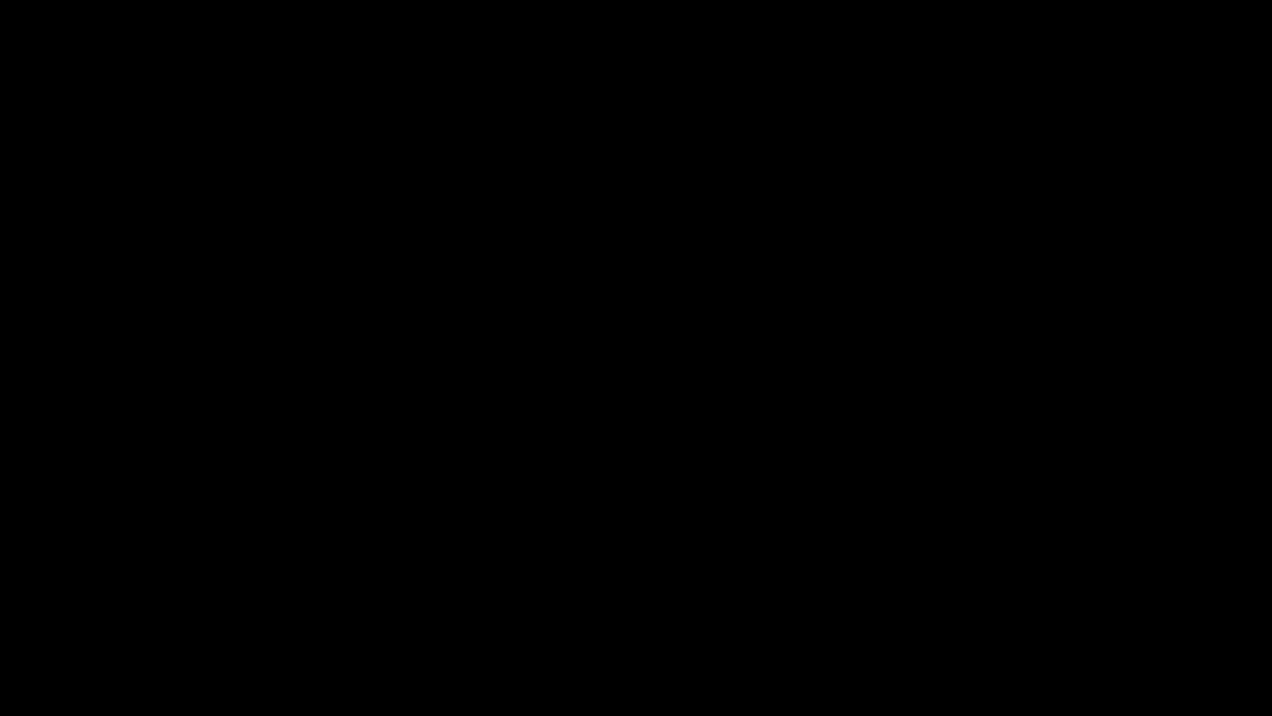
click at [765, 442] on div "Skip Ad 32:41 pause 32:59 / 46:57 volume_up Mute tune Resolution Auto 720p slow…" at bounding box center [636, 358] width 1272 height 716
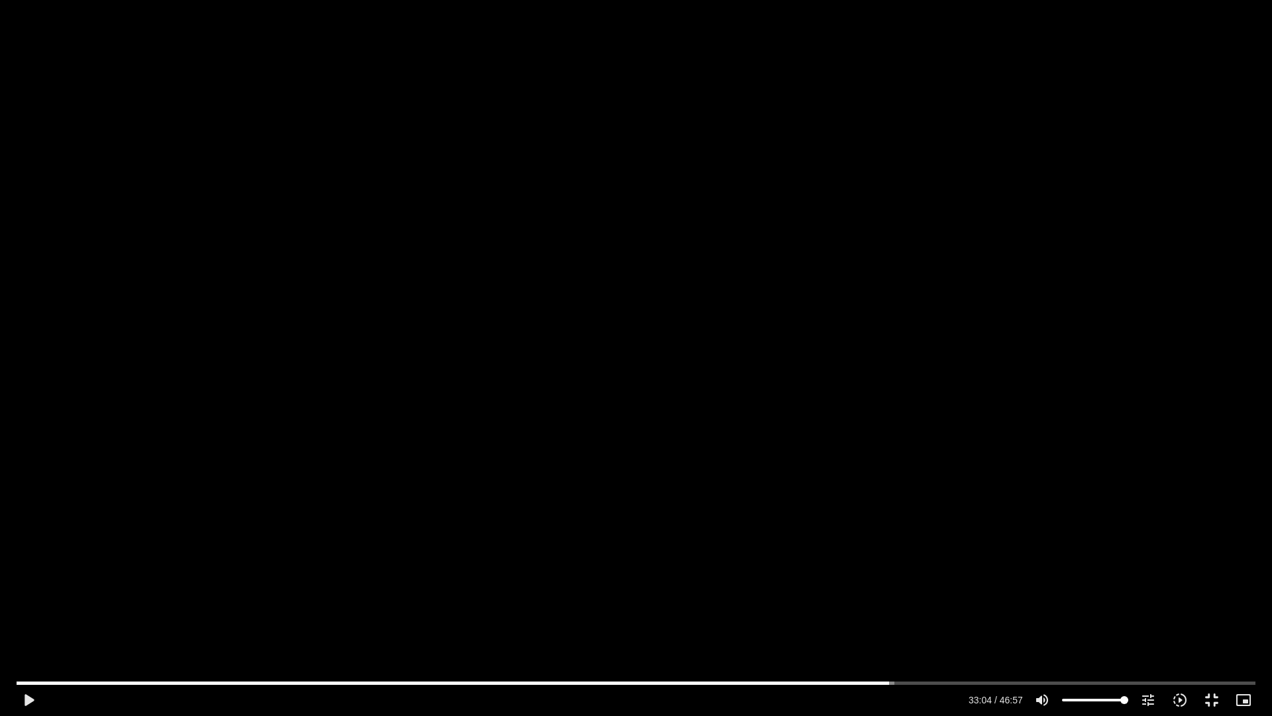
click at [763, 430] on div "Skip Ad 32:41 play_arrow 33:04 / 46:57 volume_up Mute tune Resolution Auto 720p…" at bounding box center [636, 358] width 1272 height 716
click at [735, 396] on div "Skip Ad 32:41 pause 34:33 / 46:57 volume_up Mute tune Resolution Auto 720p slow…" at bounding box center [636, 358] width 1272 height 716
click at [737, 388] on div "Skip Ad 32:41 play_arrow 34:33 / 46:57 volume_up Mute tune Resolution Auto 720p…" at bounding box center [636, 358] width 1272 height 716
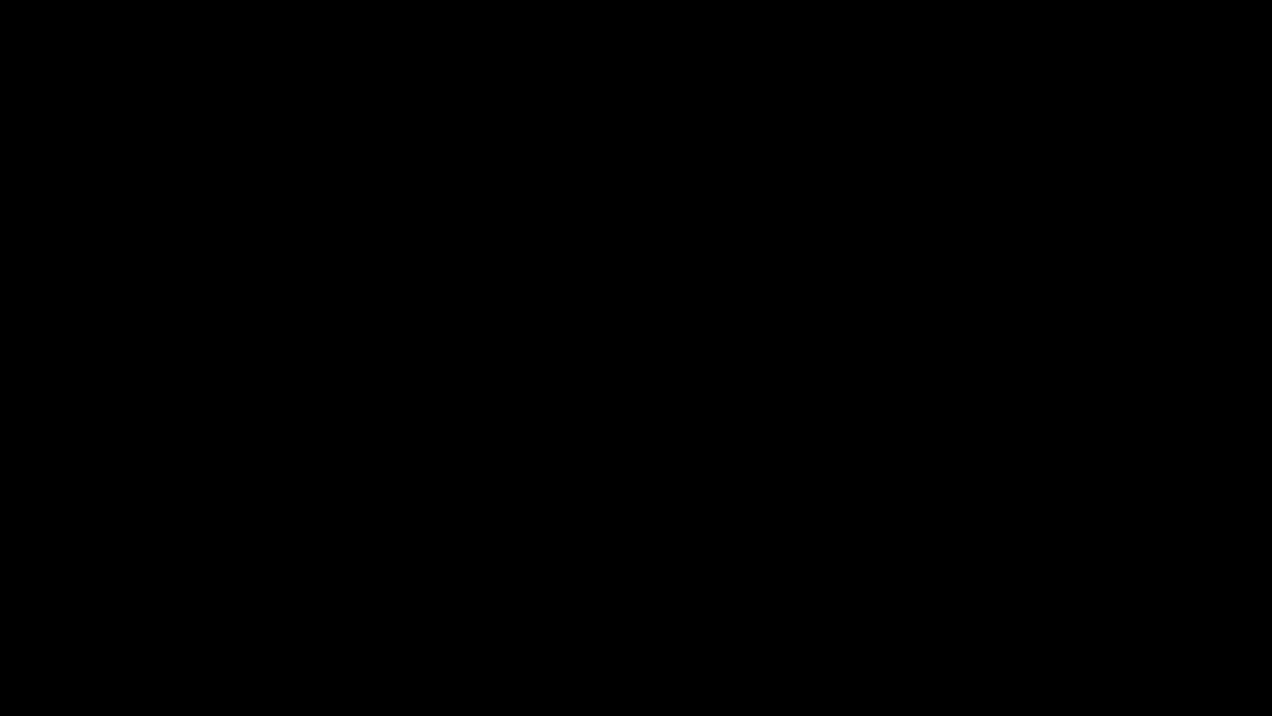
click at [737, 388] on div "Skip Ad 32:41 pause 34:36 / 46:57 volume_up Mute tune Resolution Auto 720p slow…" at bounding box center [636, 358] width 1272 height 716
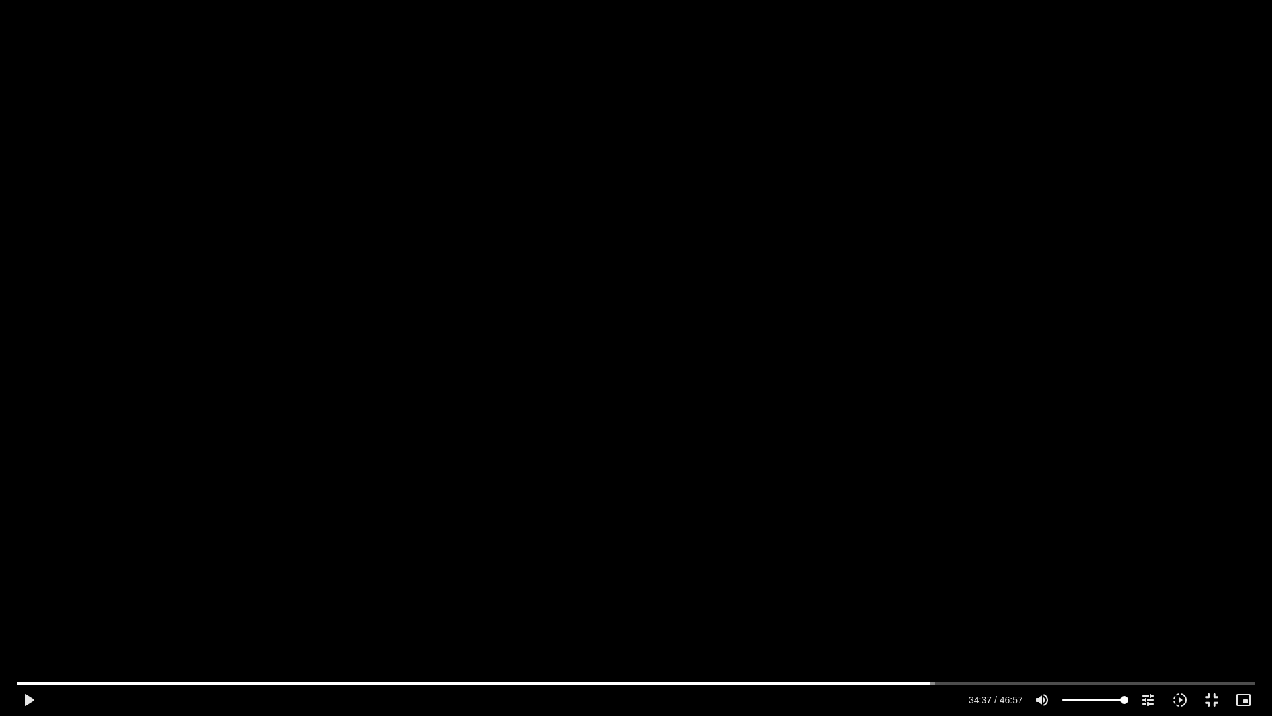
click at [737, 388] on div "Skip Ad 32:41 play_arrow 34:37 / 46:57 volume_up Mute tune Resolution Auto 720p…" at bounding box center [636, 358] width 1272 height 716
click at [739, 390] on div "Skip Ad 32:41 pause 35:11 / 46:57 volume_up Mute tune Resolution Auto 720p slow…" at bounding box center [636, 358] width 1272 height 716
click at [741, 386] on div "Skip Ad 32:41 play_arrow 35:11 / 46:57 volume_up Mute tune Resolution Auto 720p…" at bounding box center [636, 358] width 1272 height 716
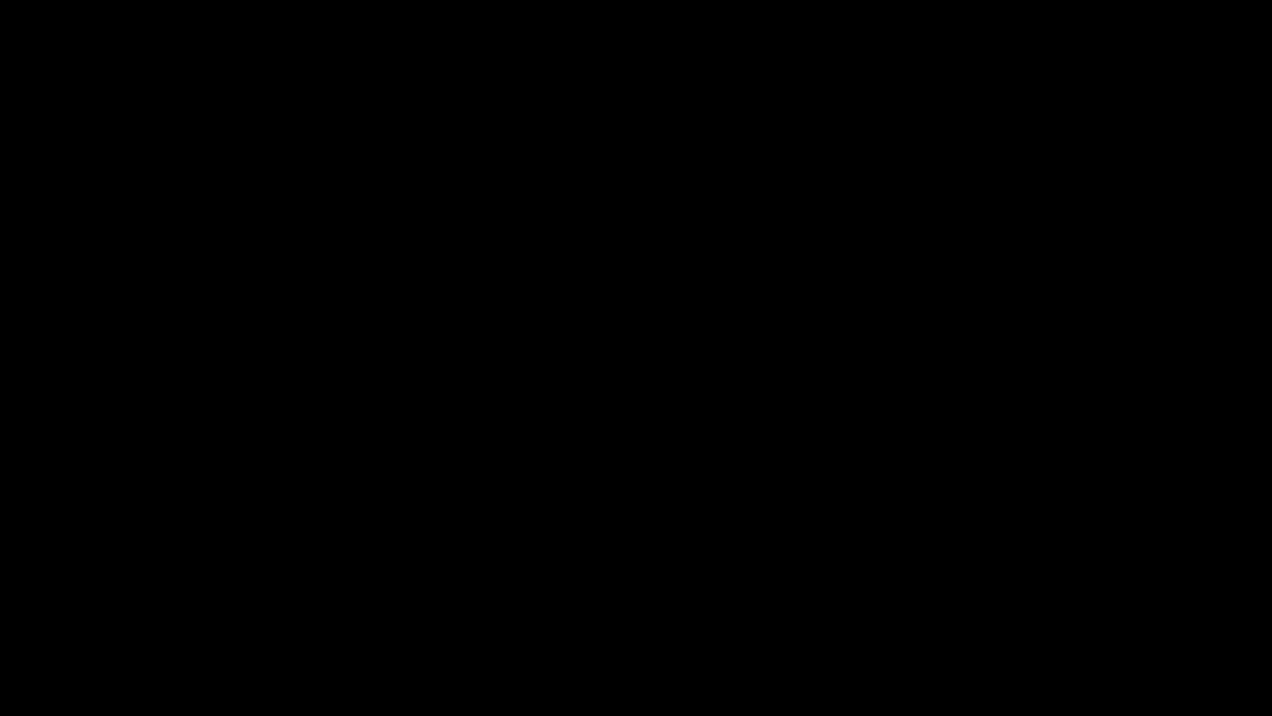
click at [741, 386] on div "Skip Ad 32:41 pause 35:11 / 46:57 volume_up Mute tune Resolution Auto 720p slow…" at bounding box center [636, 358] width 1272 height 716
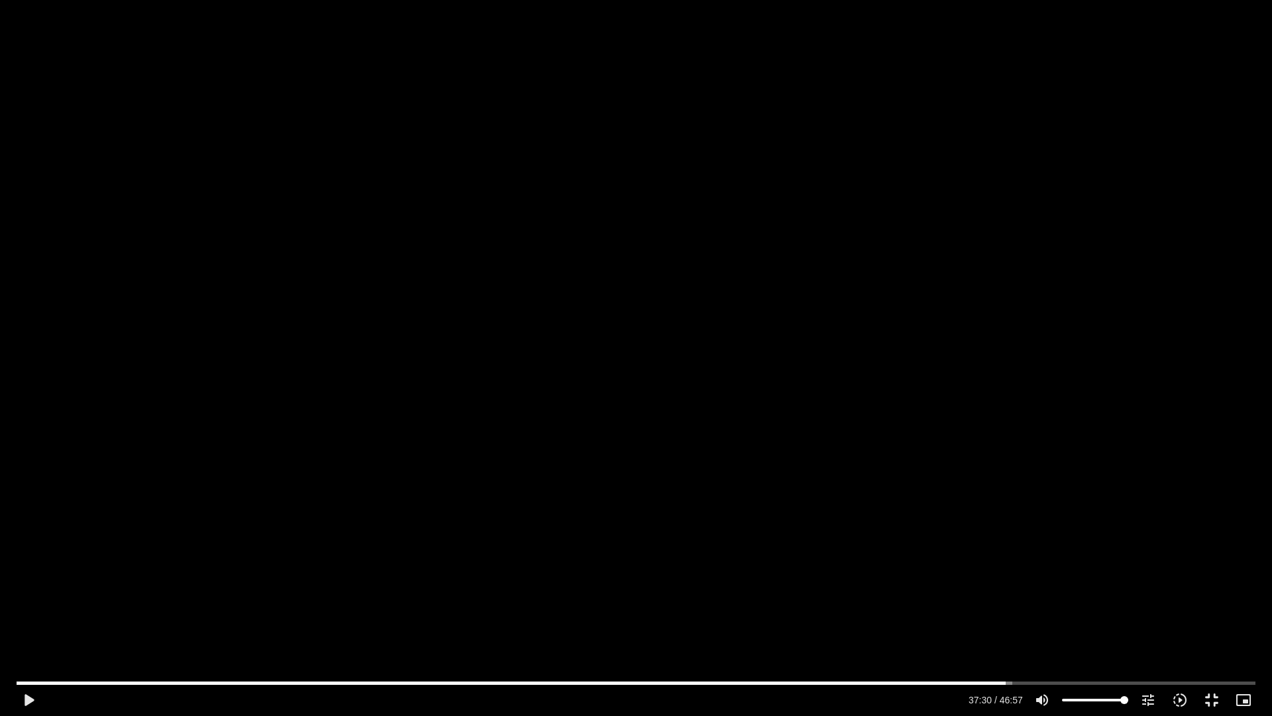
click at [741, 386] on div "Skip Ad 32:41 play_arrow 37:30 / 46:57 volume_up Mute tune Resolution Auto 720p…" at bounding box center [636, 358] width 1272 height 716
click at [884, 625] on div "Accordion. Open links with Enter or Space, close with Escape, and navigate with…" at bounding box center [504, 700] width 921 height 32
click at [1056, 625] on input "Seek" at bounding box center [636, 682] width 1239 height 8
click at [1046, 625] on input "Seek" at bounding box center [636, 682] width 1239 height 8
click at [1035, 625] on input "Seek" at bounding box center [636, 682] width 1239 height 8
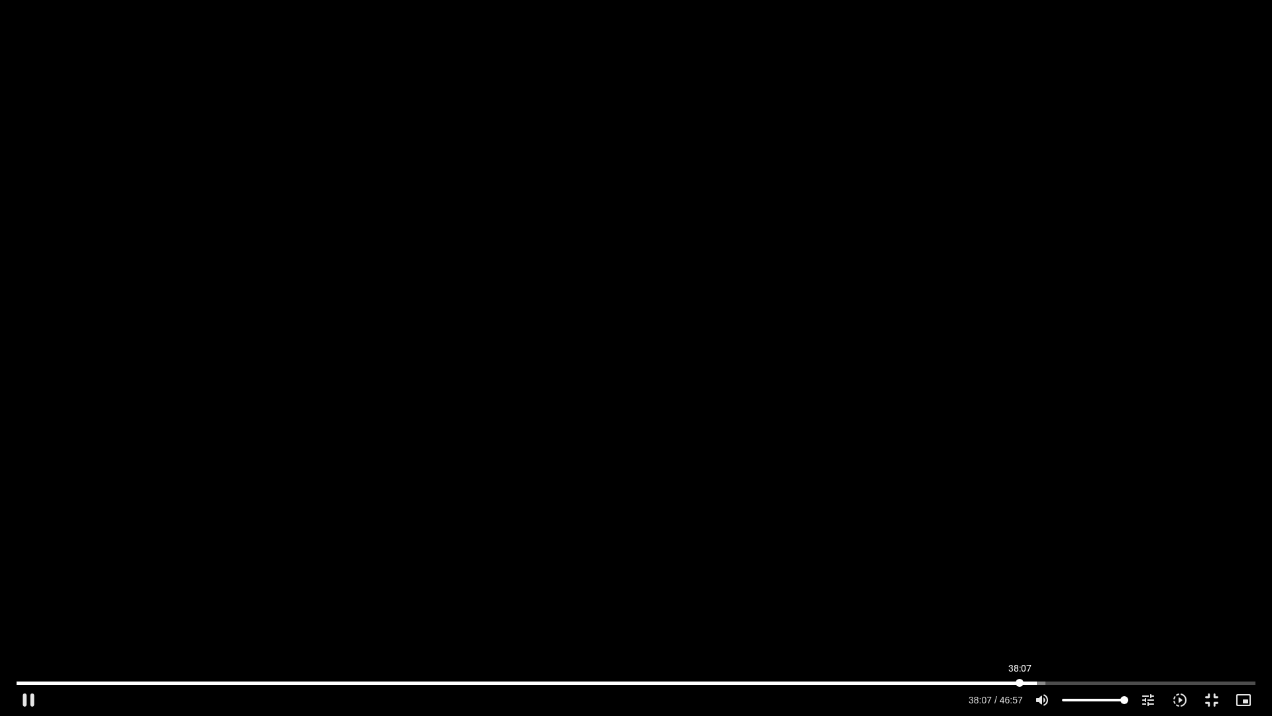
click at [1020, 625] on input "Seek" at bounding box center [636, 682] width 1239 height 8
click at [1004, 625] on input "Seek" at bounding box center [636, 682] width 1239 height 8
click at [1008, 625] on input "Seek" at bounding box center [636, 682] width 1239 height 8
click at [1004, 625] on input "Seek" at bounding box center [636, 682] width 1239 height 8
click at [990, 606] on div "Skip Ad 37:22 pause 37:32 / 46:57 volume_up Mute tune Resolution Auto 720p slow…" at bounding box center [636, 358] width 1272 height 716
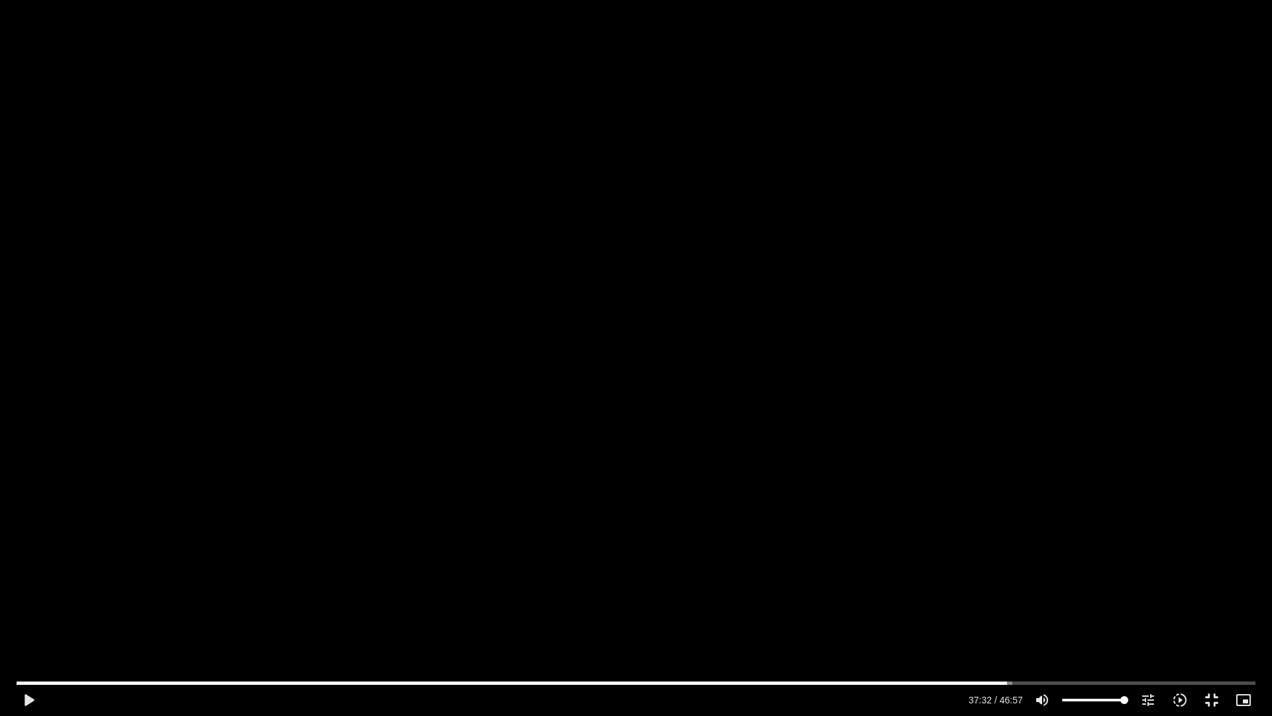
click at [990, 606] on div "Skip Ad 37:22 play_arrow 37:32 / 46:57 volume_up Mute tune Resolution Auto 720p…" at bounding box center [636, 358] width 1272 height 716
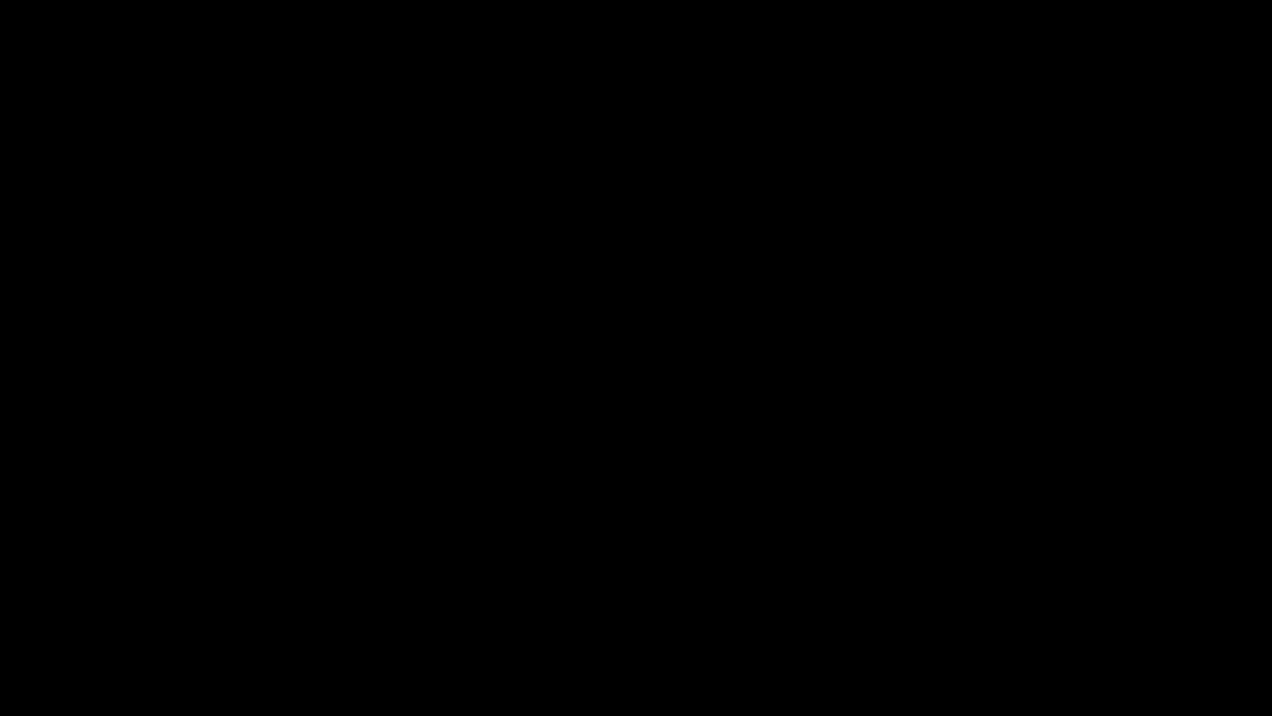
click at [990, 606] on div "Skip Ad 37:22 pause 37:32 / 46:57 volume_up Mute tune Resolution Auto 720p slow…" at bounding box center [636, 358] width 1272 height 716
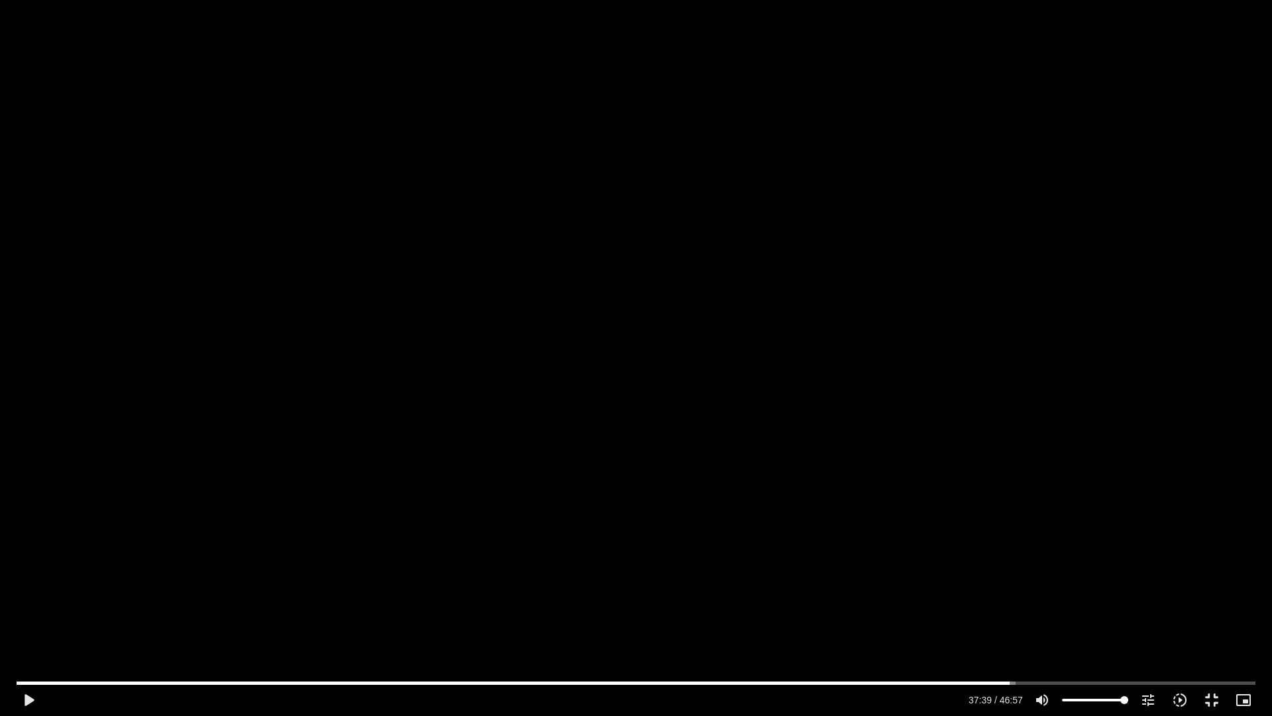
click at [990, 606] on div "Skip Ad 37:22 play_arrow 37:39 / 46:57 volume_up Mute tune Resolution Auto 720p…" at bounding box center [636, 358] width 1272 height 716
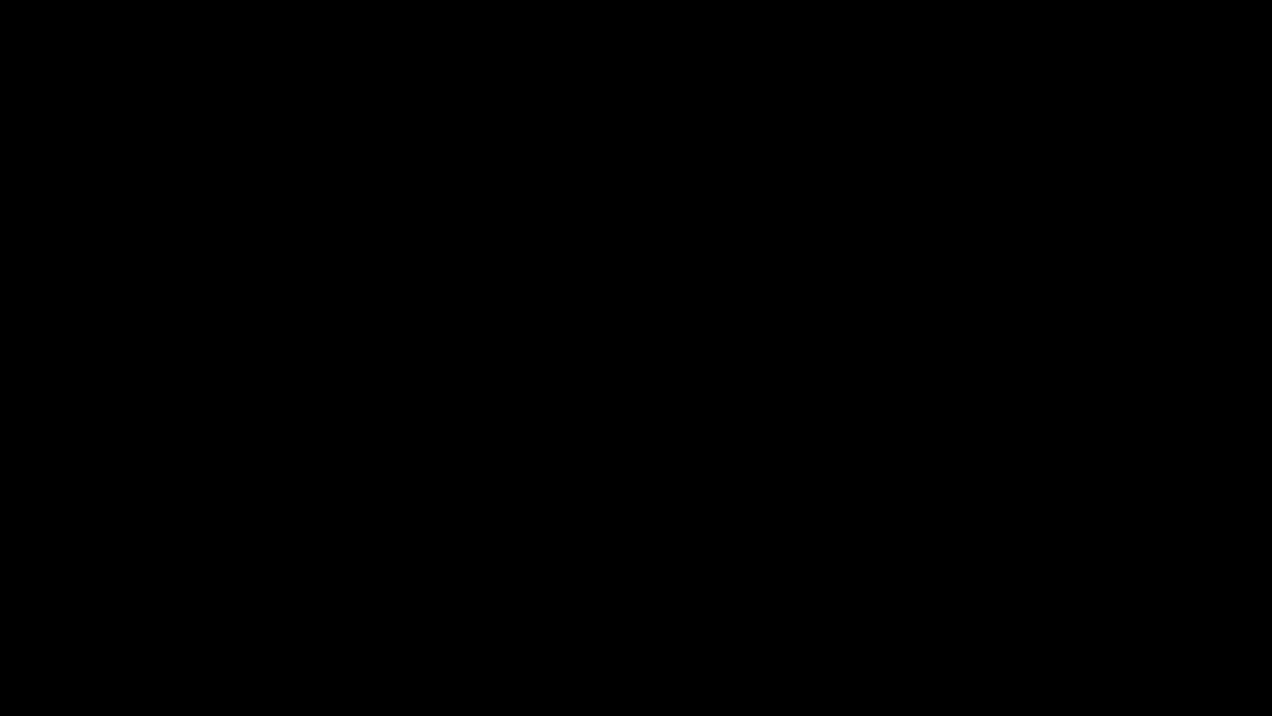
click at [990, 606] on div "Skip Ad 37:22 pause 37:39 / 46:57 volume_up Mute tune Resolution Auto 720p slow…" at bounding box center [636, 358] width 1272 height 716
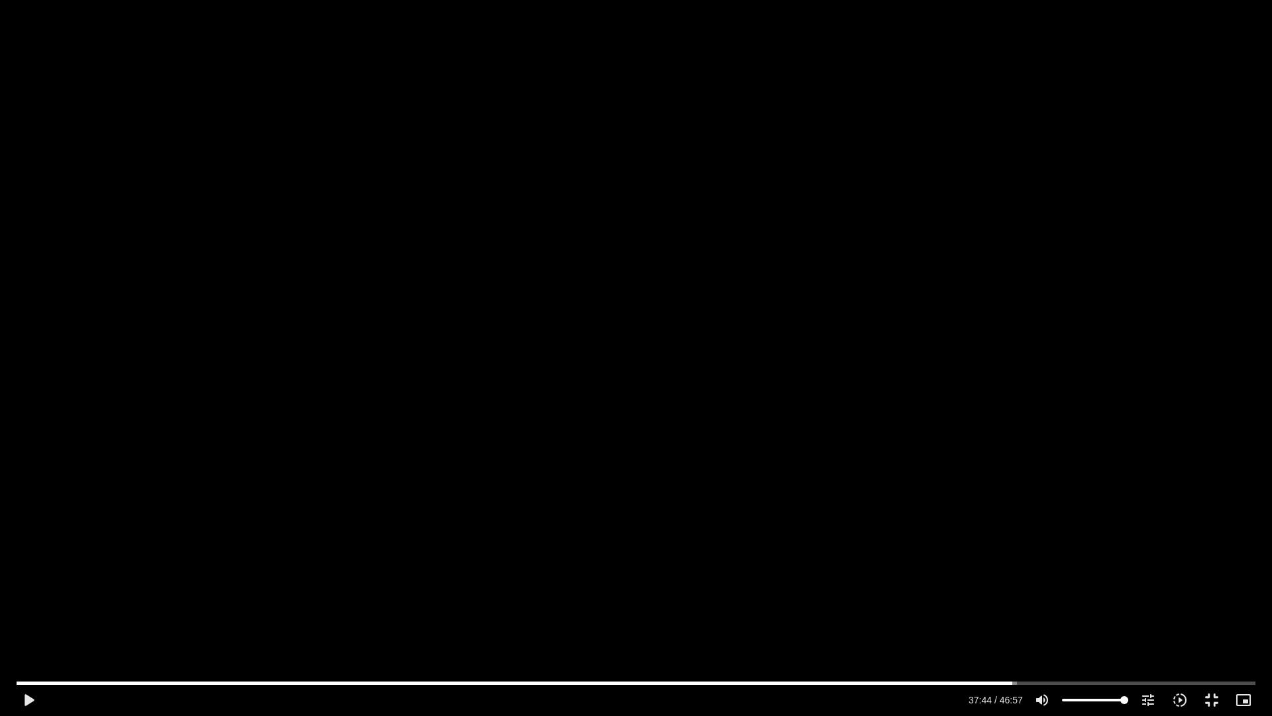
click at [990, 606] on div "Skip Ad 37:22 play_arrow 37:44 / 46:57 volume_up Mute tune Resolution Auto 720p…" at bounding box center [636, 358] width 1272 height 716
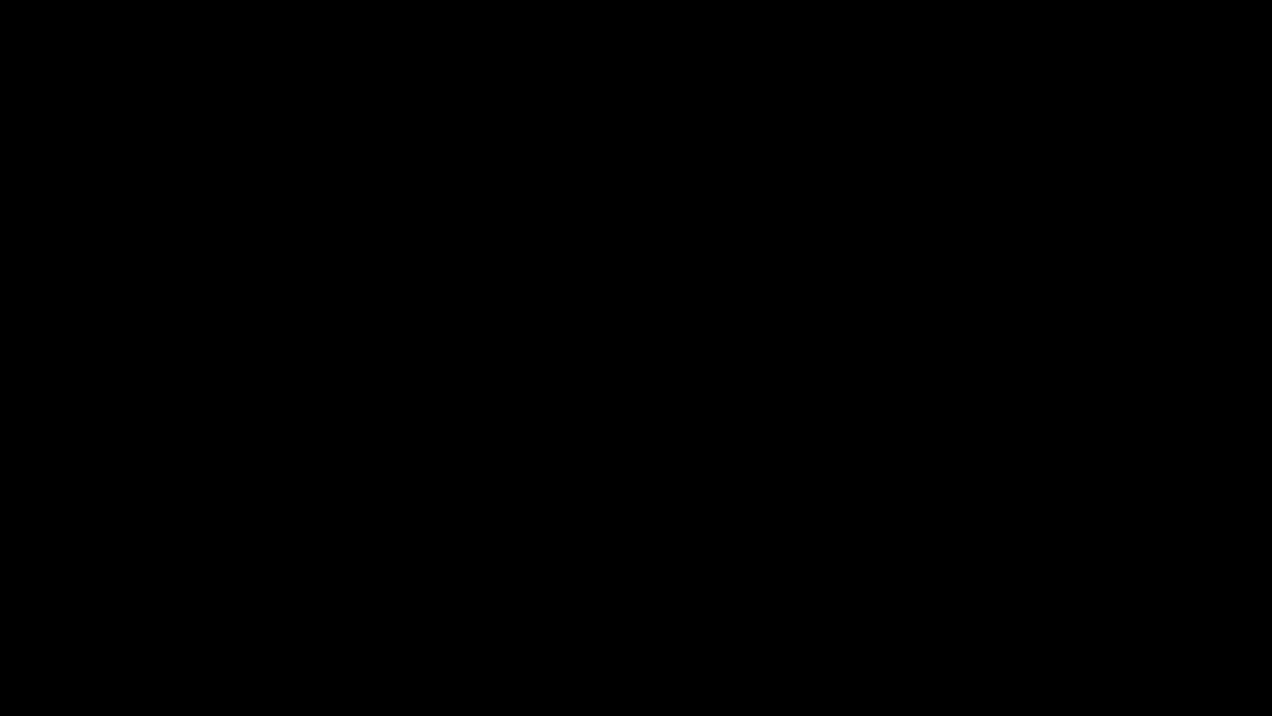
click at [990, 606] on div "Skip Ad 37:22 pause 37:44 / 46:57 volume_up Mute tune Resolution Auto 720p slow…" at bounding box center [636, 358] width 1272 height 716
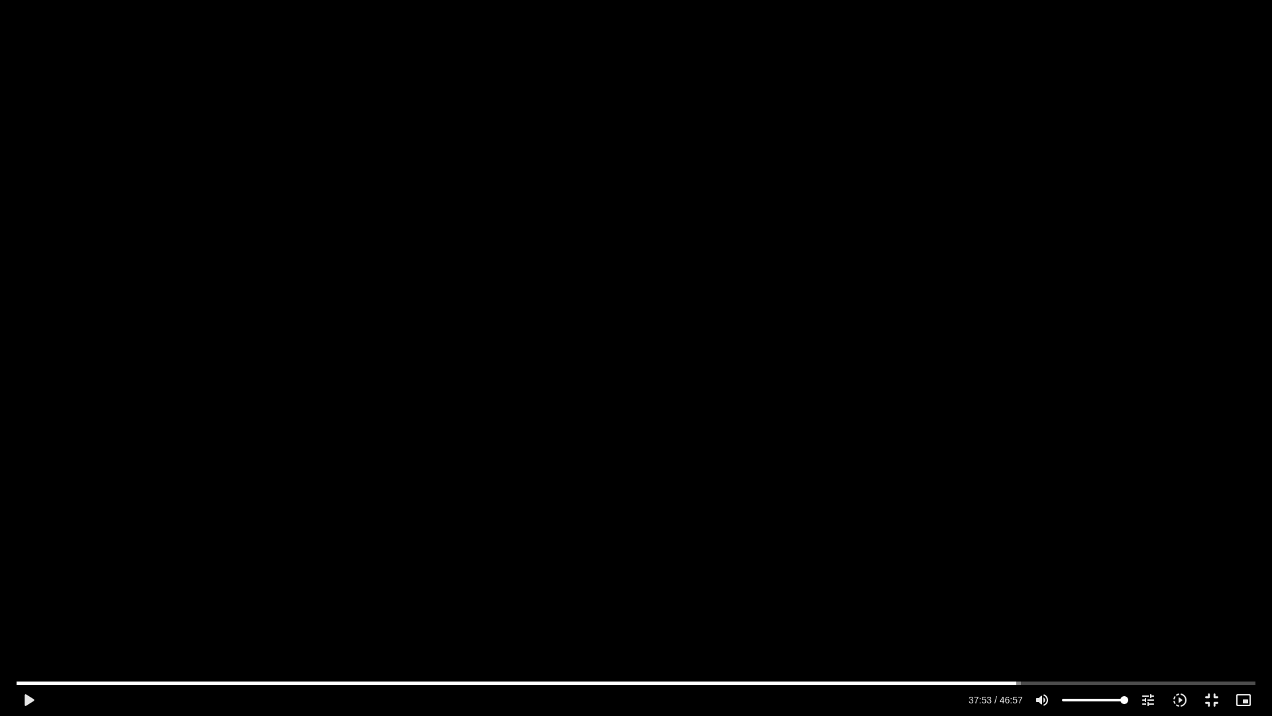
click at [990, 606] on div "Skip Ad 37:22 play_arrow 37:53 / 46:57 volume_up Mute tune Resolution Auto 720p…" at bounding box center [636, 358] width 1272 height 716
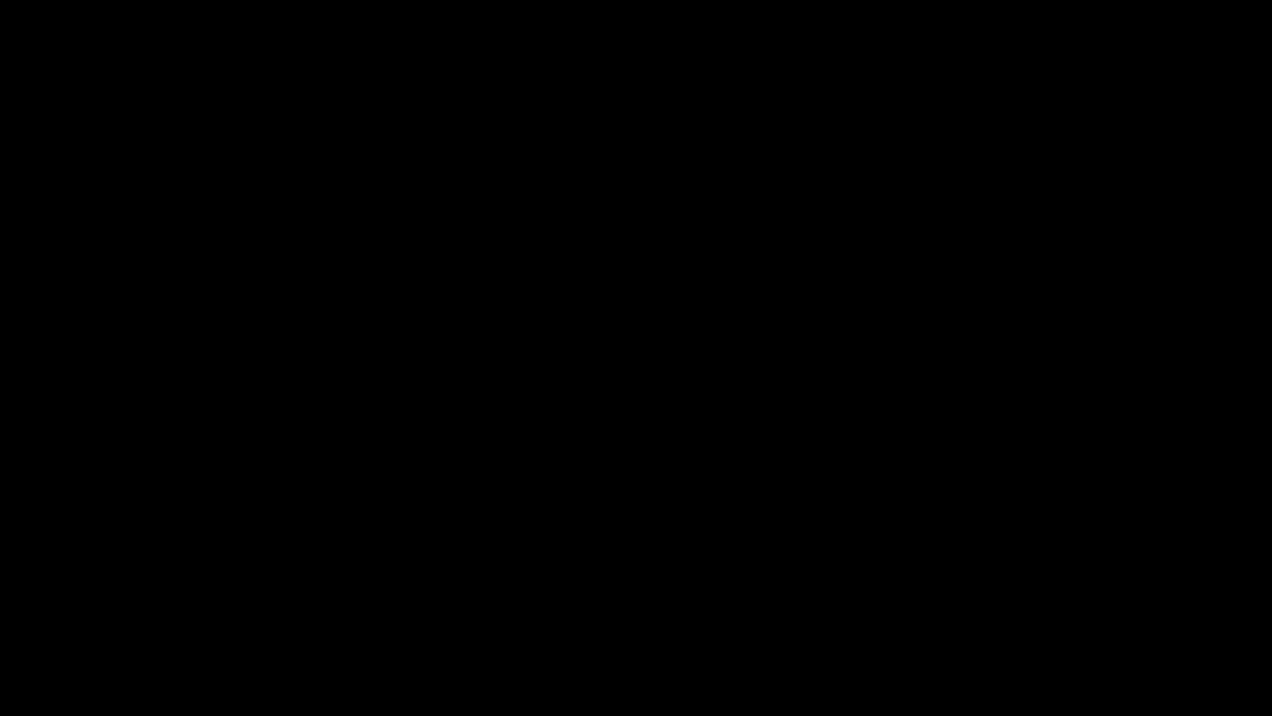
click at [990, 606] on div "Skip Ad 37:22 pause 37:53 / 46:57 volume_up Mute tune Resolution Auto 720p slow…" at bounding box center [636, 358] width 1272 height 716
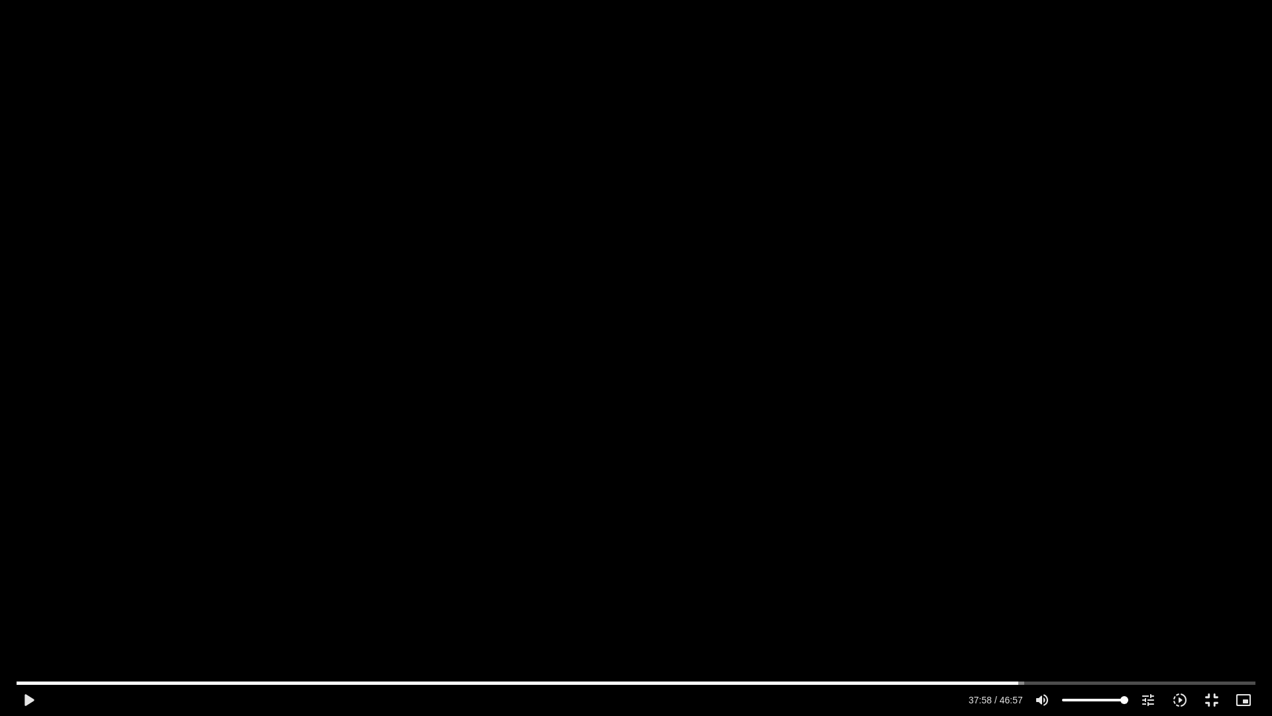
click at [990, 606] on div "Skip Ad 37:22 play_arrow 37:58 / 46:57 volume_up Mute tune Resolution Auto 720p…" at bounding box center [636, 358] width 1272 height 716
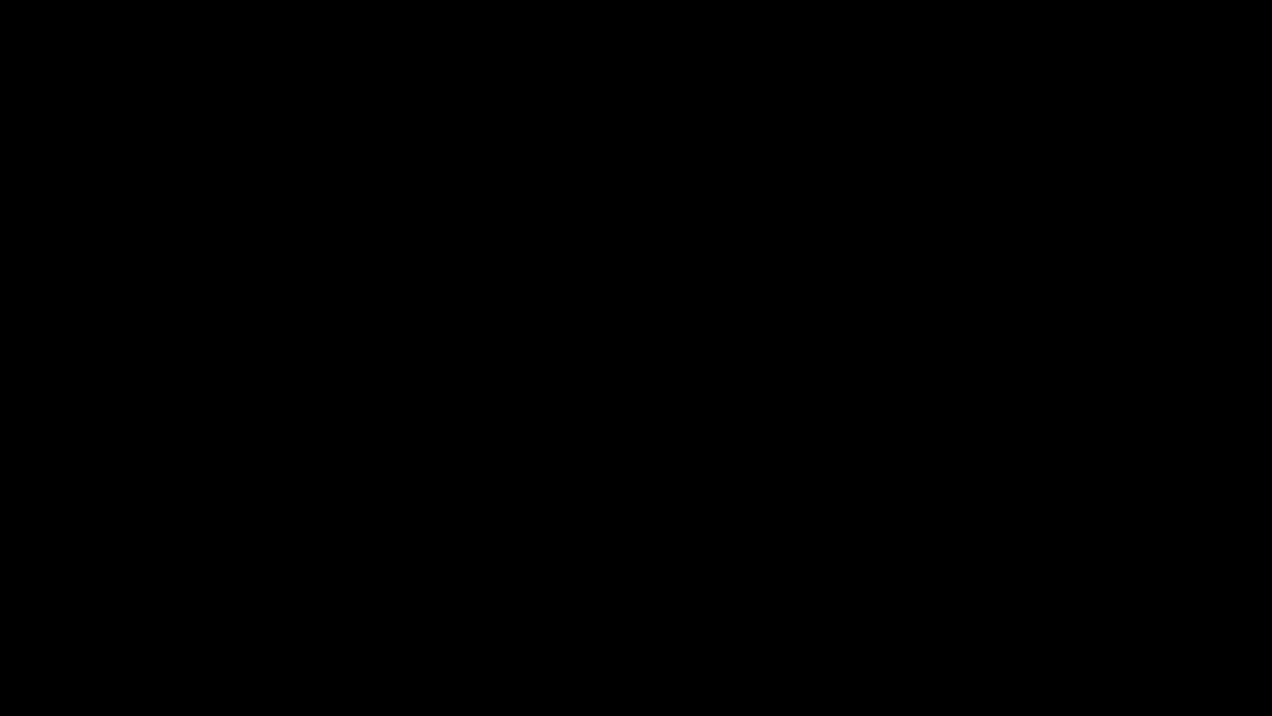
click at [990, 606] on div "Skip Ad 37:22 pause 37:58 / 46:57 volume_up Mute tune Resolution Auto 720p slow…" at bounding box center [636, 358] width 1272 height 716
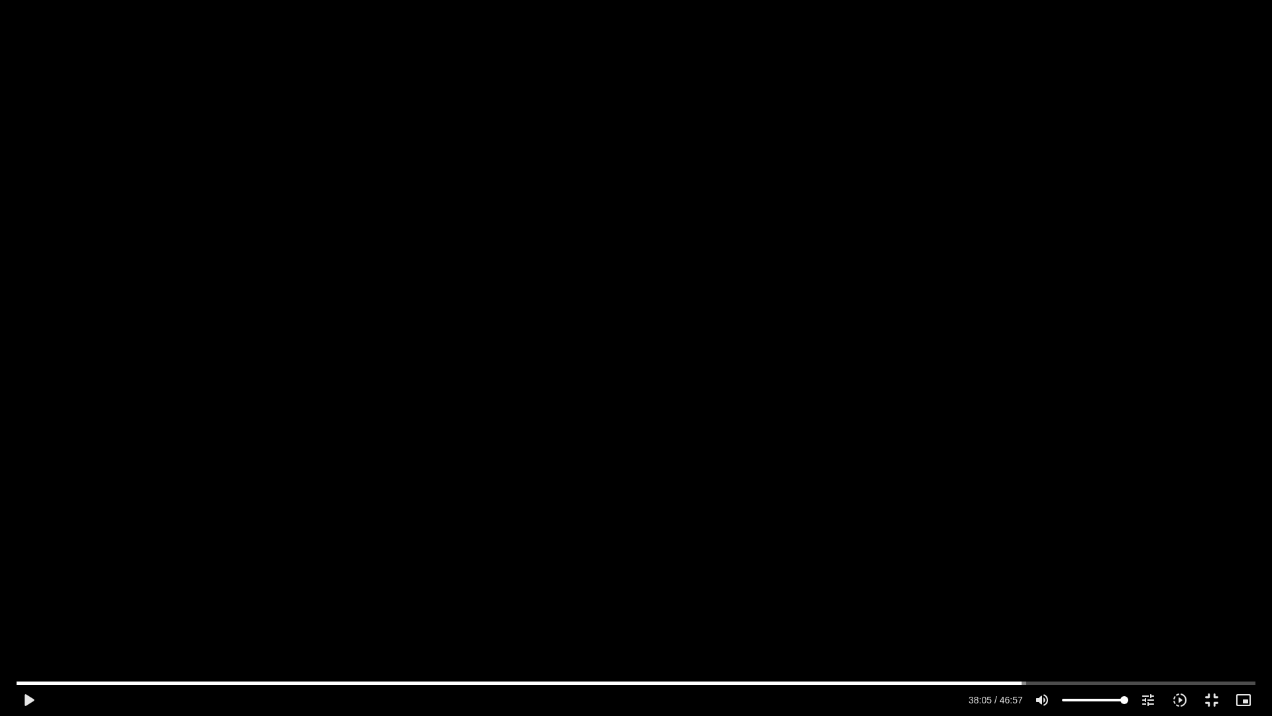
click at [990, 606] on div "Skip Ad 37:22 play_arrow 38:05 / 46:57 volume_up Mute tune Resolution Auto 720p…" at bounding box center [636, 358] width 1272 height 716
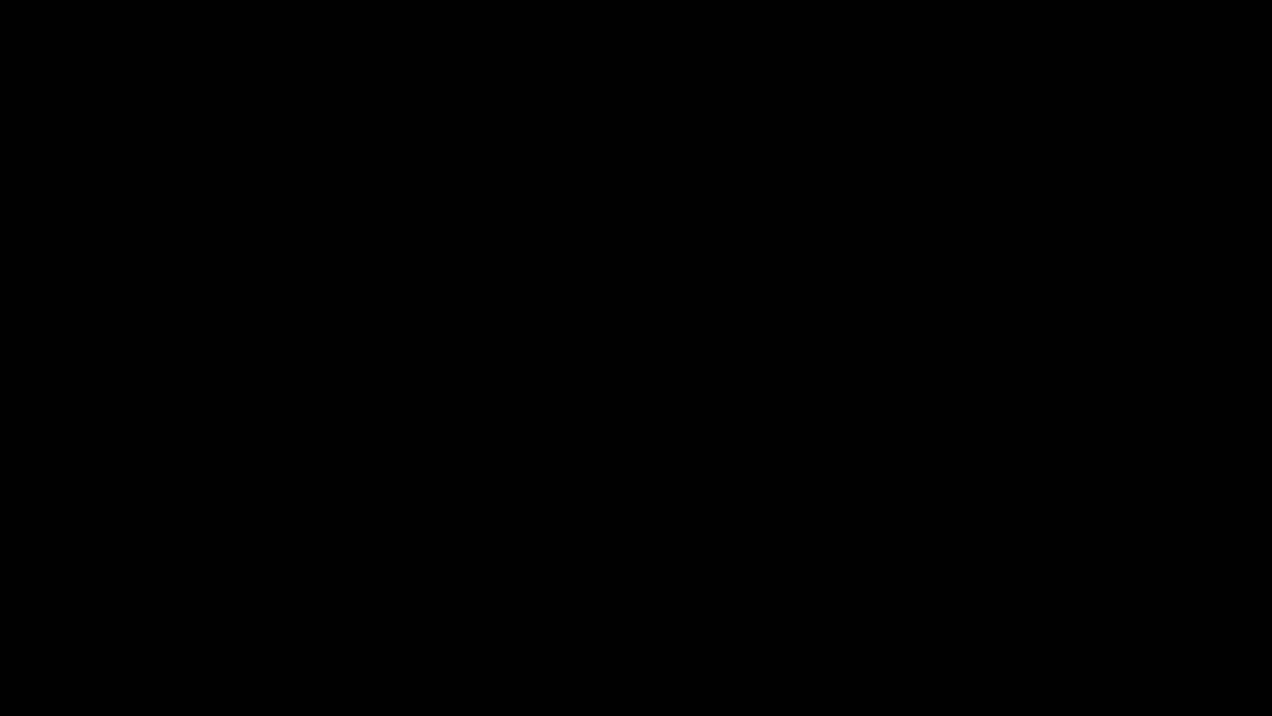
click at [990, 606] on div "Skip Ad 37:22 pause 38:05 / 46:57 volume_up Mute tune Resolution Auto 720p slow…" at bounding box center [636, 358] width 1272 height 716
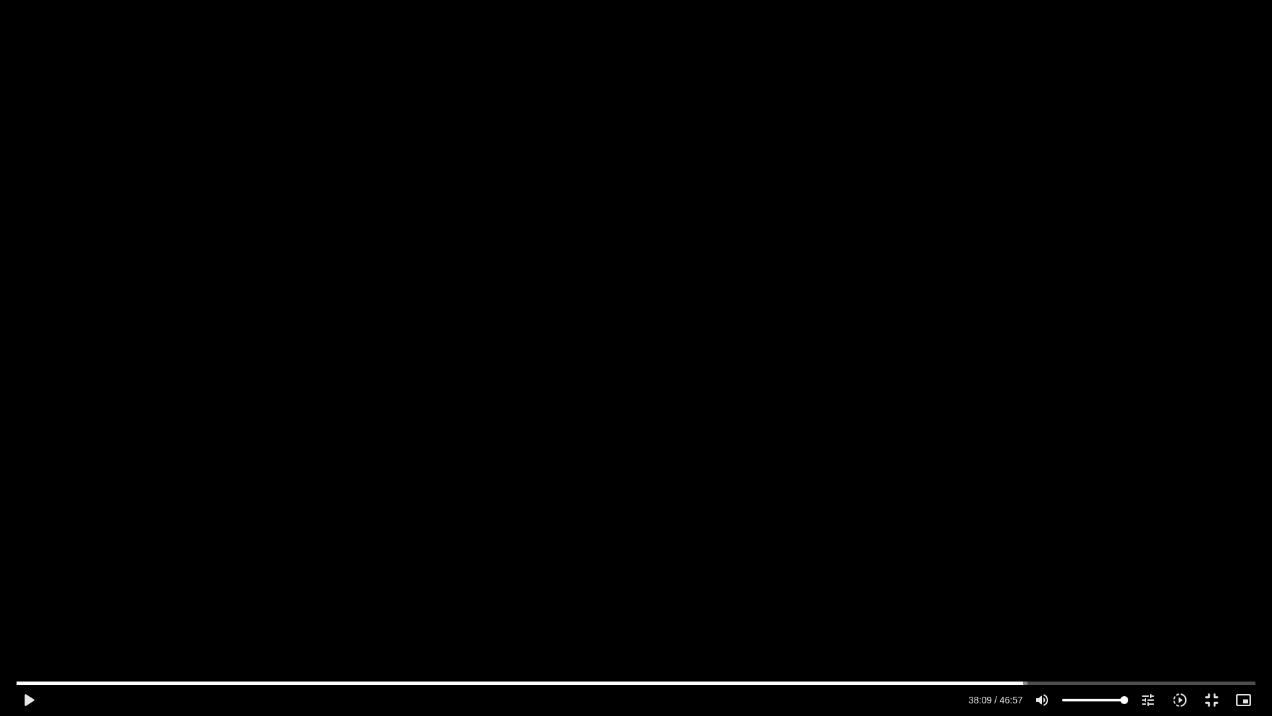
click at [990, 606] on div "Skip Ad 37:22 play_arrow 38:09 / 46:57 volume_up Mute tune Resolution Auto 720p…" at bounding box center [636, 358] width 1272 height 716
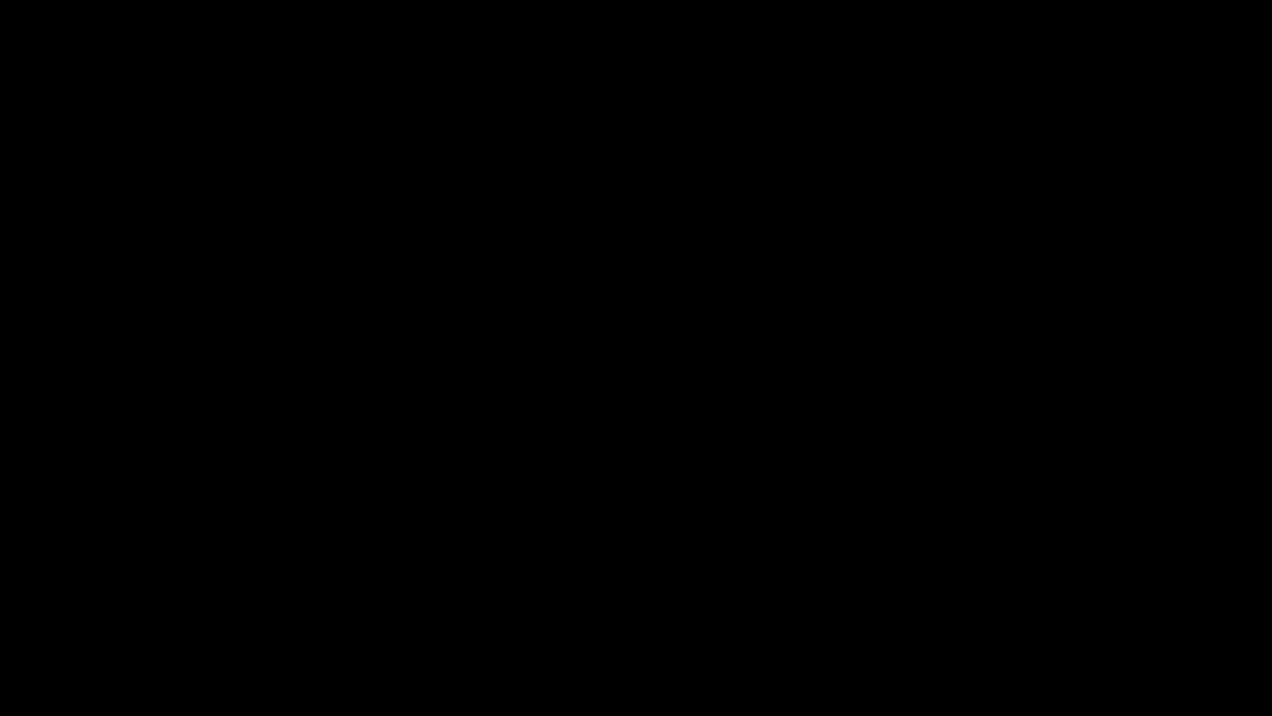
click at [990, 606] on div "Skip Ad 37:22 pause 38:09 / 46:57 volume_up Mute tune Resolution Auto 720p slow…" at bounding box center [636, 358] width 1272 height 716
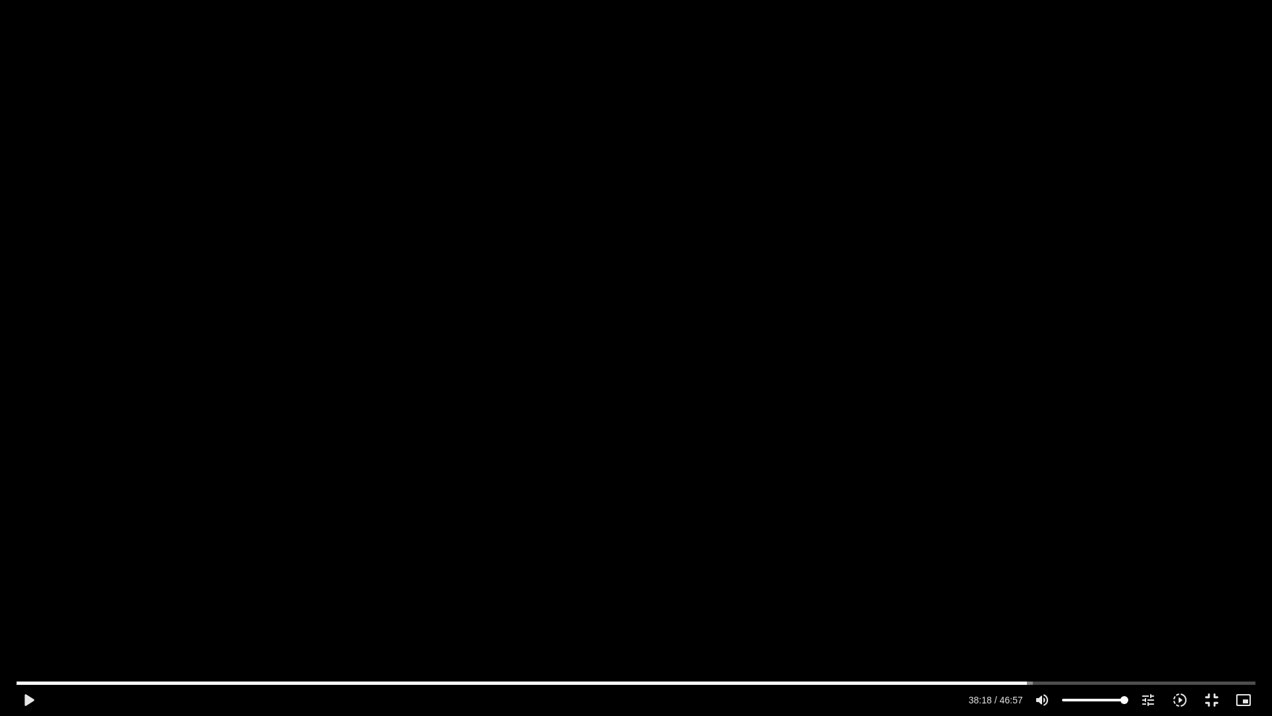
click at [990, 606] on div "Skip Ad 37:22 play_arrow 38:18 / 46:57 volume_up Mute tune Resolution Auto 720p…" at bounding box center [636, 358] width 1272 height 716
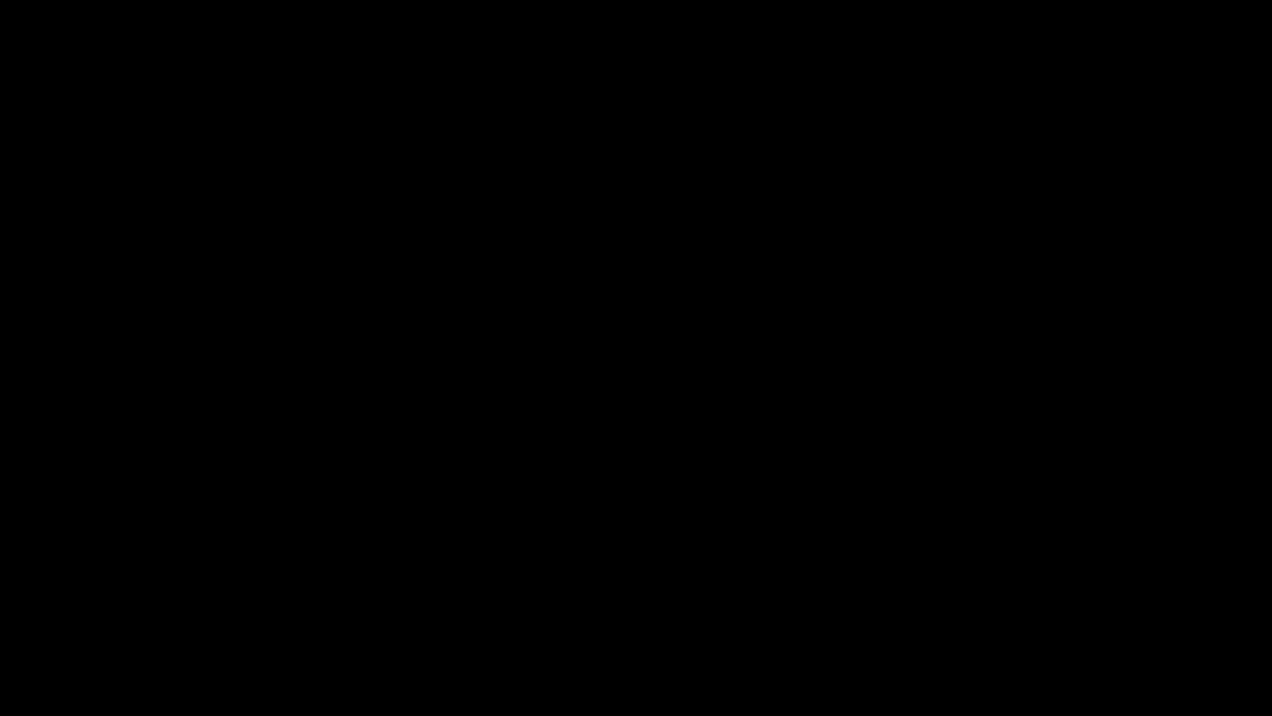
click at [990, 606] on div "Skip Ad 37:22 pause 38:18 / 46:57 volume_up Mute tune Resolution Auto 720p slow…" at bounding box center [636, 358] width 1272 height 716
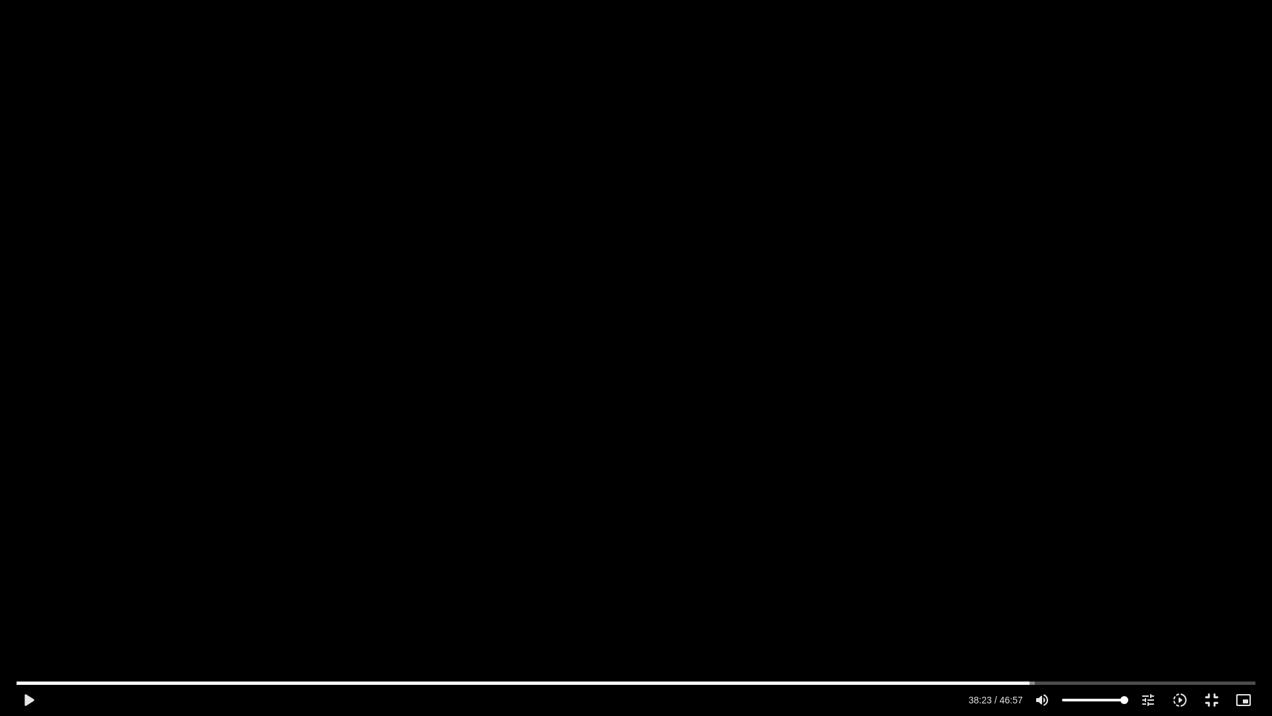
click at [990, 606] on div "Skip Ad 37:22 play_arrow 38:23 / 46:57 volume_up Mute tune Resolution Auto 720p…" at bounding box center [636, 358] width 1272 height 716
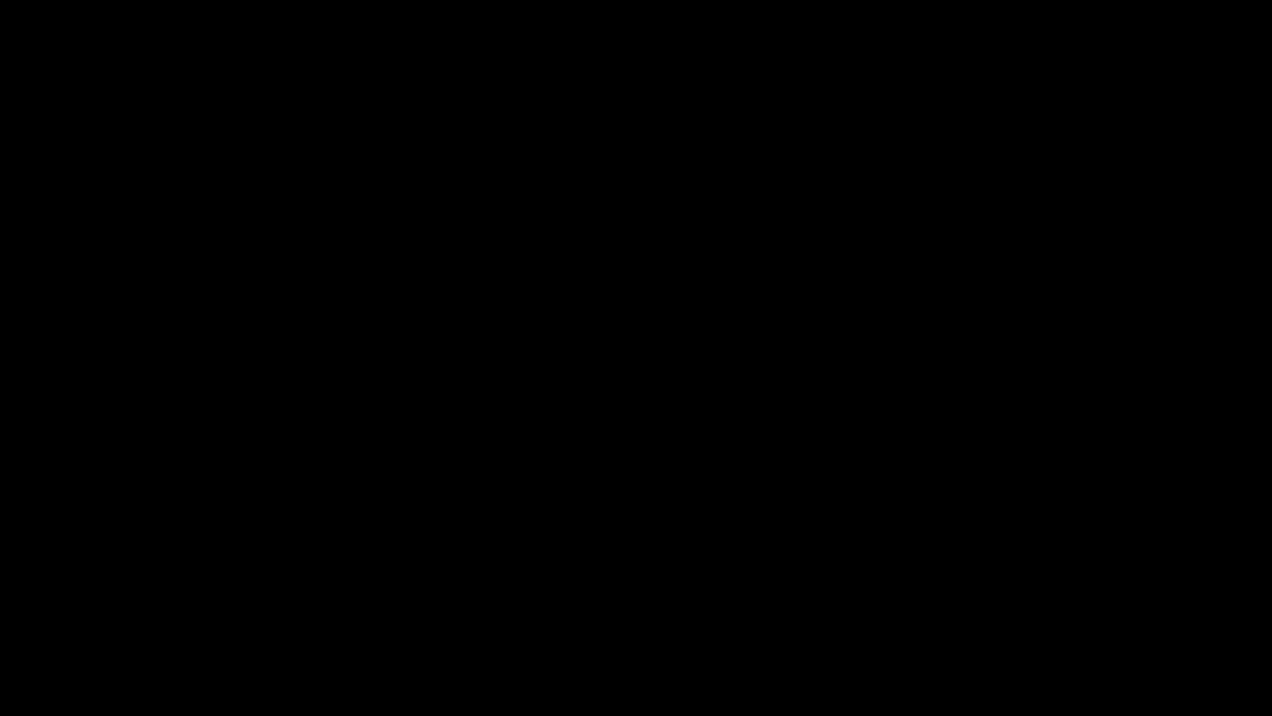
click at [990, 606] on div "Skip Ad 37:22 pause 38:23 / 46:57 volume_up Mute tune Resolution Auto 720p slow…" at bounding box center [636, 358] width 1272 height 716
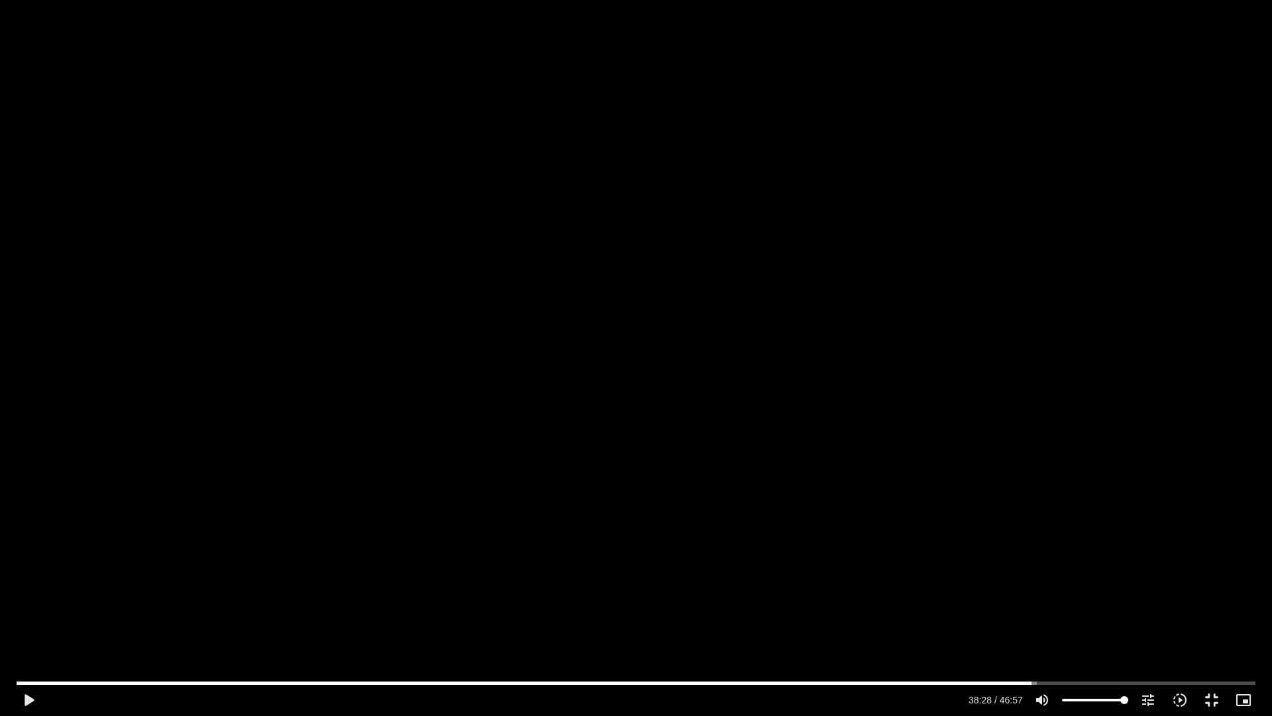
click at [990, 606] on div "Skip Ad 37:22 play_arrow 38:28 / 46:57 volume_up Mute tune Resolution Auto 720p…" at bounding box center [636, 358] width 1272 height 716
click at [1202, 593] on div "Skip Ad 37:22 pause 41:10 / 46:57 volume_up Mute tune Resolution Auto 720p slow…" at bounding box center [636, 358] width 1272 height 716
type input "2470.346319"
